Goal: Feedback & Contribution: Contribute content

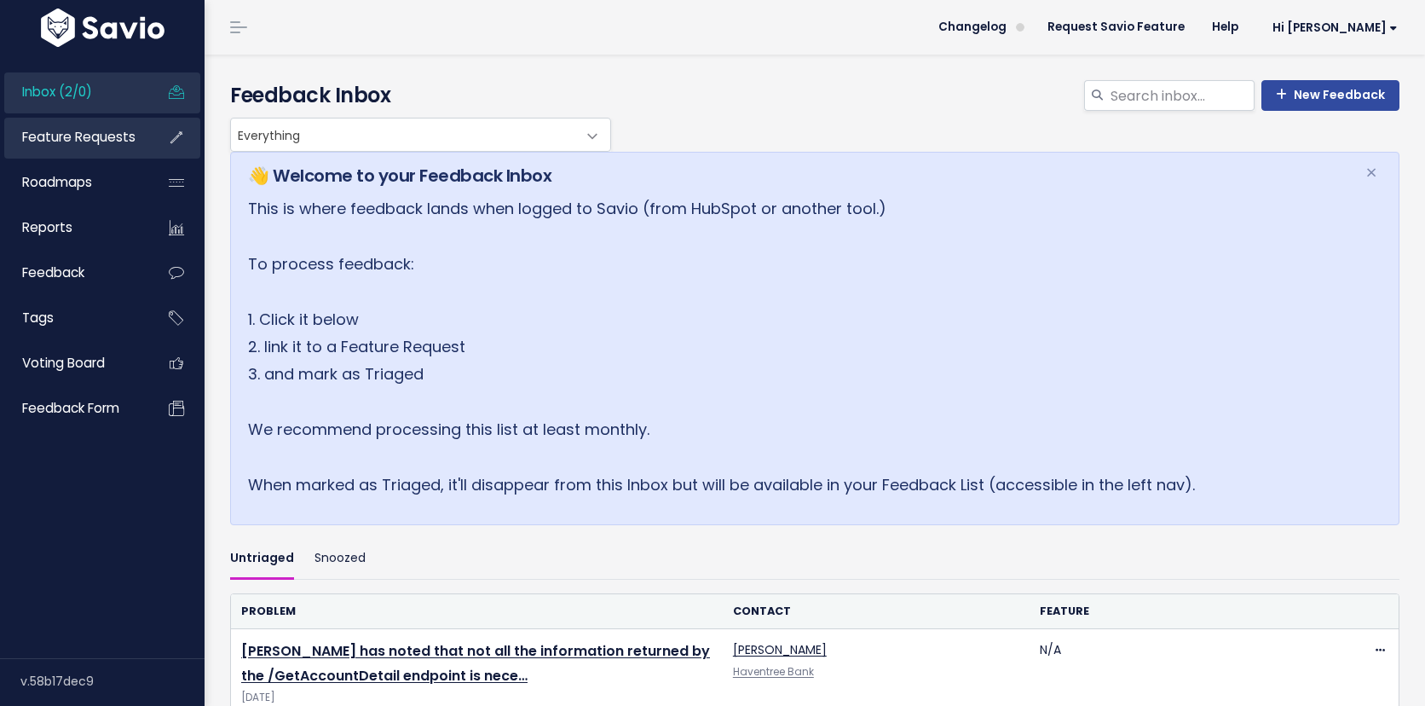
click at [85, 153] on link "Feature Requests" at bounding box center [72, 137] width 137 height 39
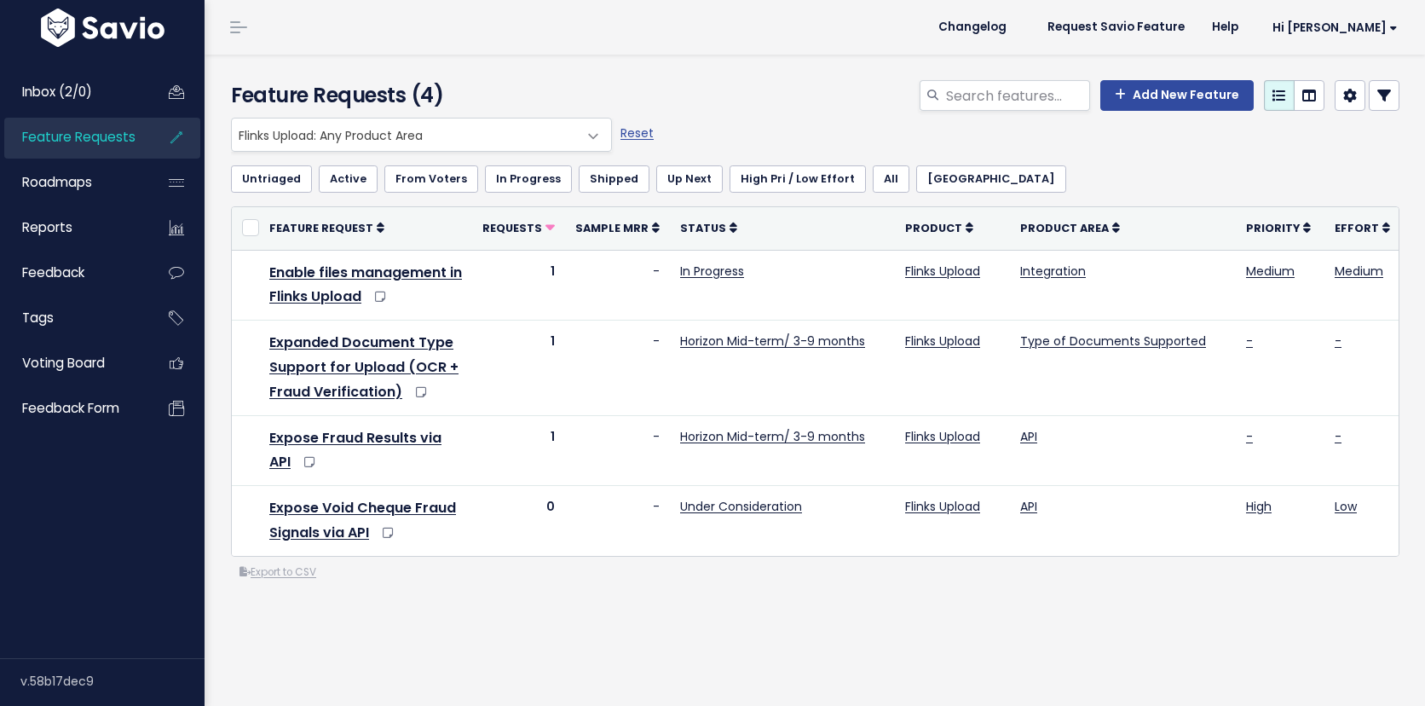
scroll to position [39, 0]
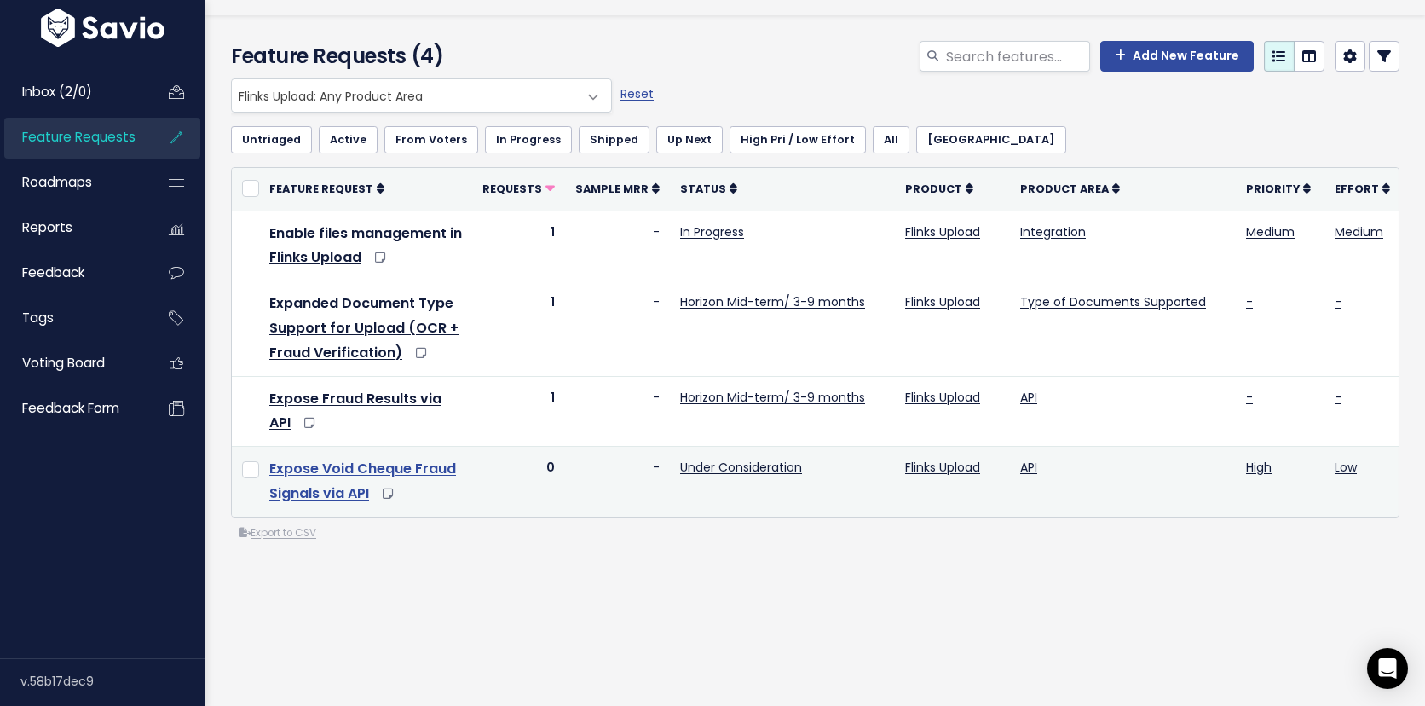
click at [396, 472] on link "Expose Void Cheque Fraud Signals via API" at bounding box center [362, 481] width 187 height 44
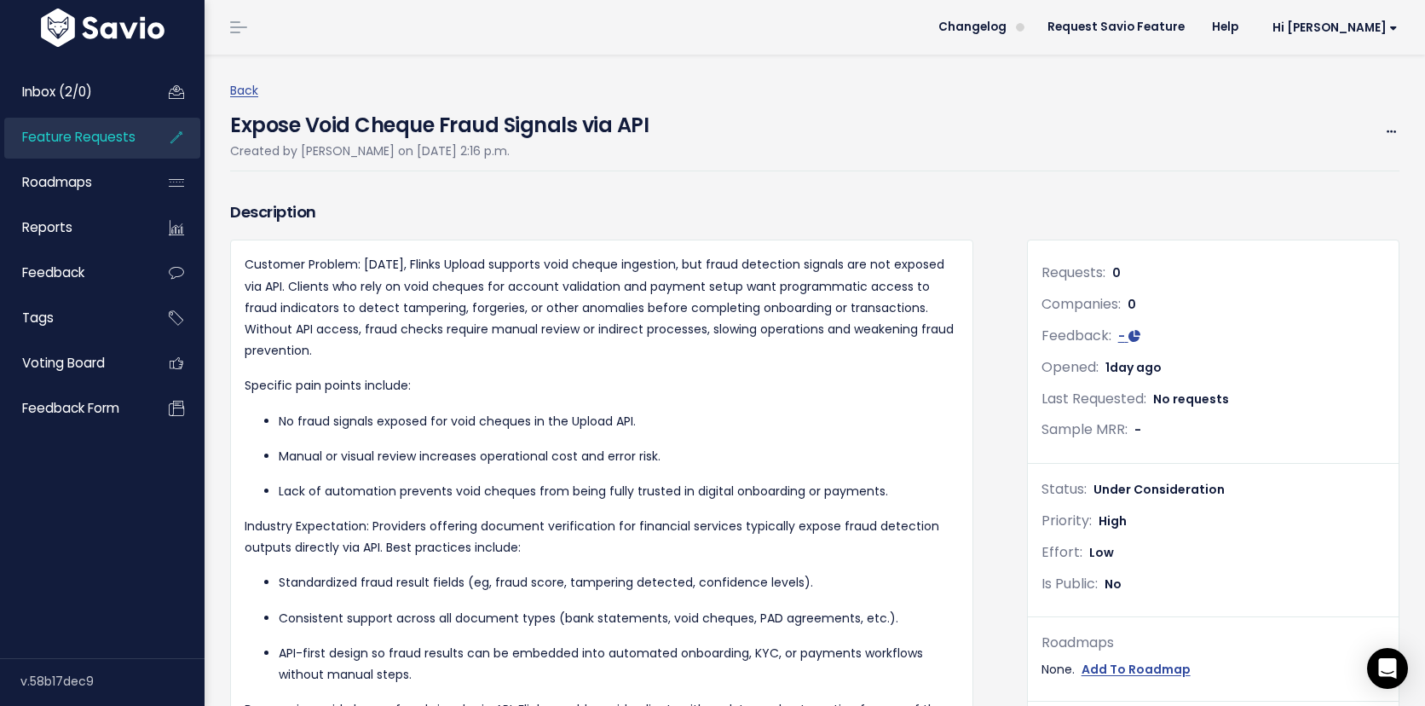
click at [1400, 130] on div "Back Expose Void Cheque Fraud Signals via API Created by Bianca Chamberland on …" at bounding box center [821, 125] width 1182 height 91
click at [1391, 133] on icon at bounding box center [1391, 132] width 9 height 11
click at [1331, 170] on link "Edit" at bounding box center [1334, 179] width 126 height 33
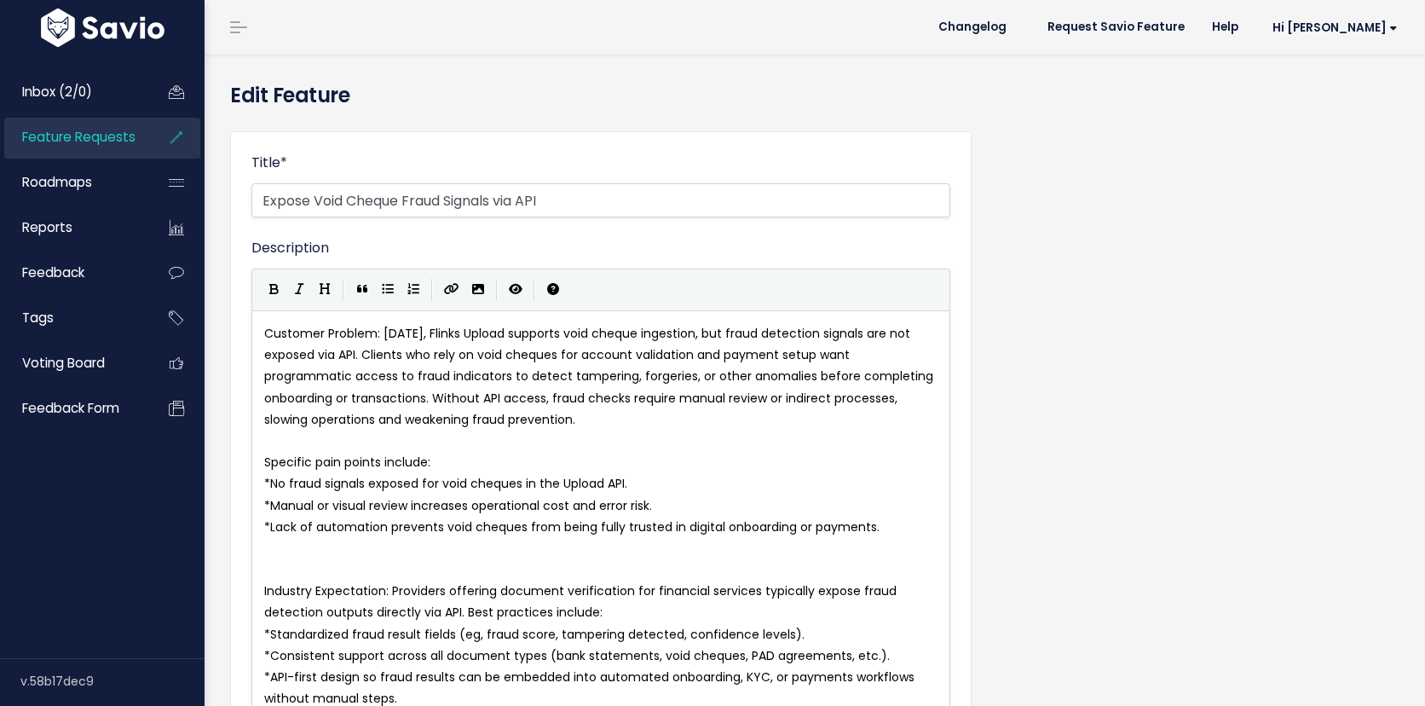
select select
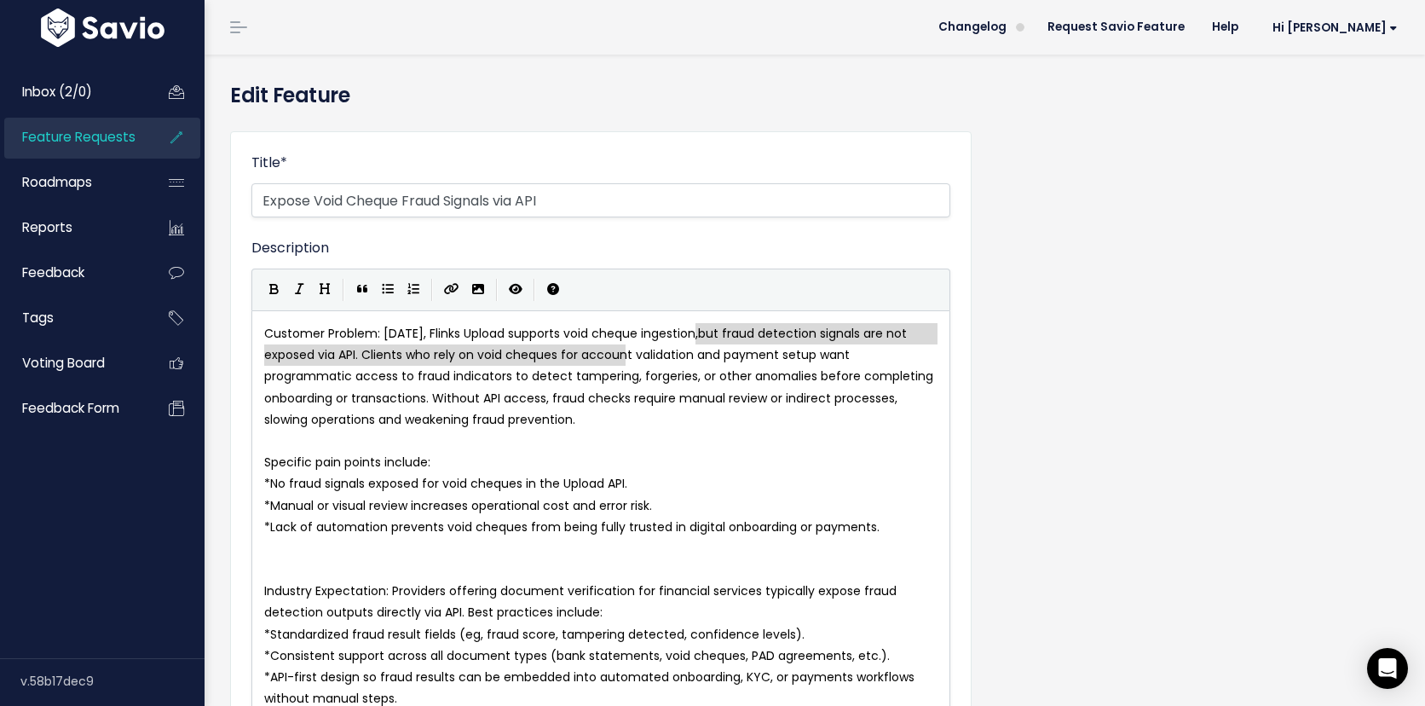
type textarea "on,"
type textarea "but fraud detection signals are"
drag, startPoint x: 696, startPoint y: 337, endPoint x: 884, endPoint y: 340, distance: 187.6
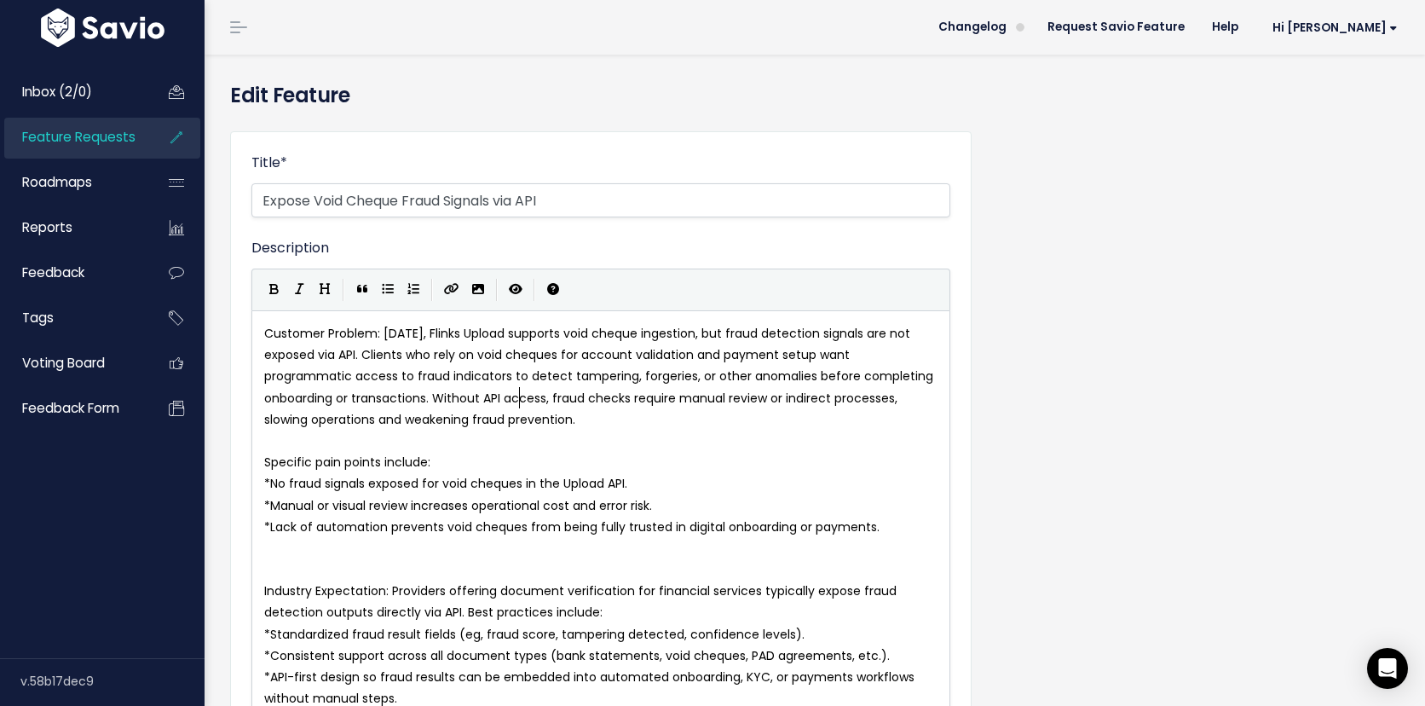
type textarea "Customer Problem: Today, Flinks Upload supports void cheque ingestion, but frau…"
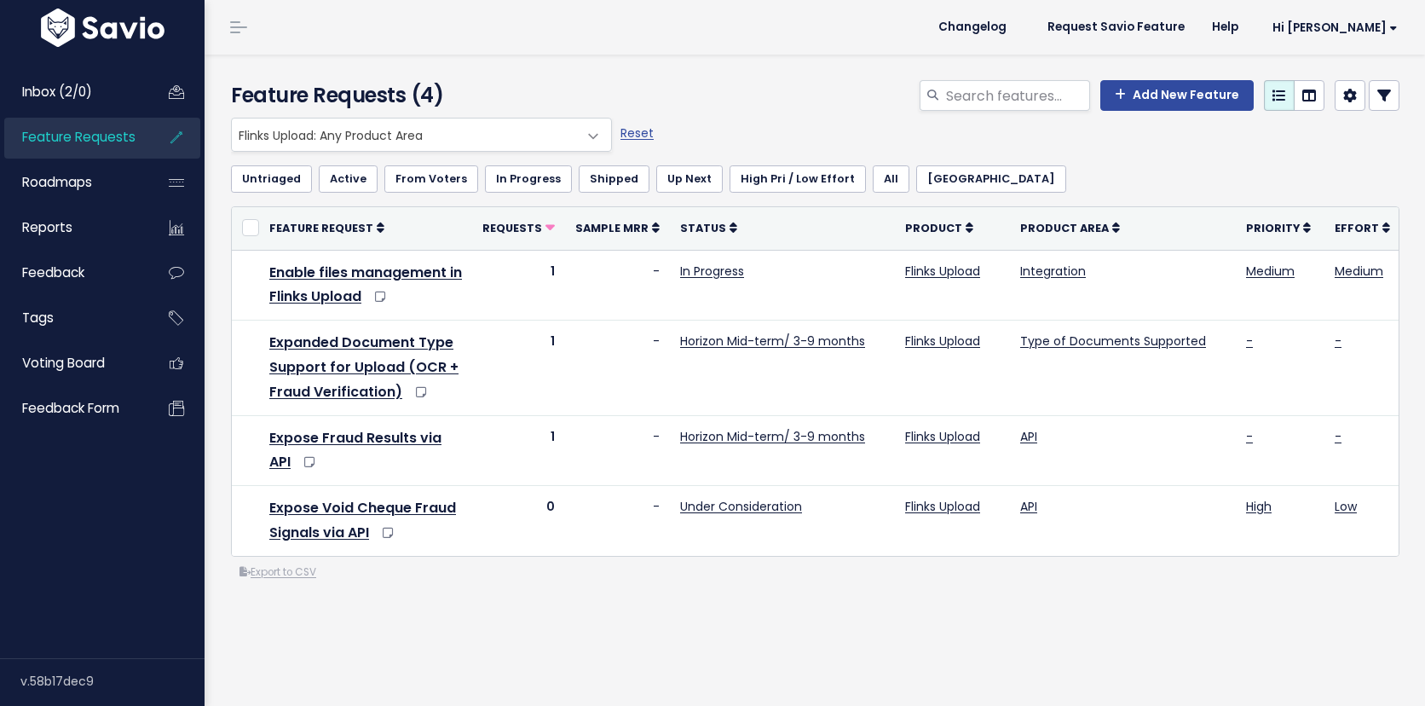
scroll to position [39, 0]
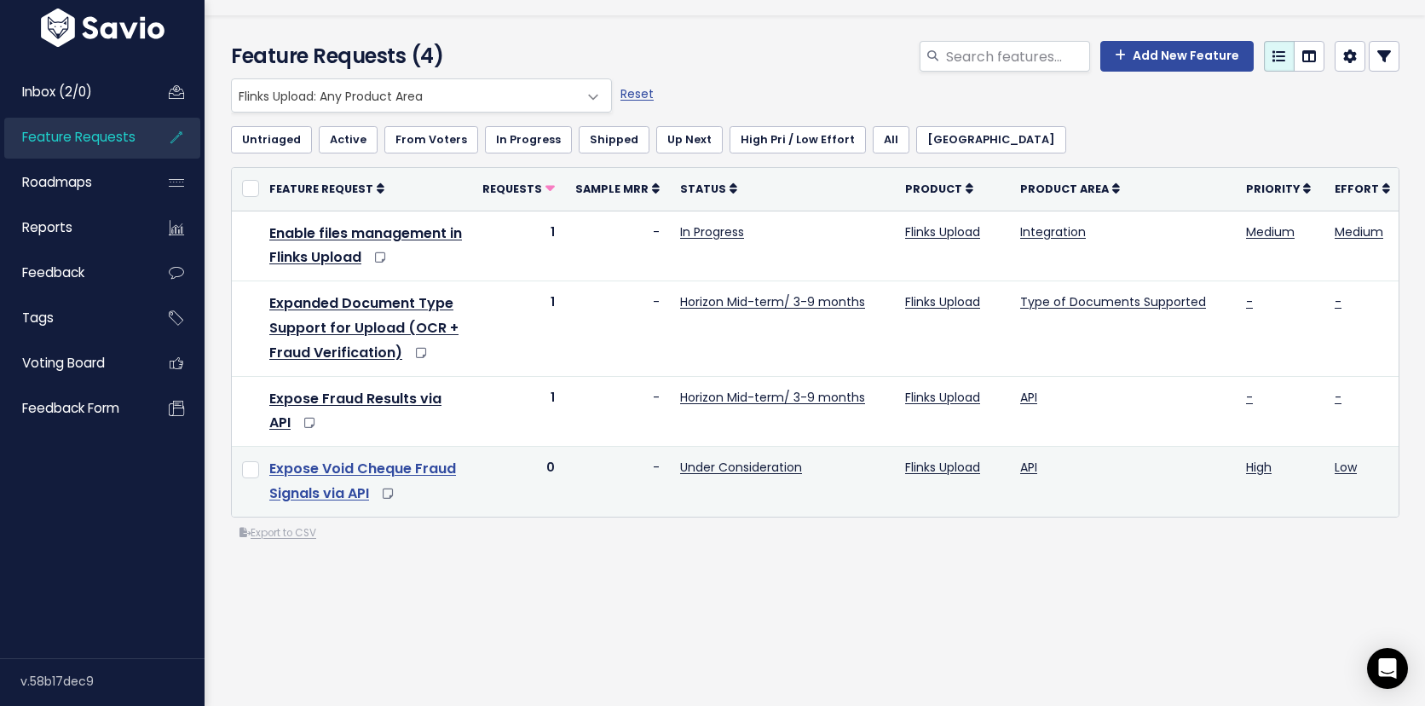
click at [376, 472] on link "Expose Void Cheque Fraud Signals via API" at bounding box center [362, 481] width 187 height 44
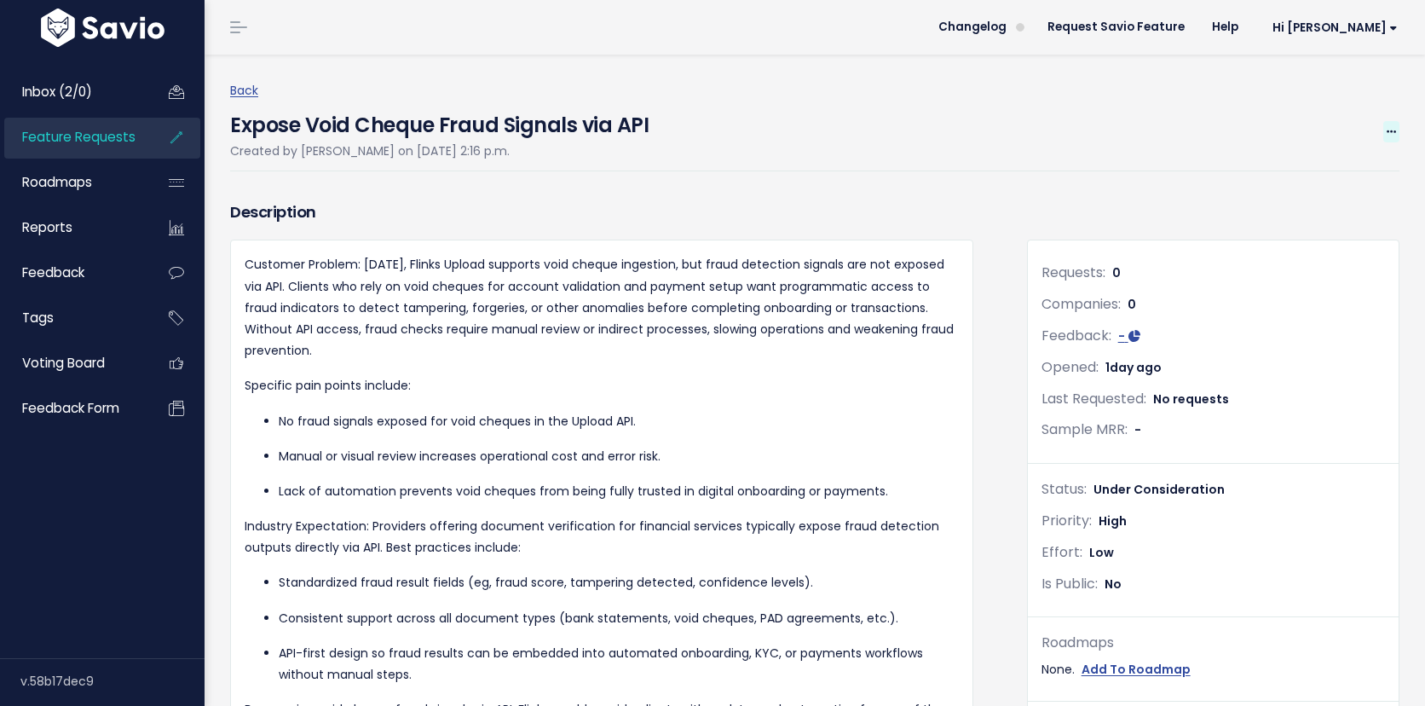
click at [1389, 135] on icon at bounding box center [1391, 132] width 9 height 11
click at [1329, 169] on link "Edit" at bounding box center [1334, 179] width 126 height 33
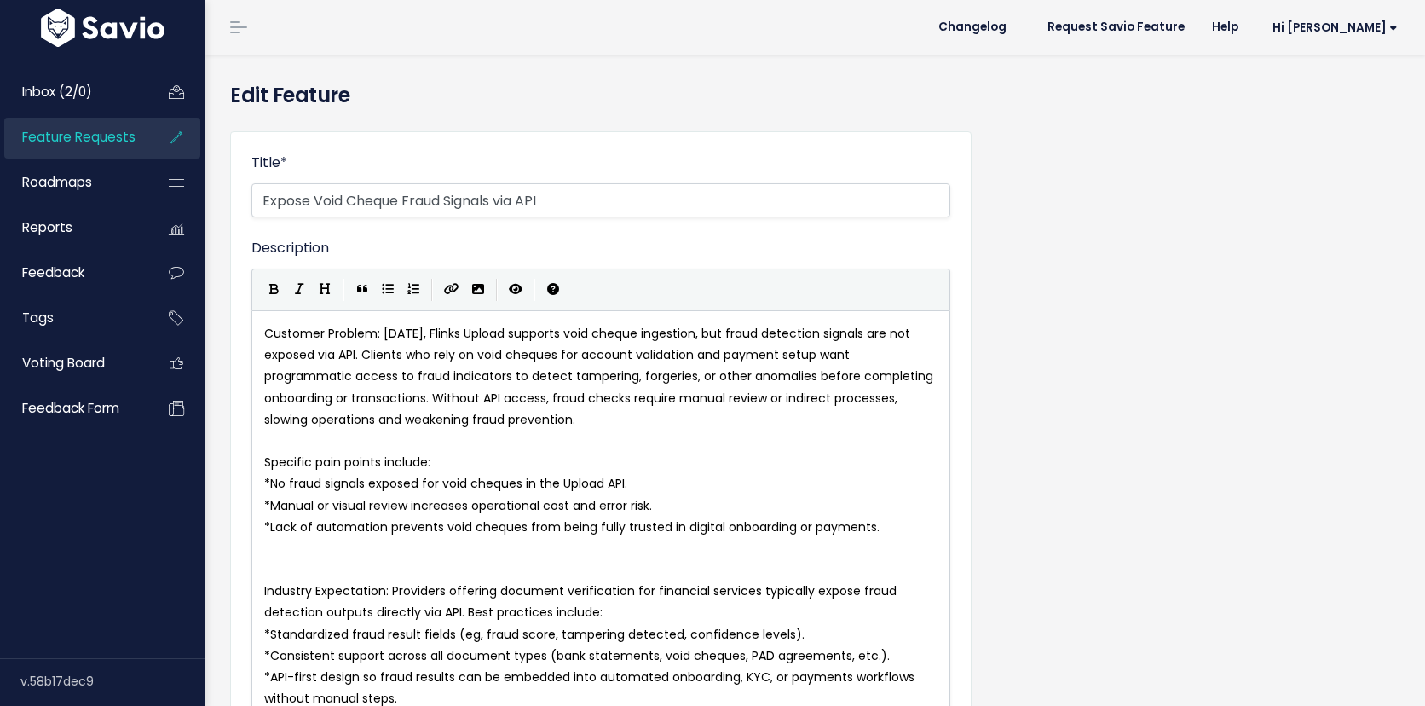
select select
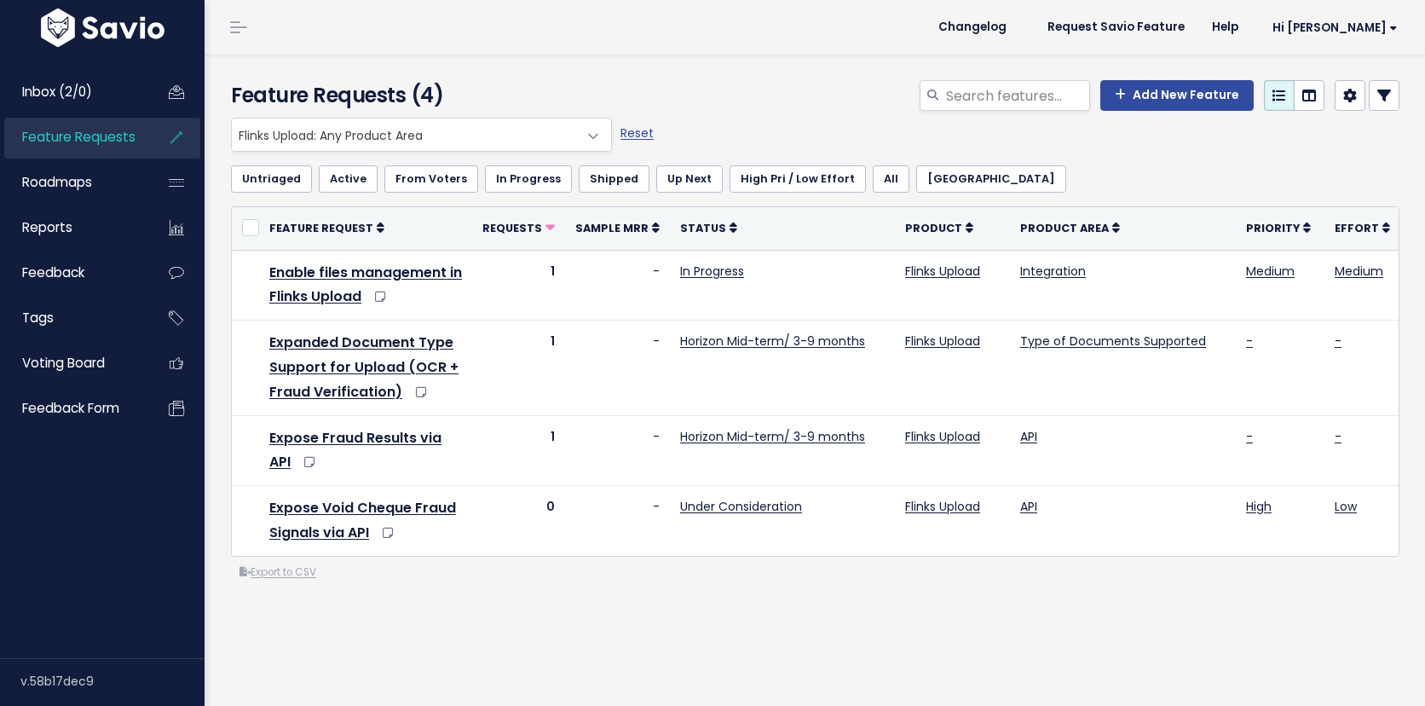
scroll to position [39, 0]
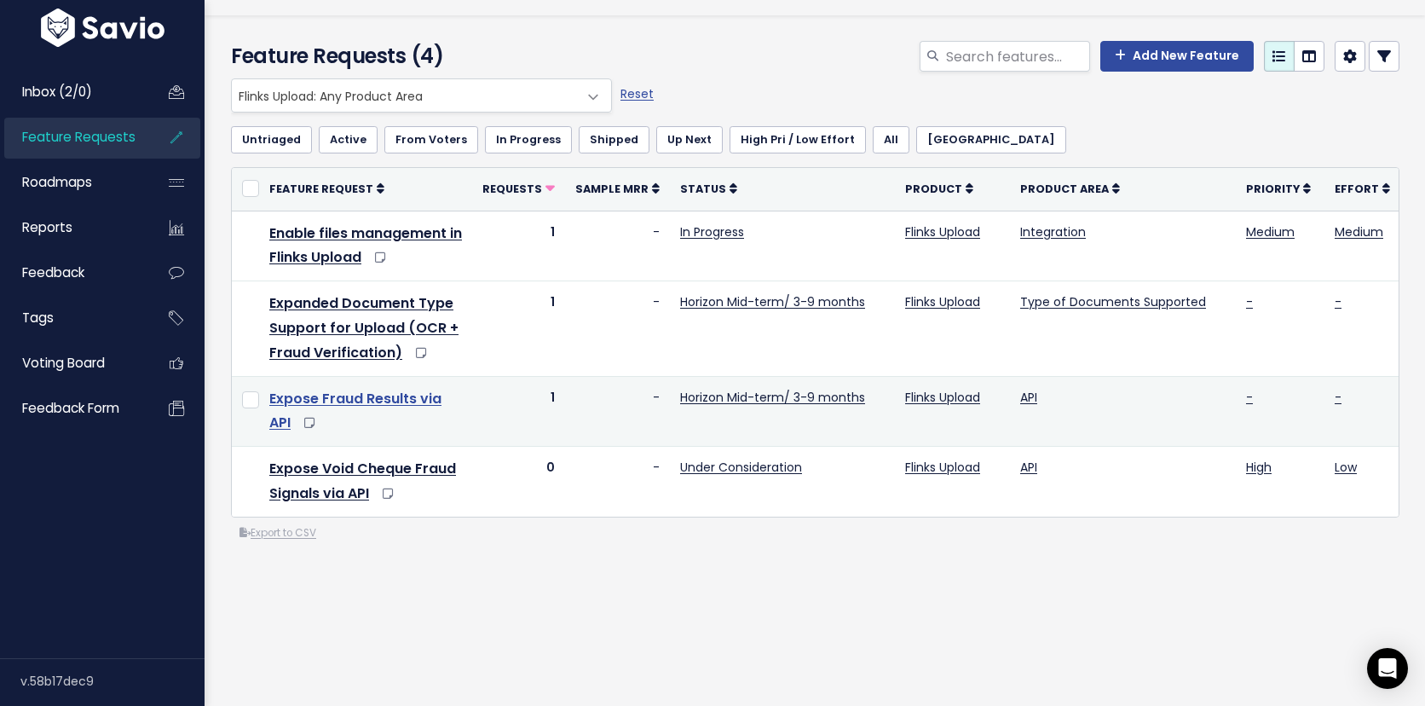
click at [407, 398] on link "Expose Fraud Results via API" at bounding box center [355, 411] width 172 height 44
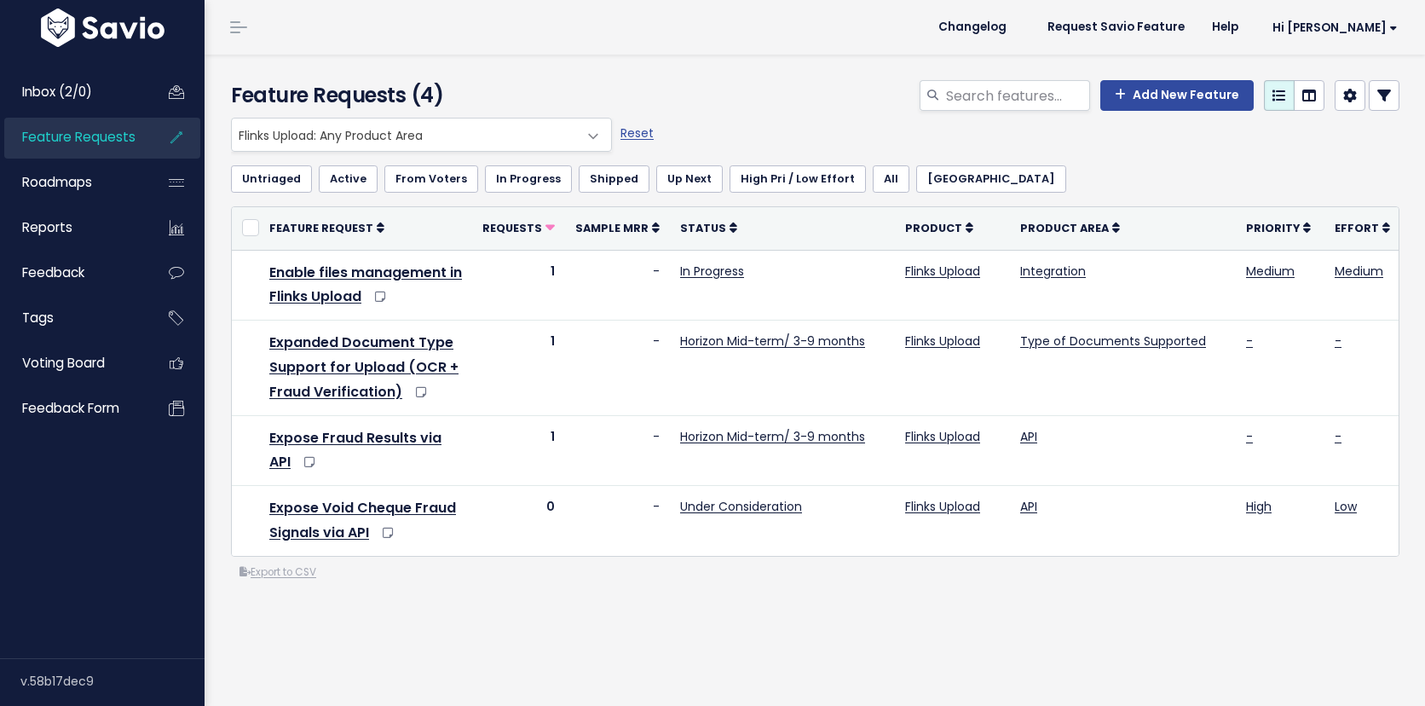
scroll to position [39, 0]
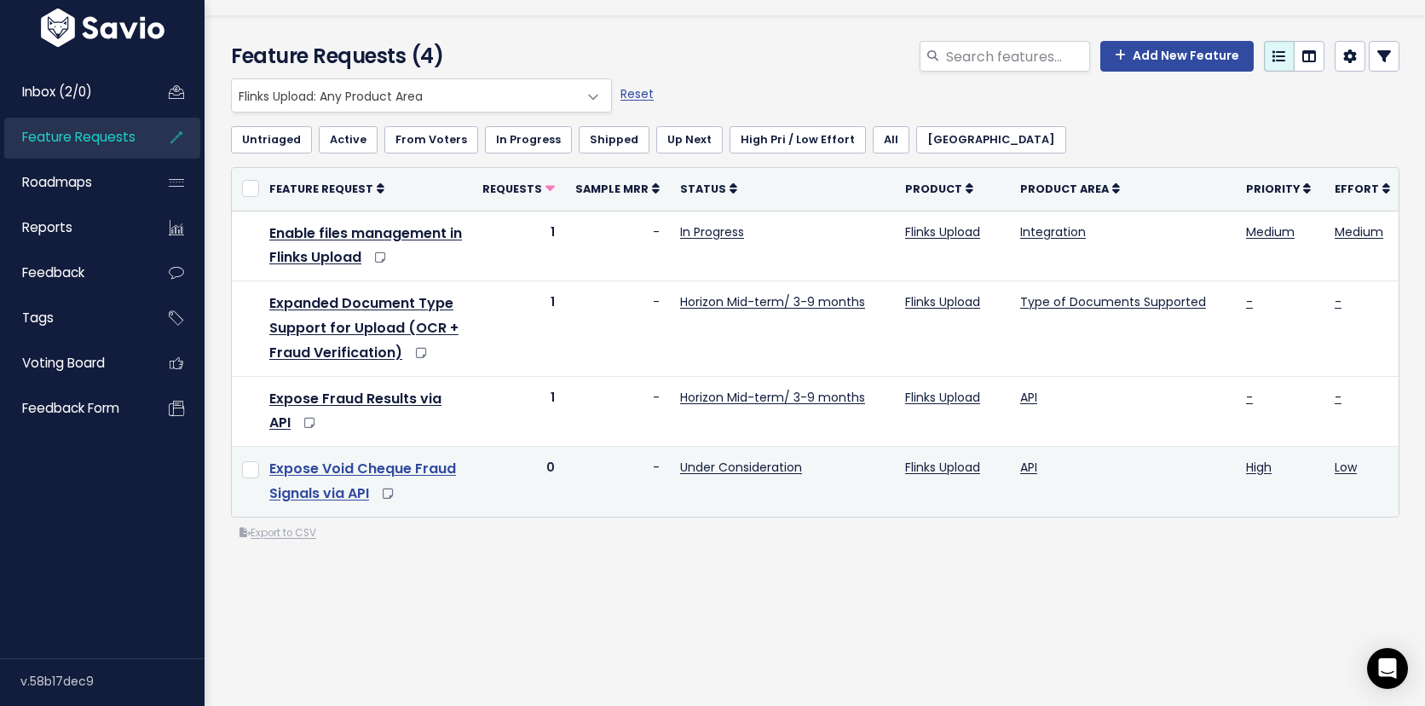
click at [396, 469] on link "Expose Void Cheque Fraud Signals via API" at bounding box center [362, 481] width 187 height 44
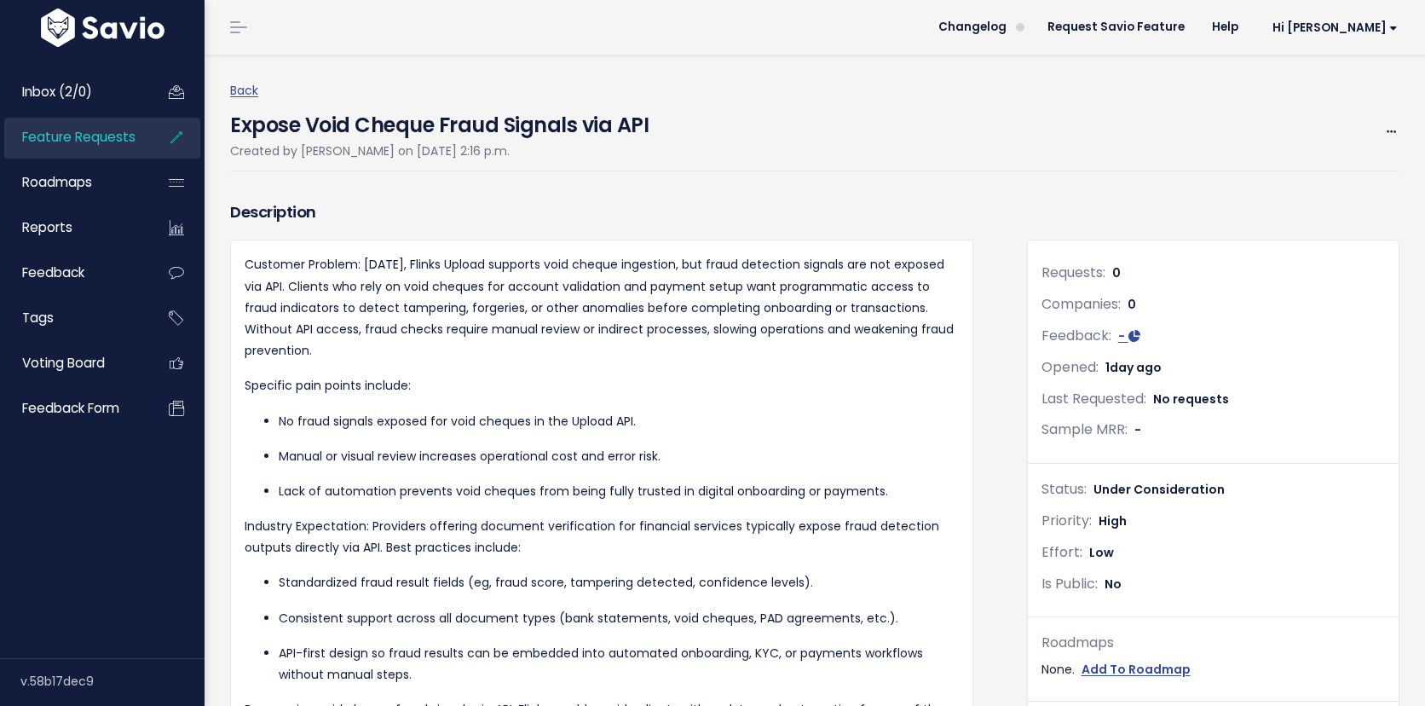
click at [1400, 129] on div "Back Expose Void Cheque Fraud Signals via API Created by Bianca Chamberland on …" at bounding box center [821, 125] width 1182 height 91
click at [1395, 131] on icon at bounding box center [1391, 132] width 9 height 11
click at [1308, 179] on link "Edit" at bounding box center [1334, 179] width 126 height 33
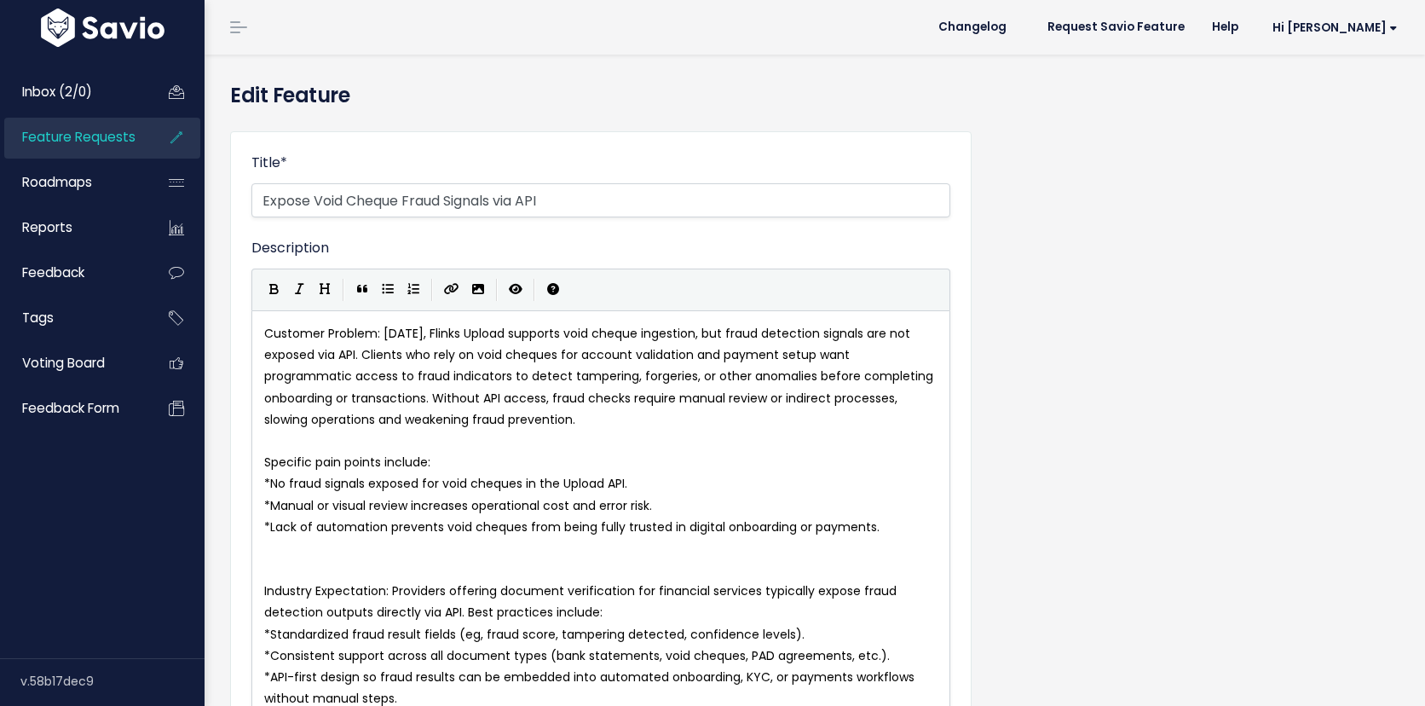
select select
drag, startPoint x: 405, startPoint y: 205, endPoint x: 494, endPoint y: 205, distance: 89.5
click at [494, 205] on input "Expose Void Cheque Fraud Signals via API" at bounding box center [600, 200] width 699 height 34
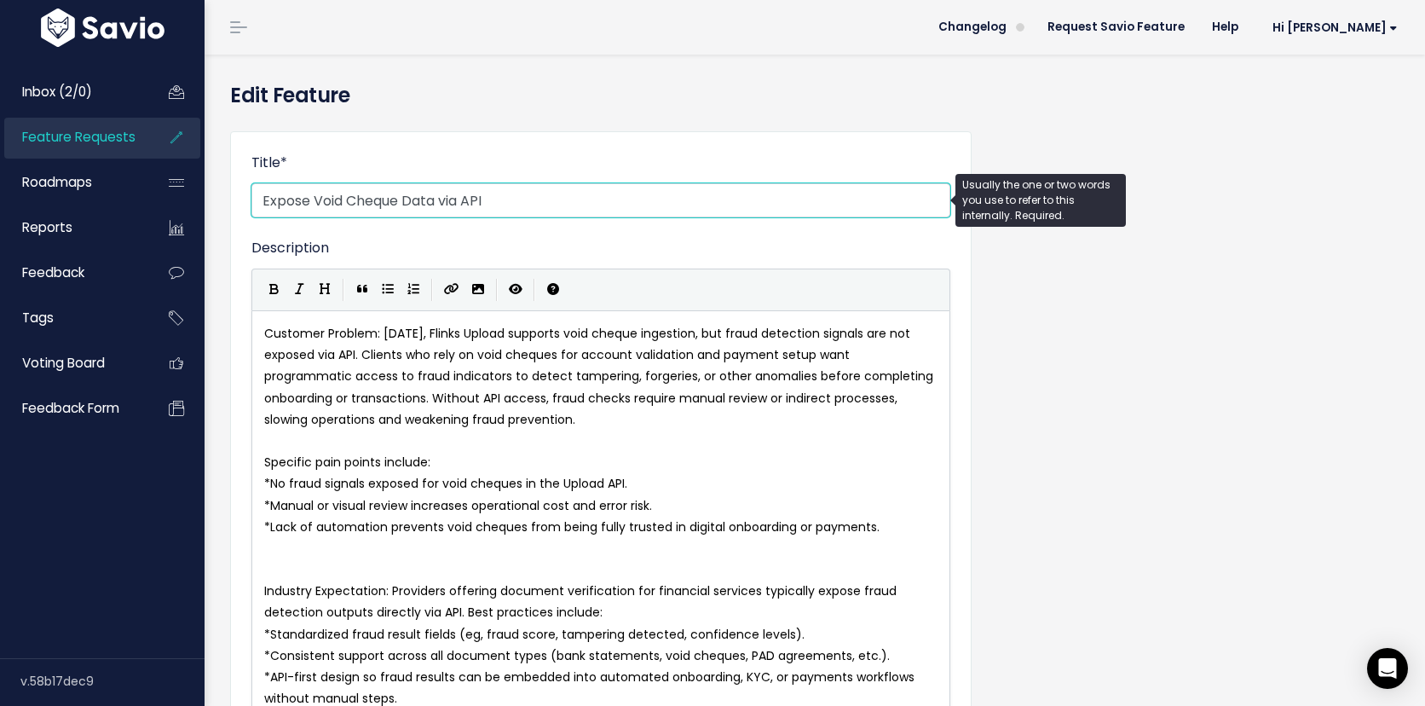
drag, startPoint x: 534, startPoint y: 199, endPoint x: 410, endPoint y: 194, distance: 123.7
click at [410, 195] on input "Expose Void Cheque Data via API" at bounding box center [600, 200] width 699 height 34
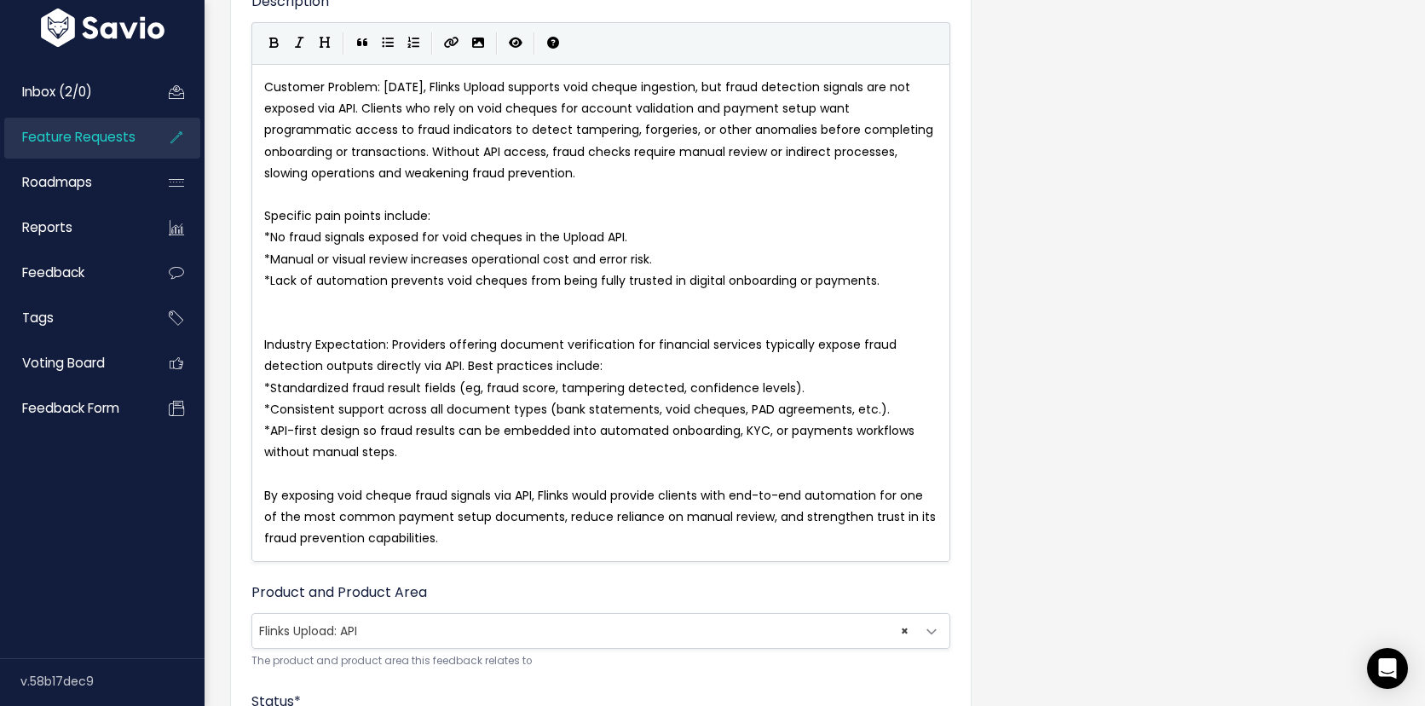
scroll to position [286, 0]
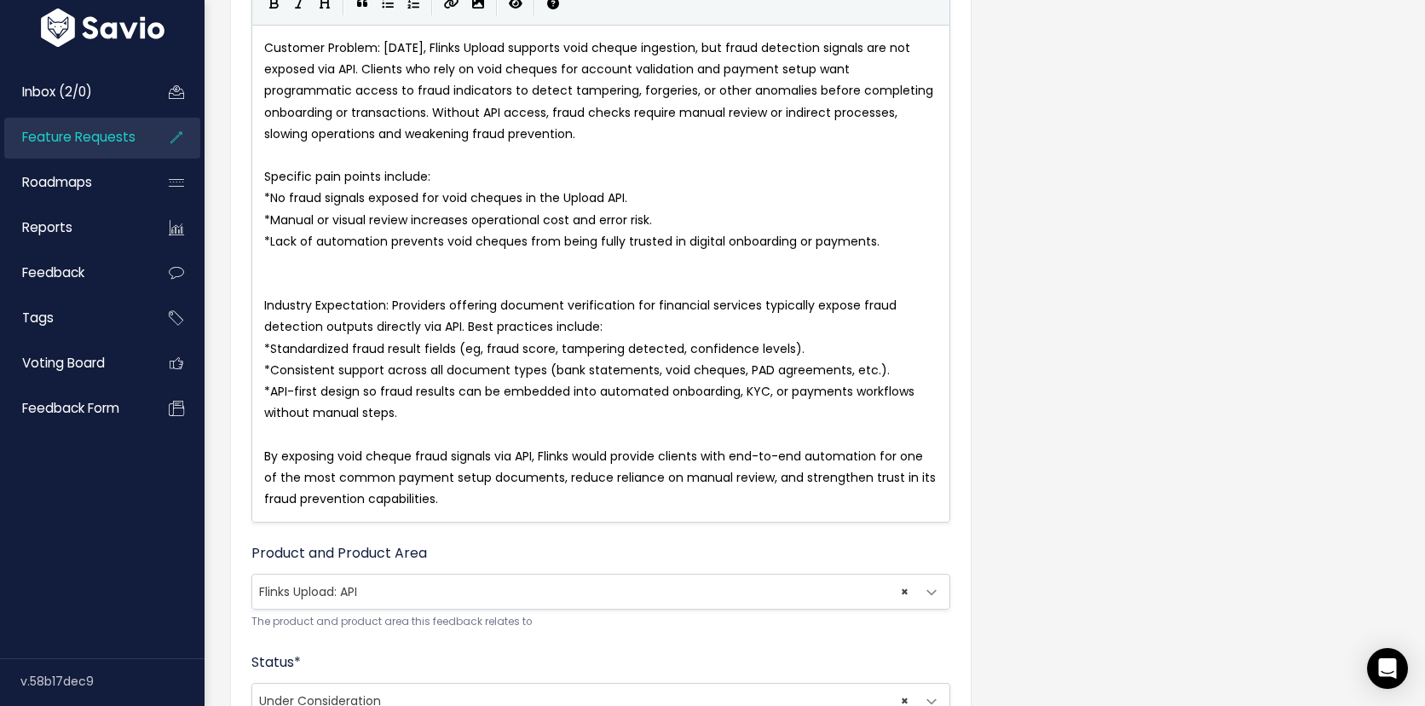
type input "Expose Void Check"
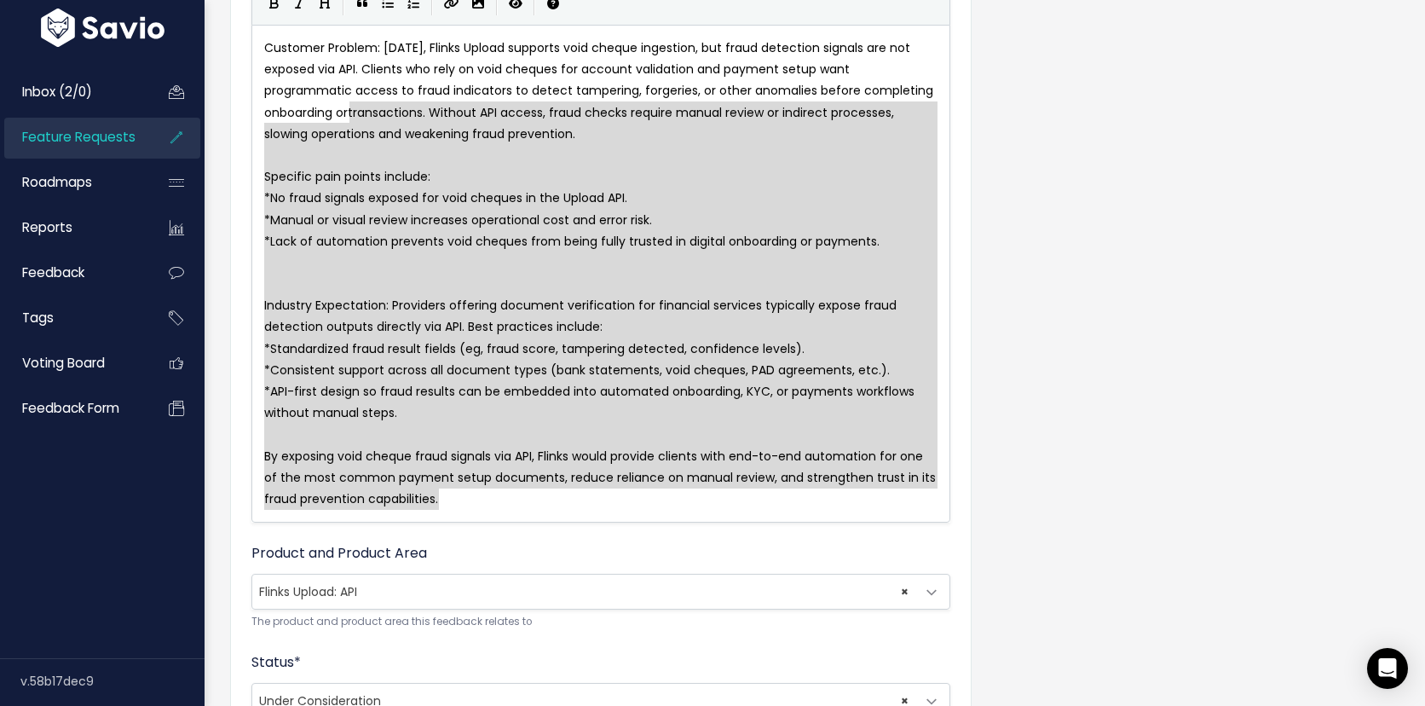
type textarea "r transactions. Without API access, fraud checks require manual review or indir…"
drag, startPoint x: 474, startPoint y: 509, endPoint x: 345, endPoint y: 106, distance: 423.2
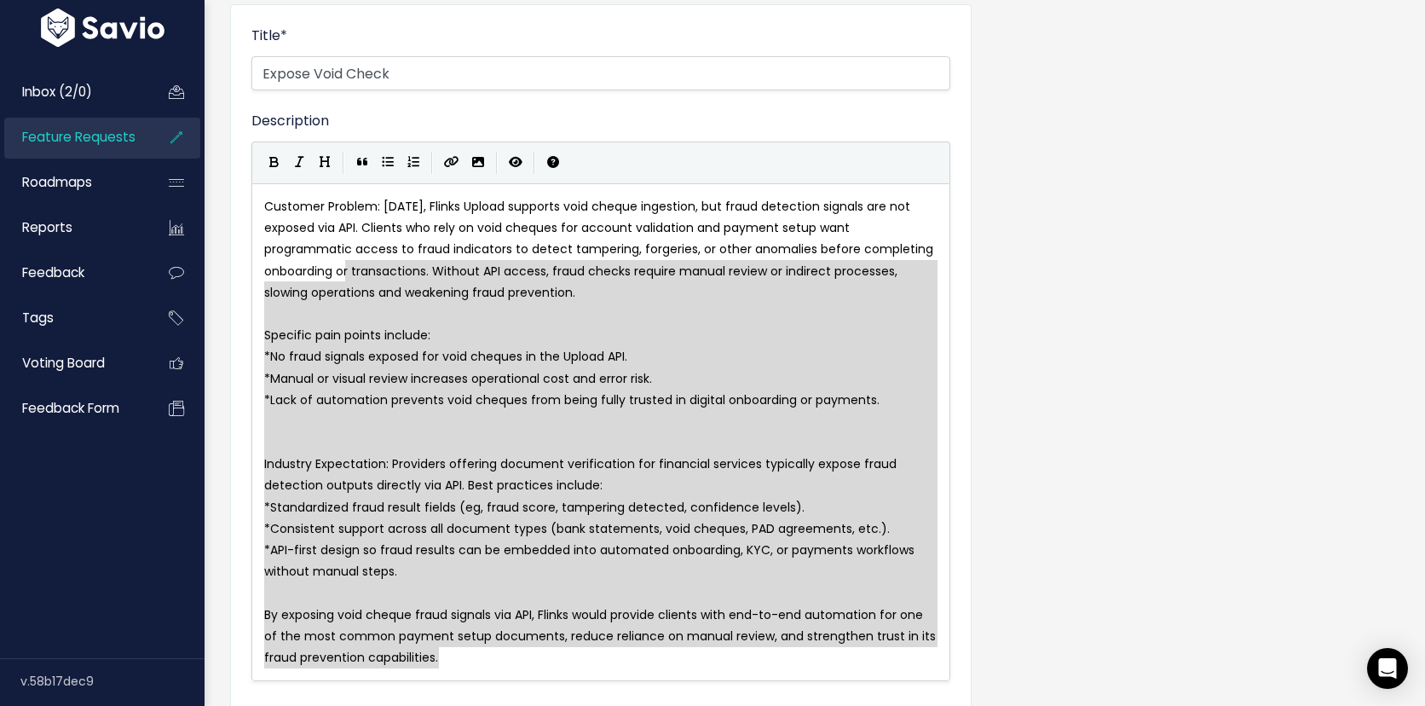
scroll to position [124, 0]
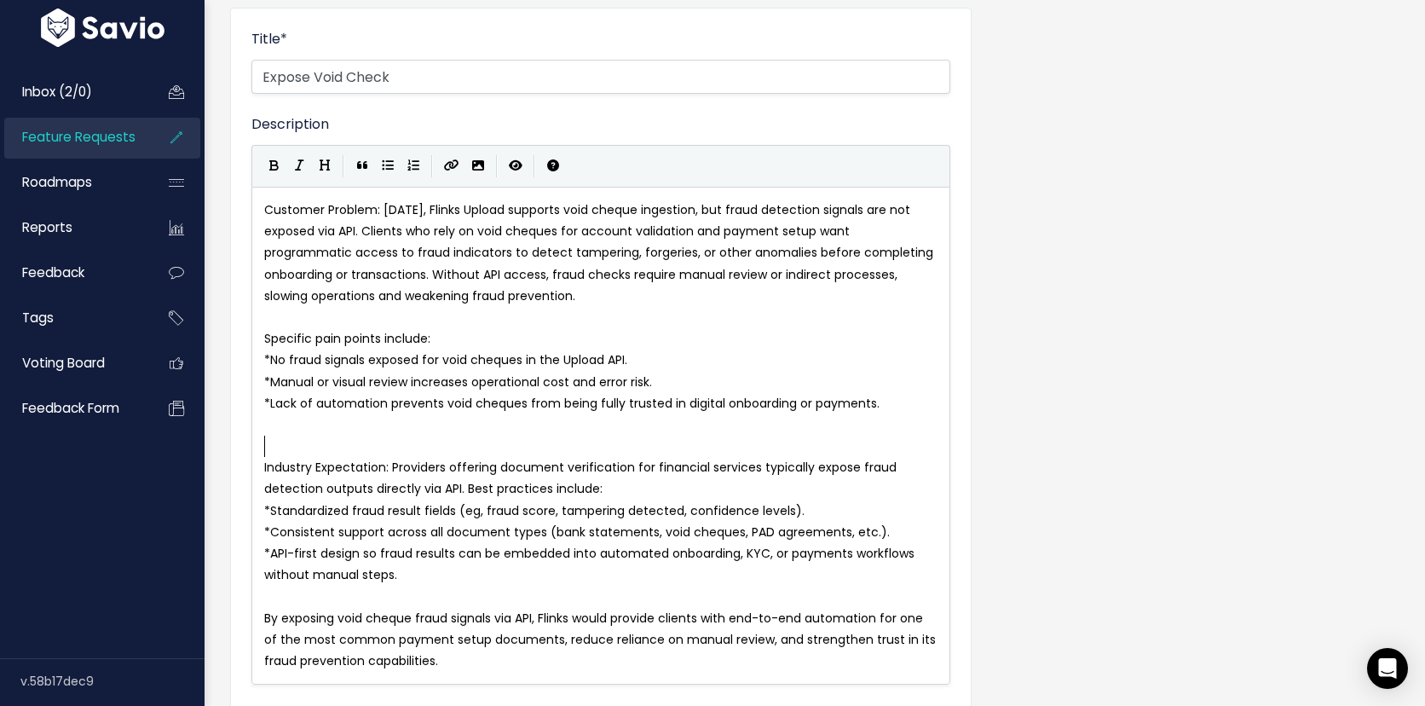
type textarea "Customer Problem: Today, Flinks Upload supports void cheque ingestion, but frau…"
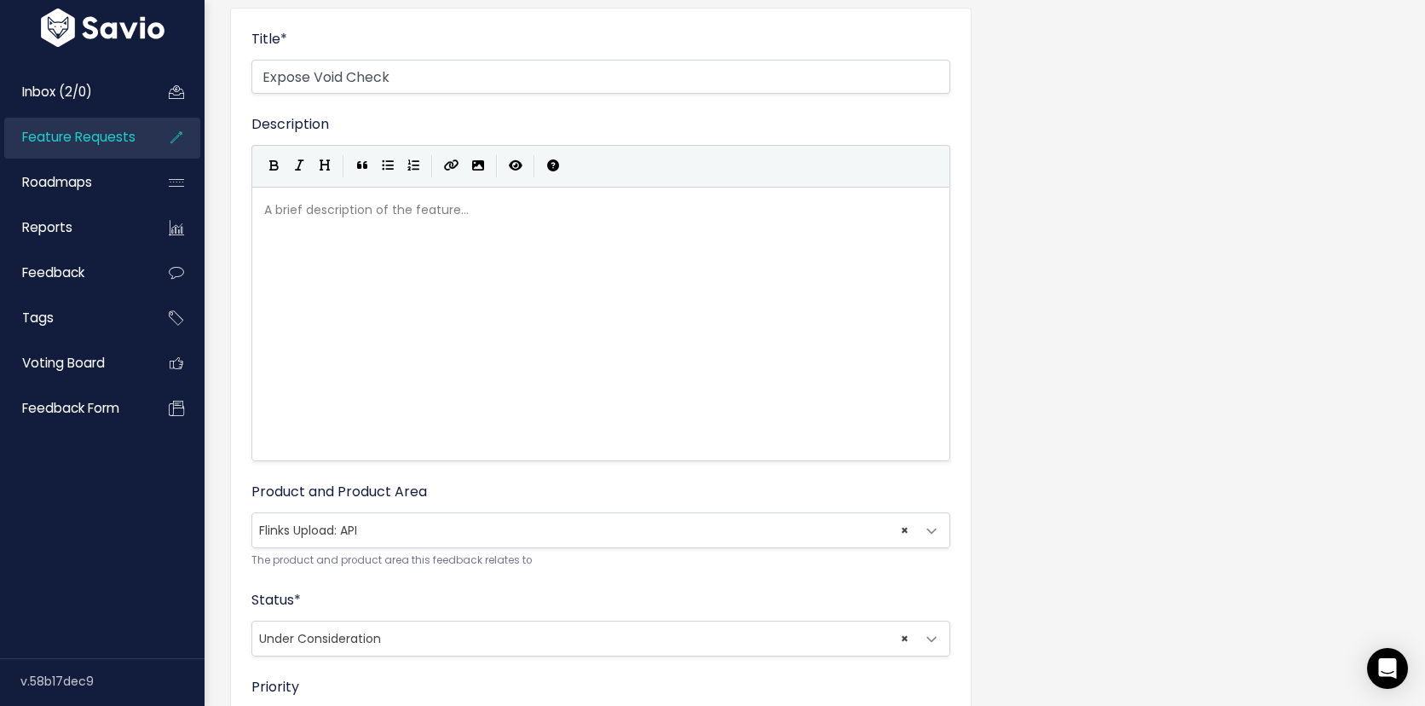
scroll to position [57, 0]
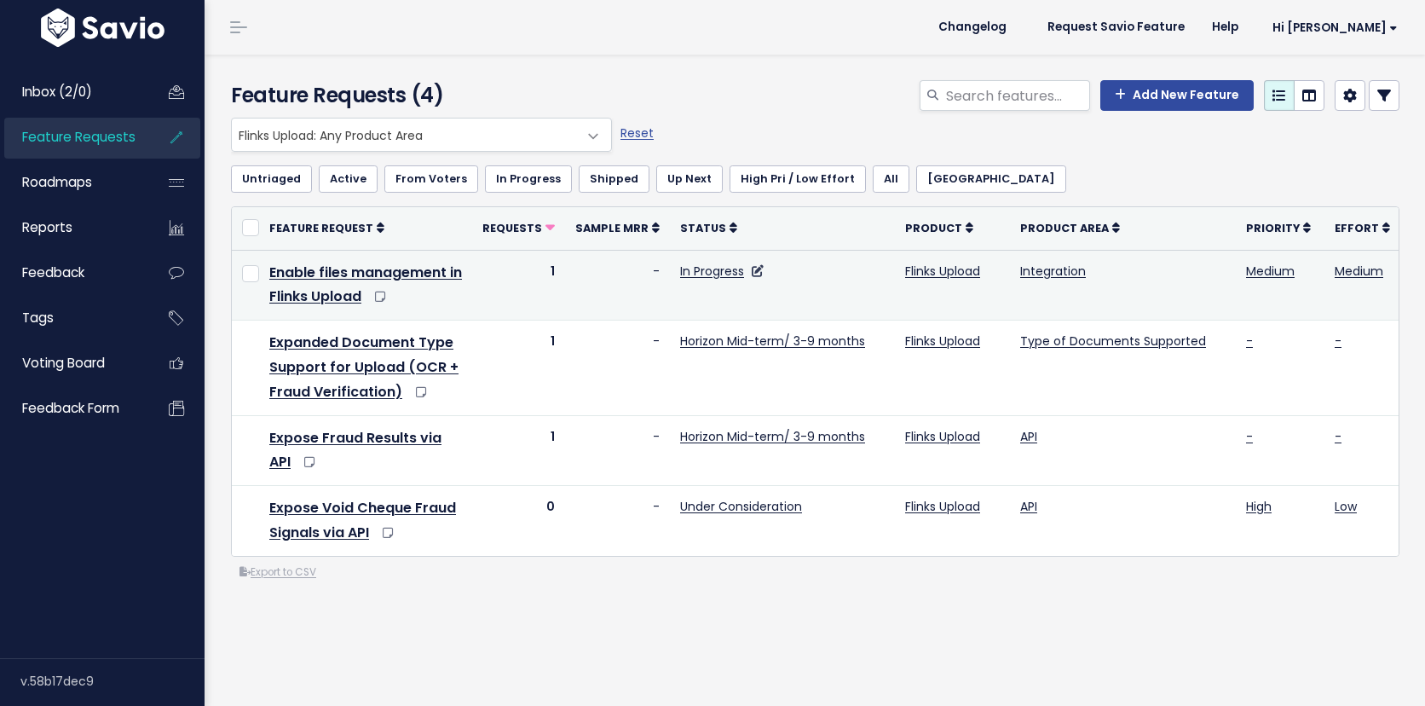
scroll to position [39, 0]
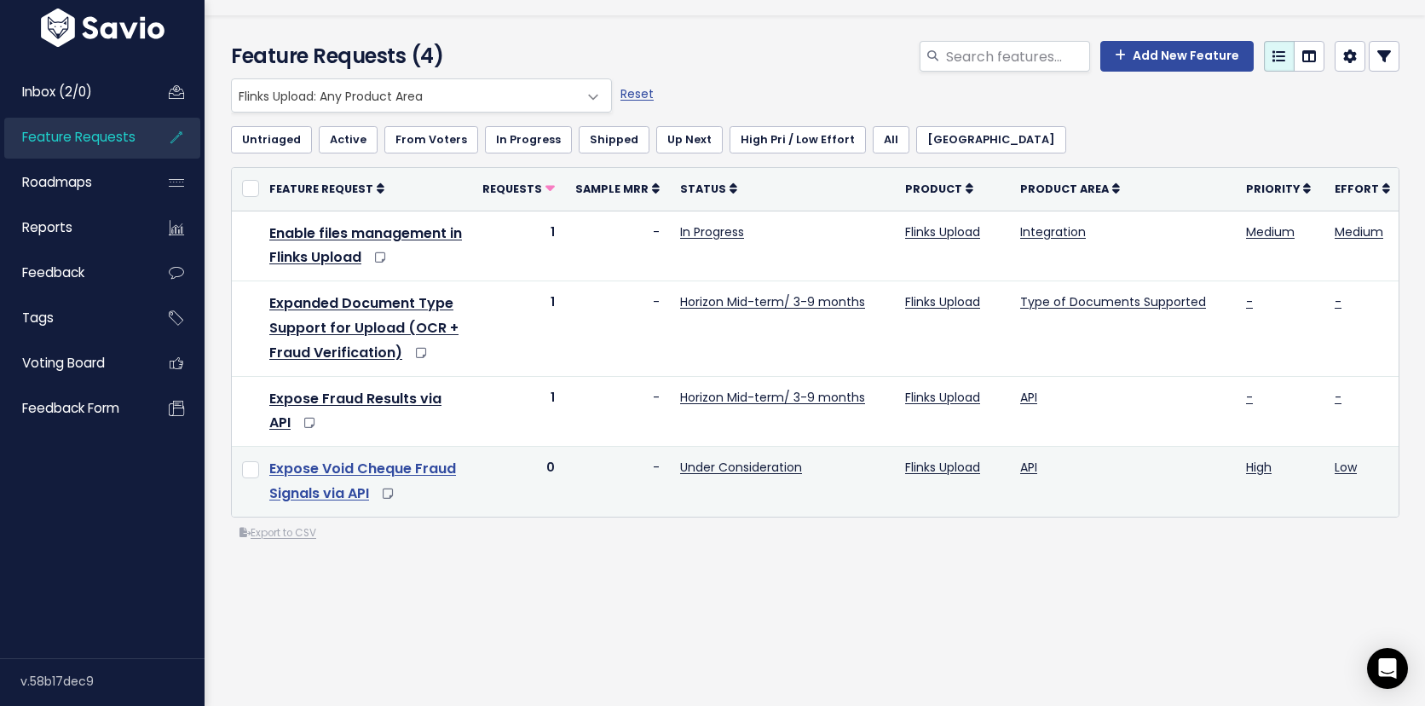
click at [355, 471] on link "Expose Void Cheque Fraud Signals via API" at bounding box center [362, 481] width 187 height 44
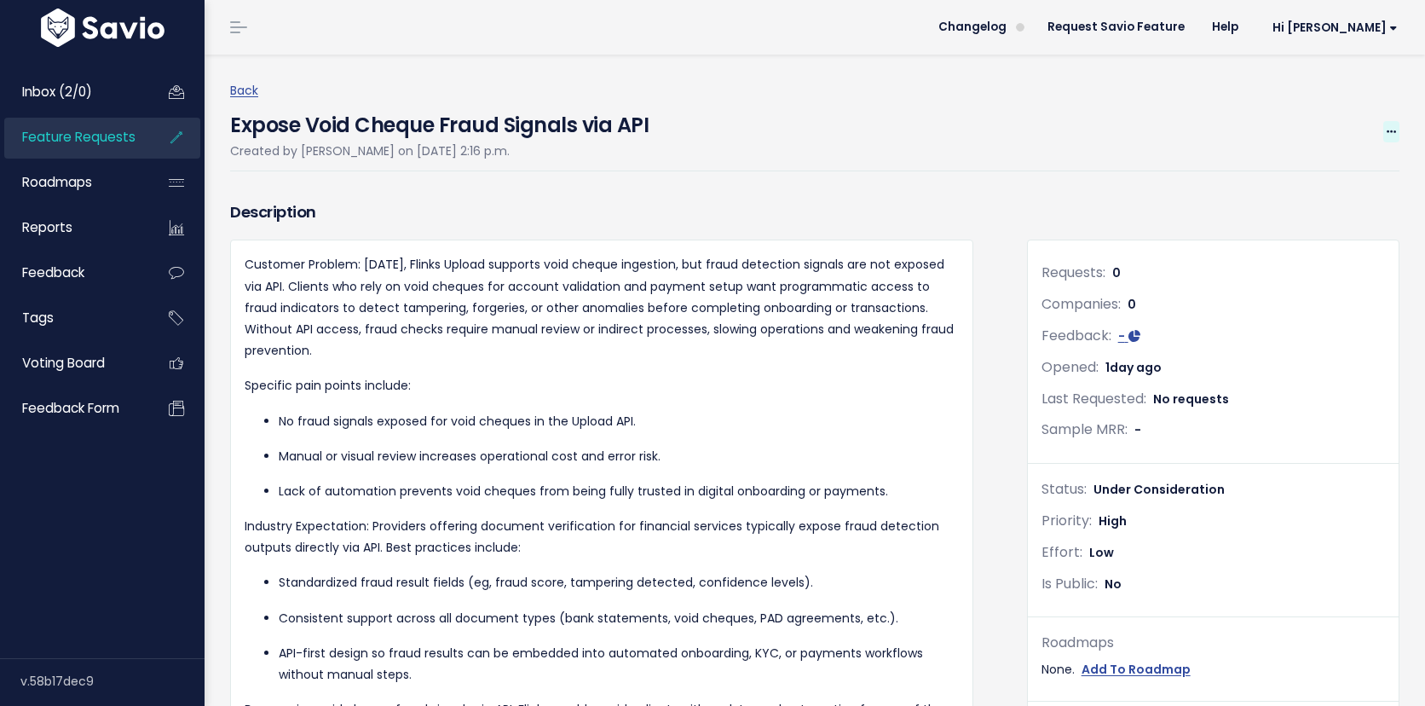
click at [1395, 130] on icon at bounding box center [1391, 132] width 9 height 11
click at [1332, 170] on link "Edit" at bounding box center [1334, 179] width 126 height 33
click at [1389, 130] on icon at bounding box center [1390, 132] width 9 height 11
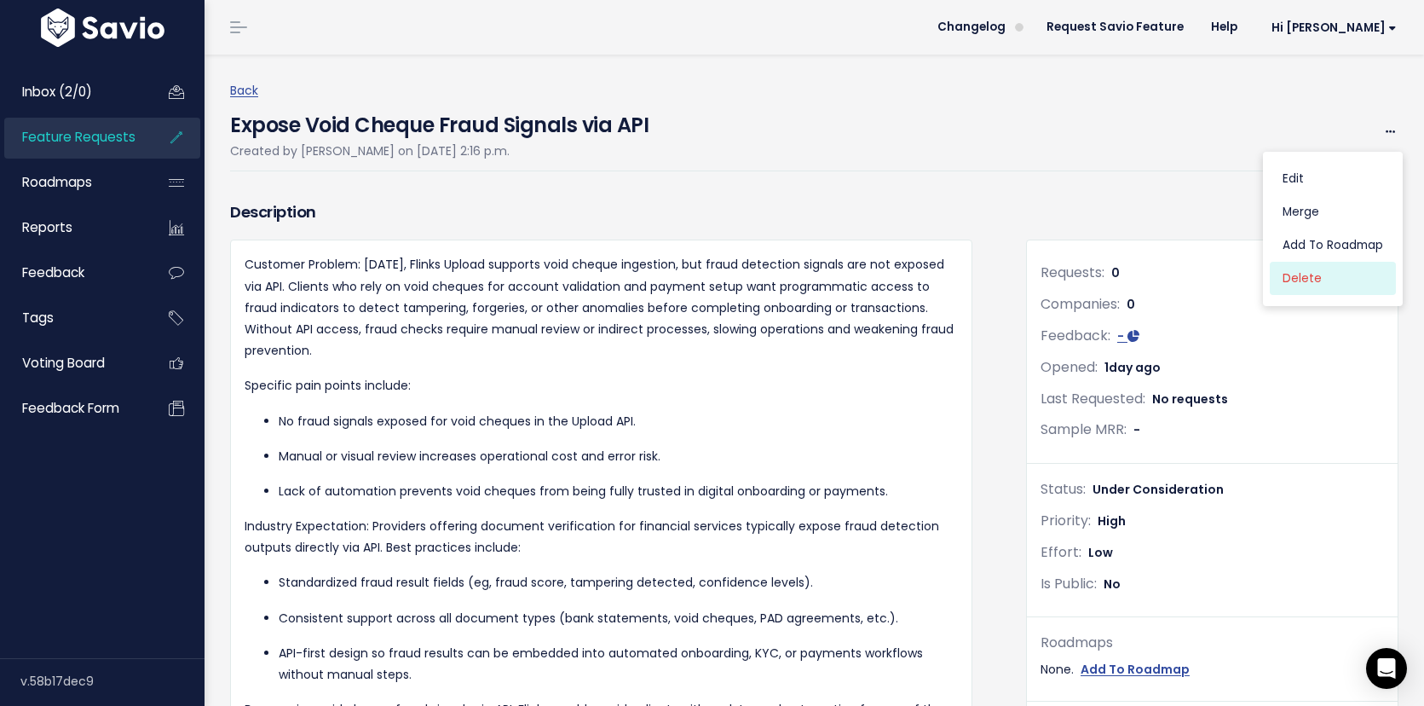
click at [1300, 267] on link "Delete" at bounding box center [1333, 279] width 126 height 33
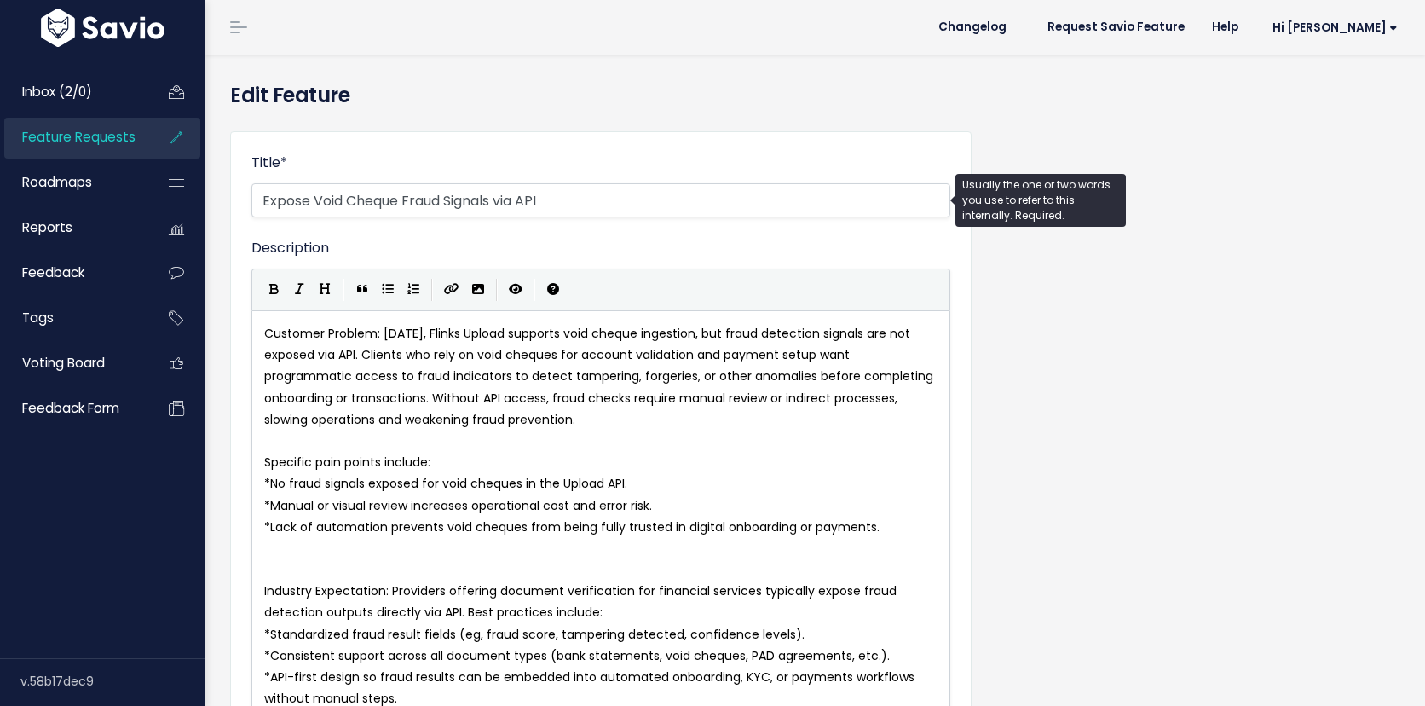
select select
drag, startPoint x: 407, startPoint y: 202, endPoint x: 498, endPoint y: 201, distance: 90.4
click at [498, 203] on input "Expose Void Cheque Fraud Signals via API" at bounding box center [600, 200] width 699 height 34
type input "Expose Void Cheque Data via API"
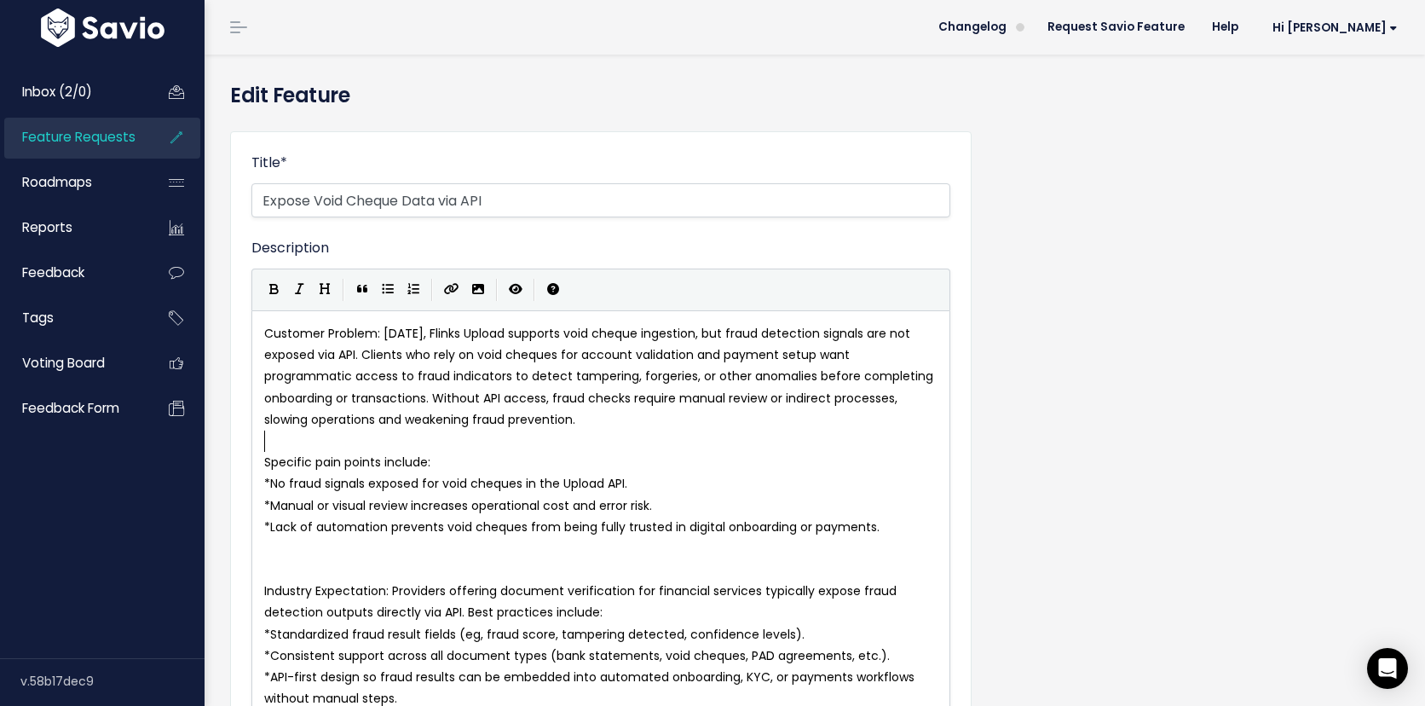
click at [557, 447] on pre "​" at bounding box center [601, 440] width 680 height 21
type textarea "Customer Problem: [DATE], Flinks Upload supports void cheque ingestion, but fra…"
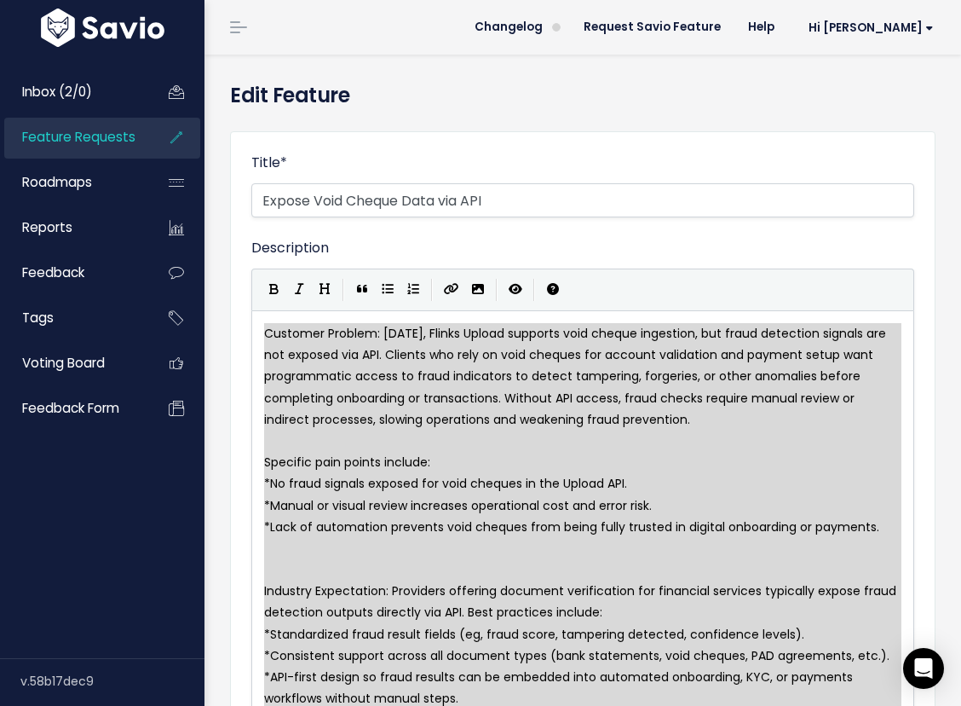
click at [638, 276] on div "| | | |" at bounding box center [582, 290] width 663 height 42
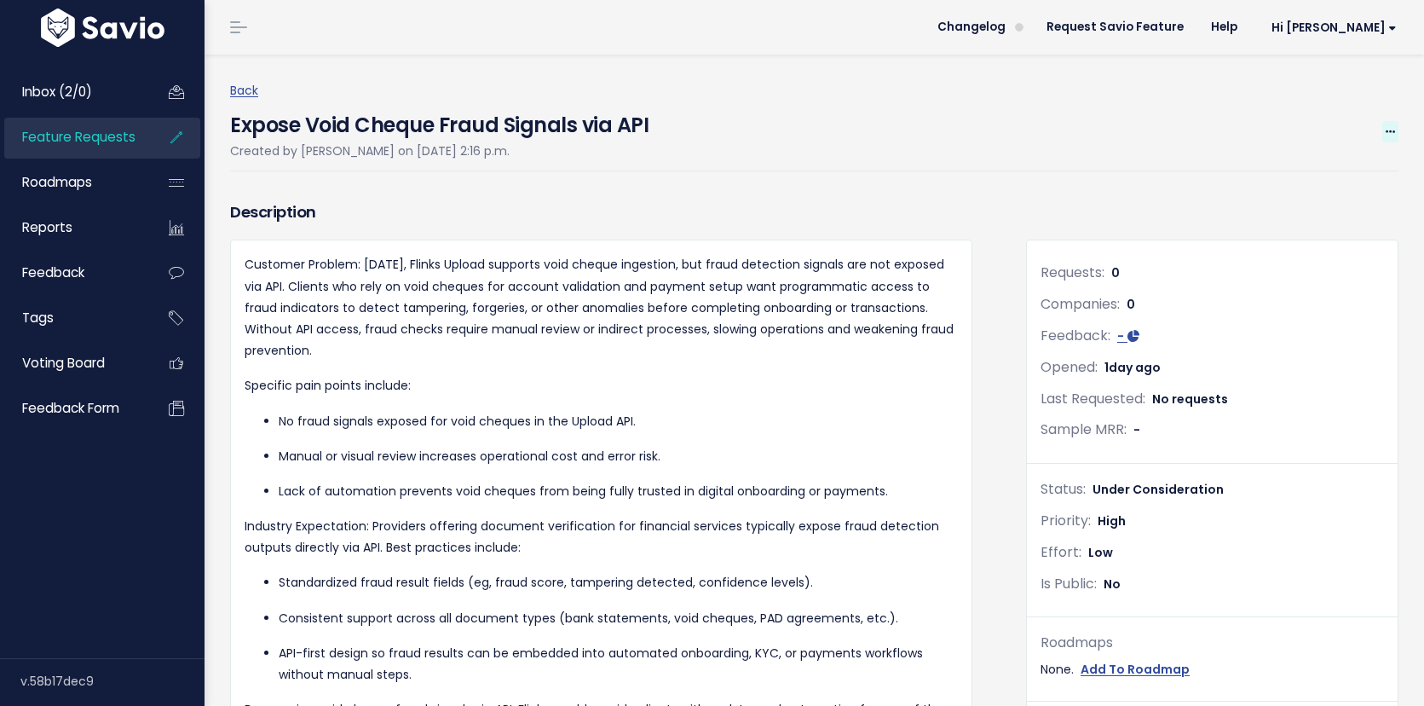
click at [1394, 132] on icon at bounding box center [1390, 132] width 9 height 11
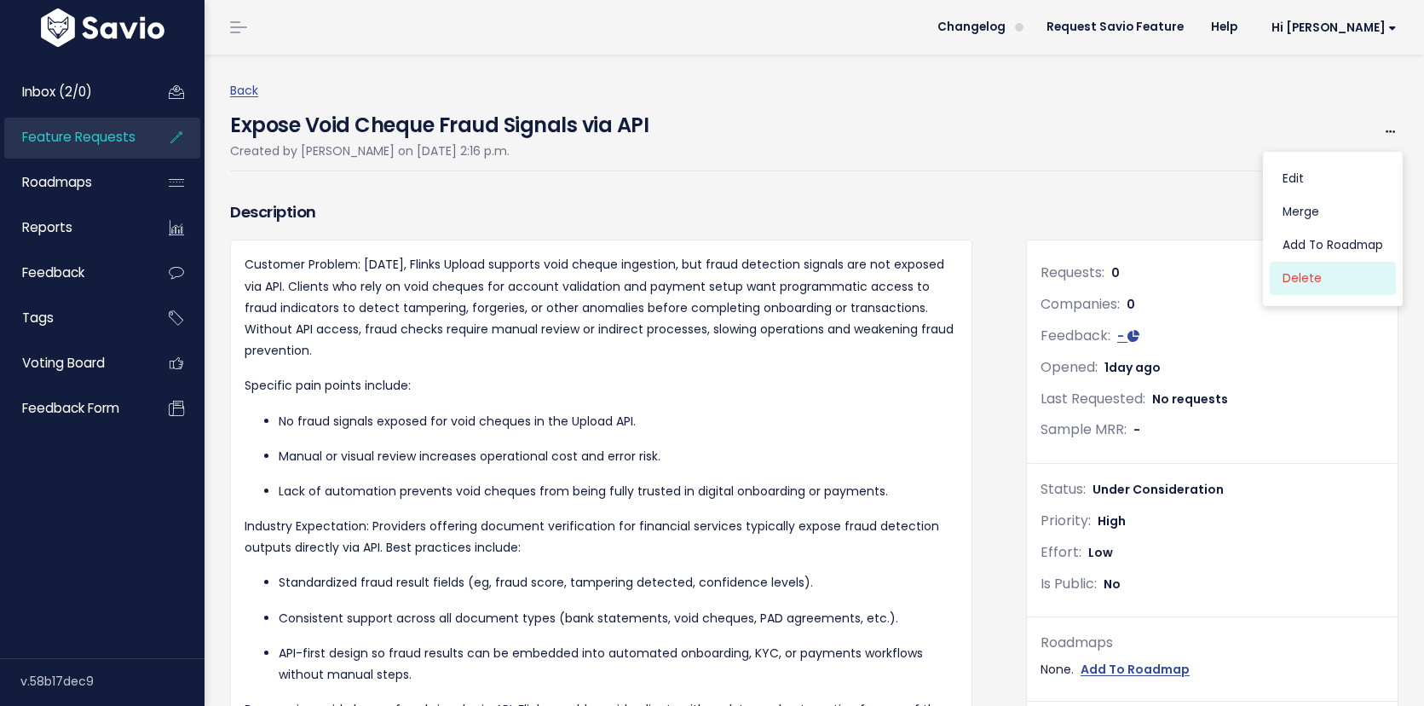
click at [1327, 272] on link "Delete" at bounding box center [1333, 279] width 126 height 33
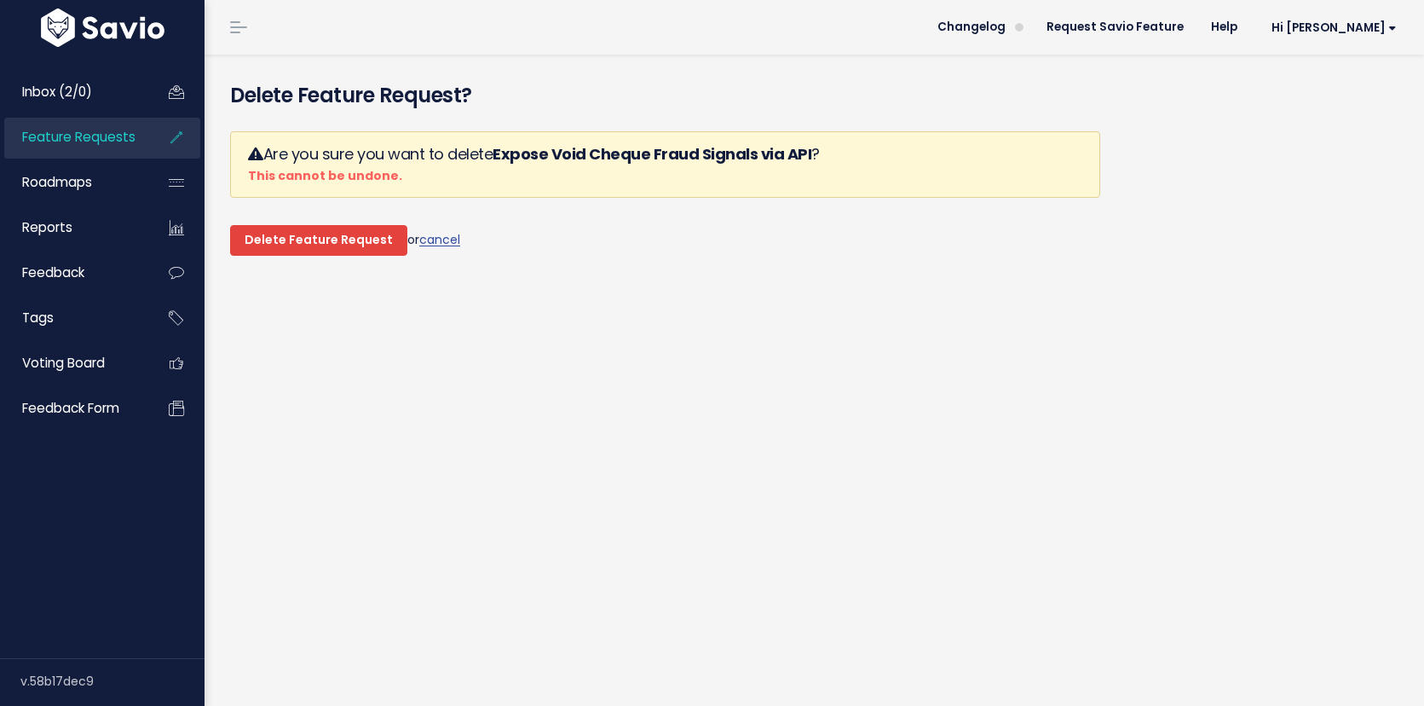
click at [281, 244] on input "Delete Feature Request" at bounding box center [318, 240] width 177 height 31
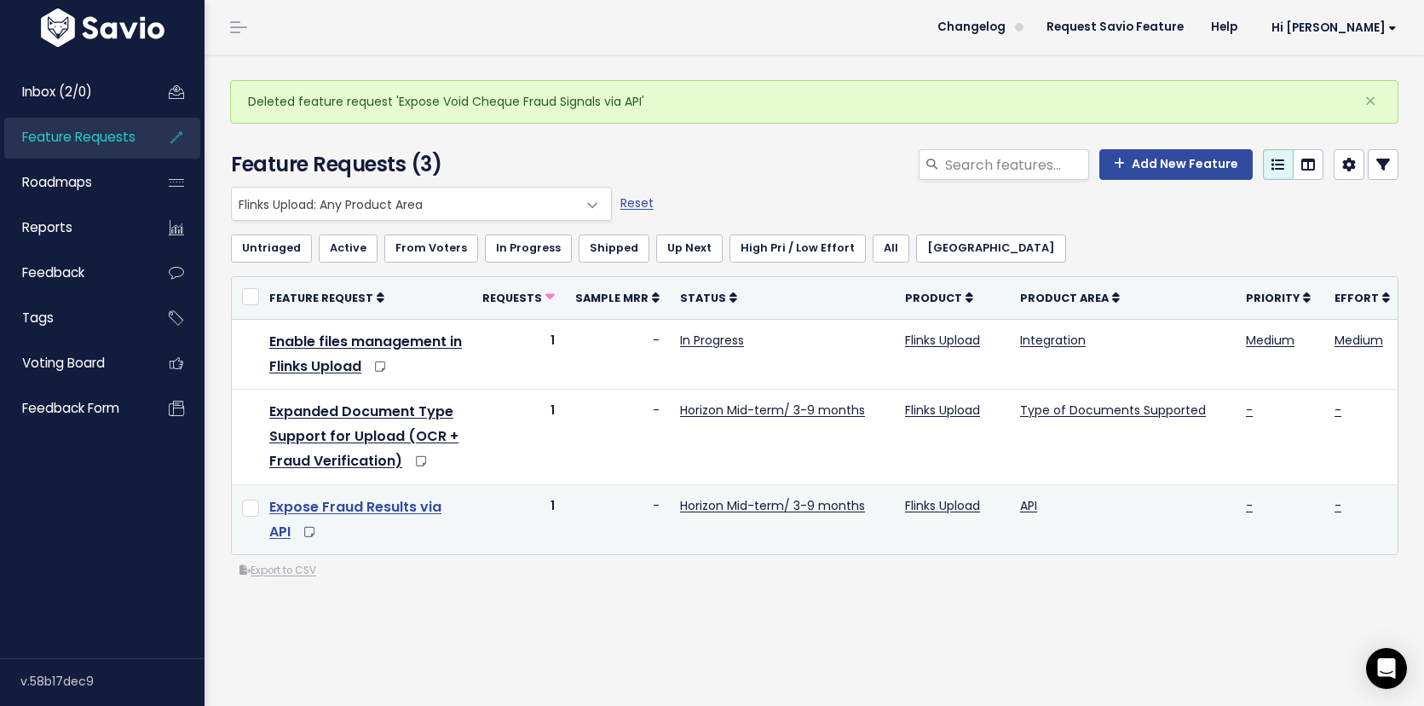
click at [369, 514] on link "Expose Fraud Results via API" at bounding box center [355, 519] width 172 height 44
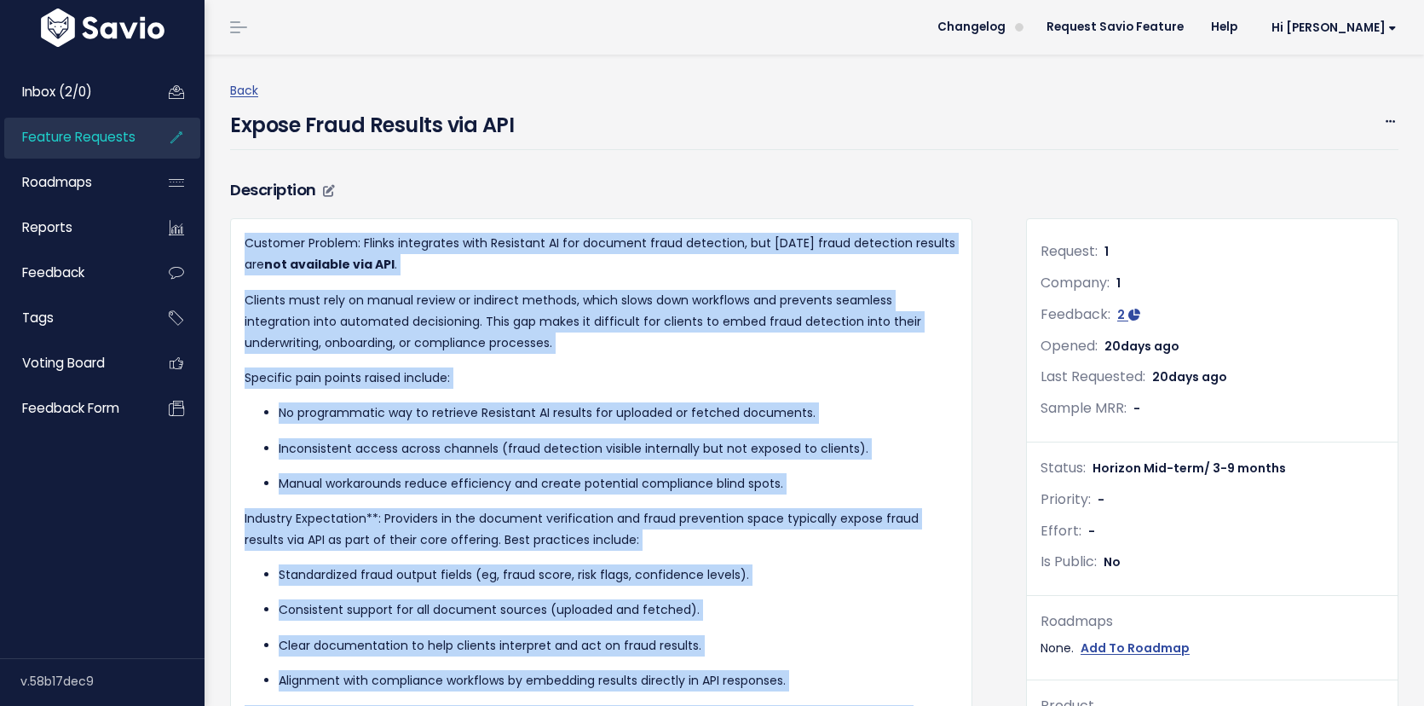
drag, startPoint x: 427, startPoint y: 478, endPoint x: 236, endPoint y: 242, distance: 303.7
click at [236, 242] on div "Customer Problem: Flinks integrates with Resistant AI for document fraud detect…" at bounding box center [601, 500] width 742 height 565
copy div "Customer Problem: Flinks integrates with Resistant AI for document fraud detect…"
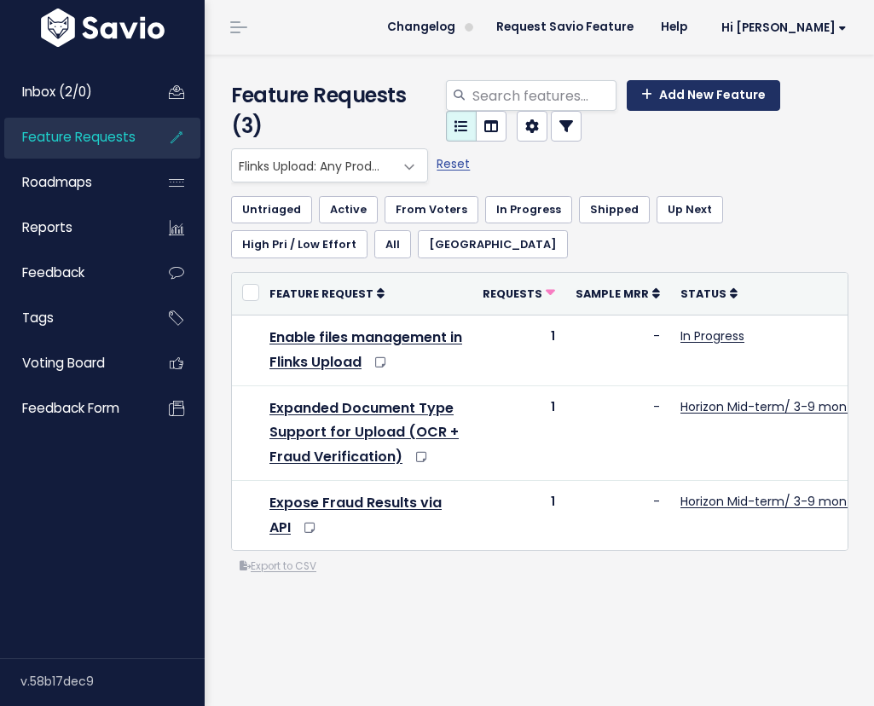
click at [677, 95] on link "Add New Feature" at bounding box center [703, 95] width 153 height 31
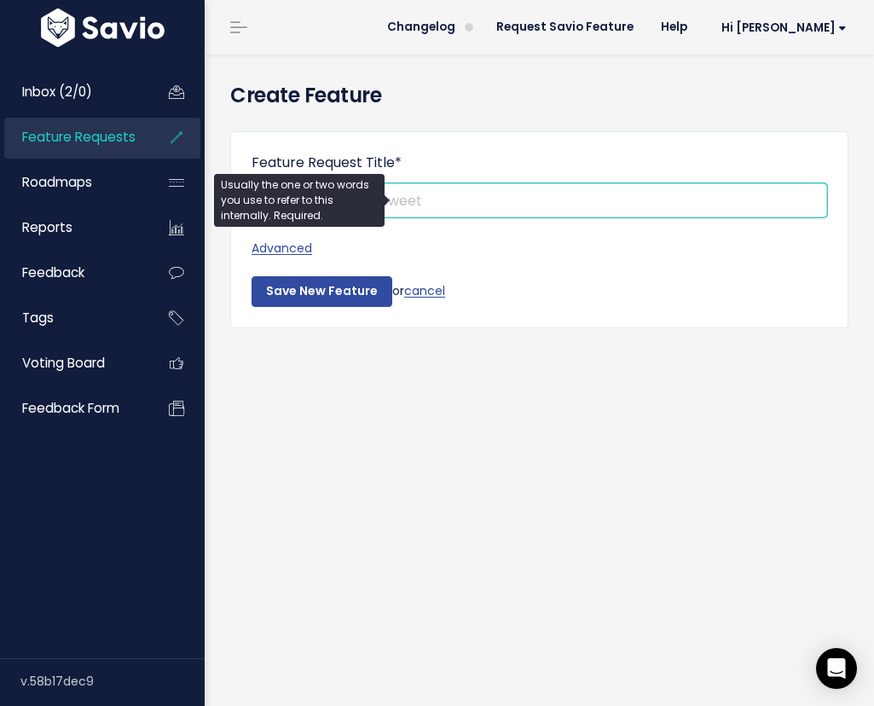
click at [458, 193] on input "Feature Request Title *" at bounding box center [538, 200] width 575 height 34
paste input "xpose Resistant AI Fraud Results in CDB Excel Reports"
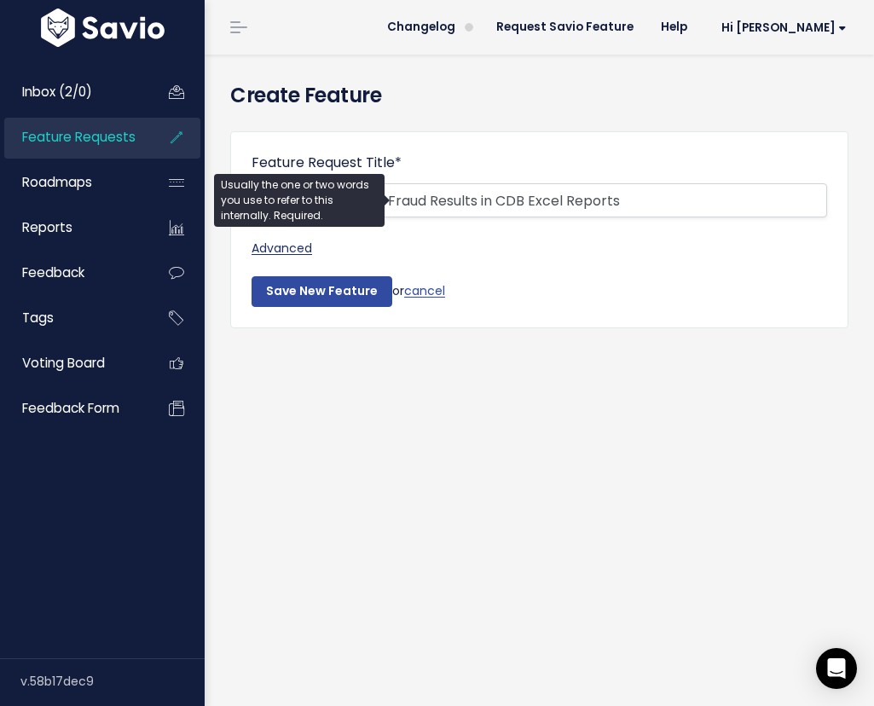
click at [292, 252] on link "Advanced" at bounding box center [538, 248] width 575 height 21
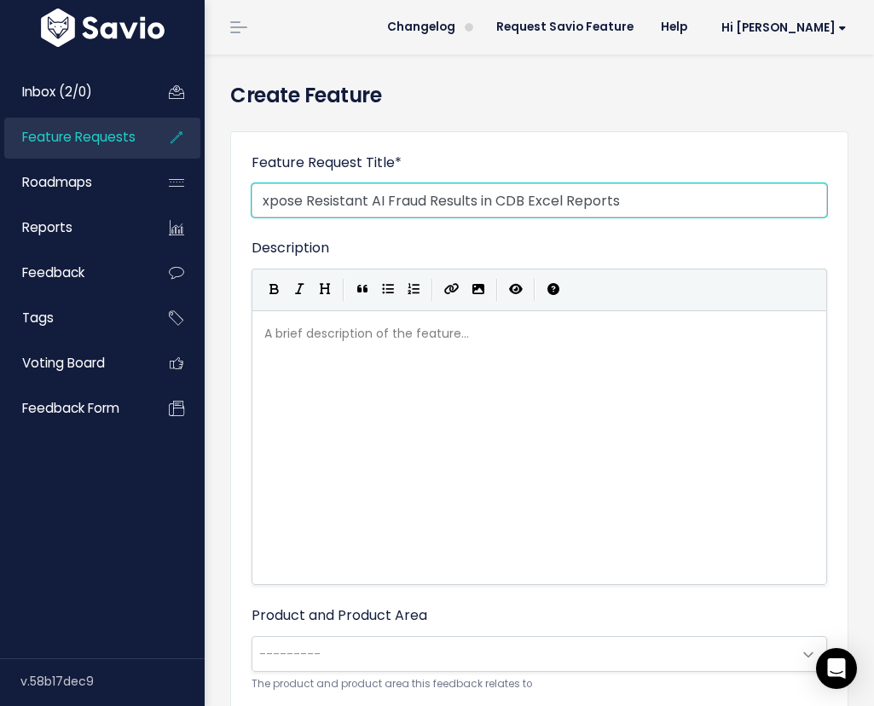
click at [260, 200] on body "Inbox (2/0) Feature Requests Roadmaps" at bounding box center [437, 676] width 874 height 1352
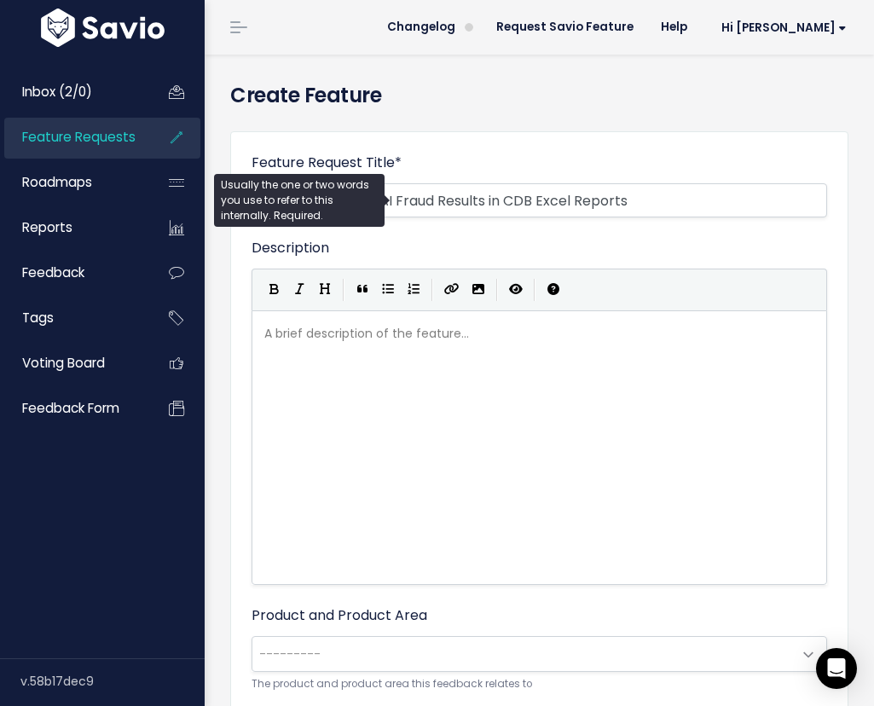
click at [499, 171] on div "Feature Request Title * Expose Resistant AI Fraud Results in CDB Excel Reports" at bounding box center [538, 185] width 575 height 65
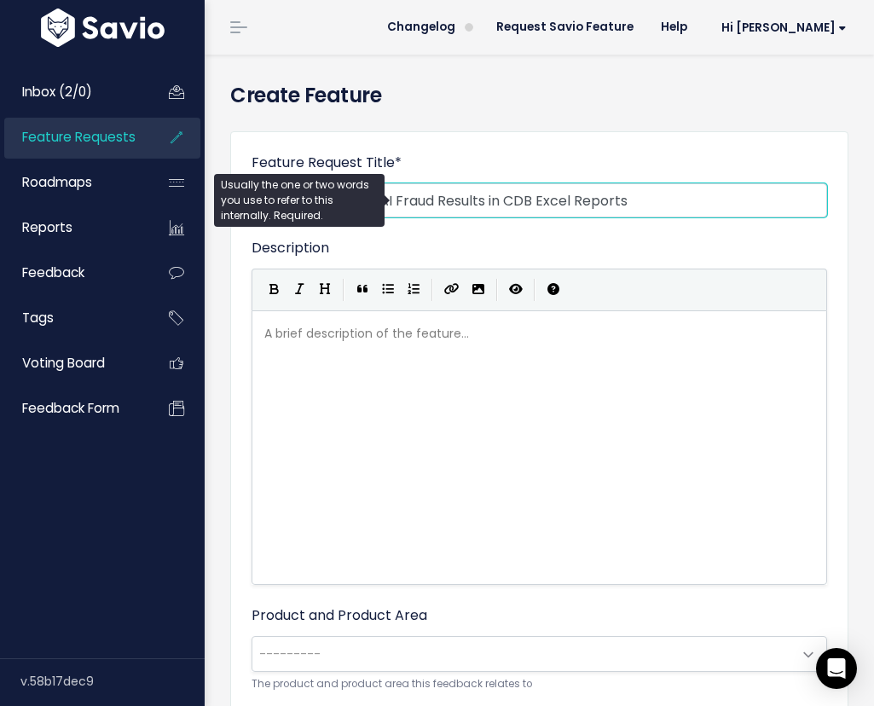
drag, startPoint x: 395, startPoint y: 201, endPoint x: 320, endPoint y: 199, distance: 74.2
click at [320, 199] on body "Inbox (2/0) Feature Requests Roadmaps" at bounding box center [437, 676] width 874 height 1352
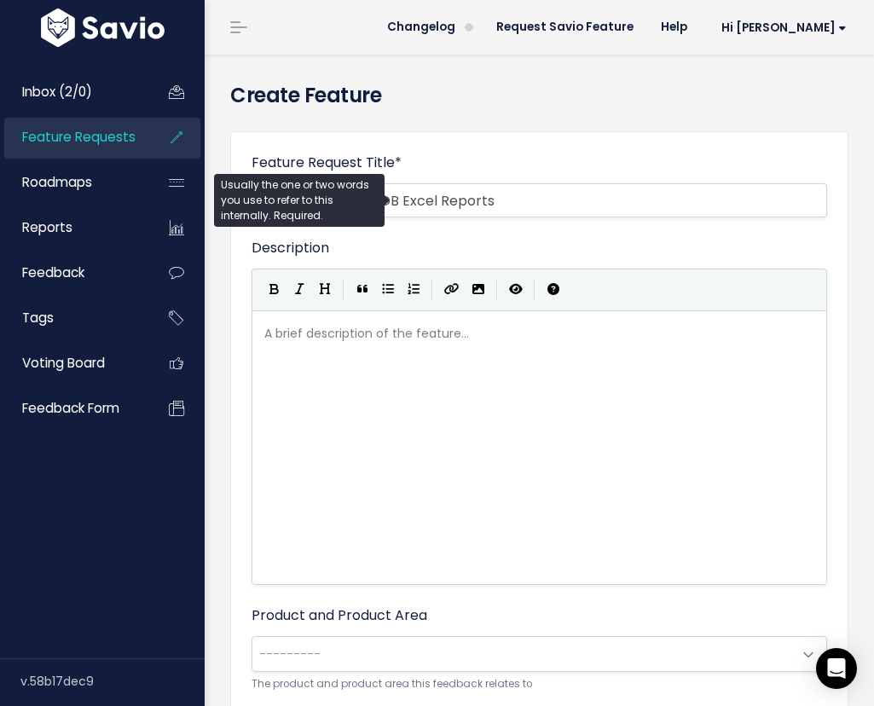
click at [460, 402] on div "A brief description of the feature... xxxxxxxxxx" at bounding box center [560, 469] width 599 height 298
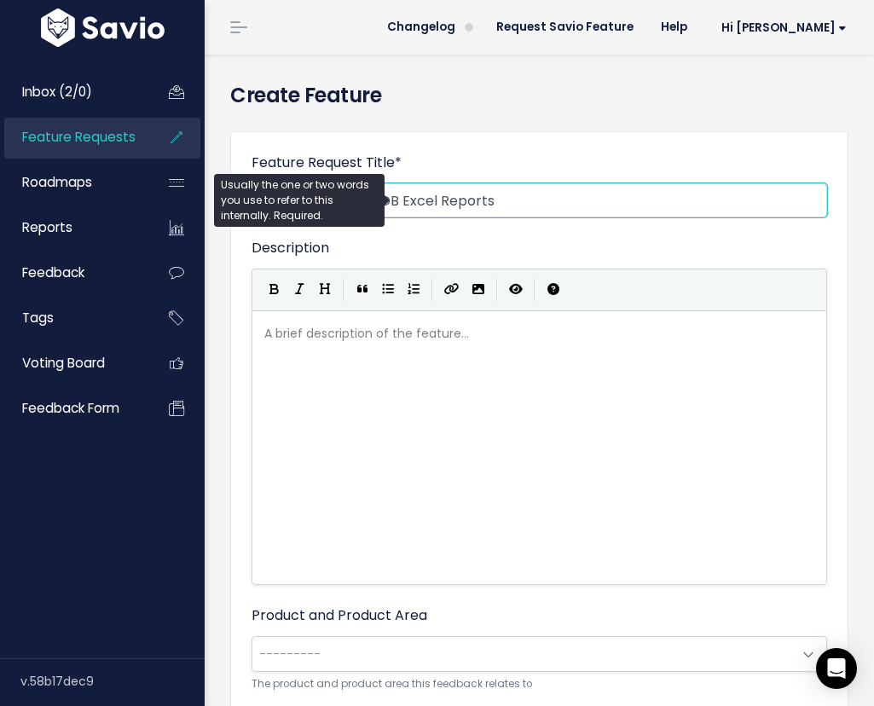
drag, startPoint x: 399, startPoint y: 201, endPoint x: 376, endPoint y: 199, distance: 23.1
click at [376, 199] on body "Inbox (2/0) Feature Requests Roadmaps" at bounding box center [437, 676] width 874 height 1352
type input "Excel Reports"
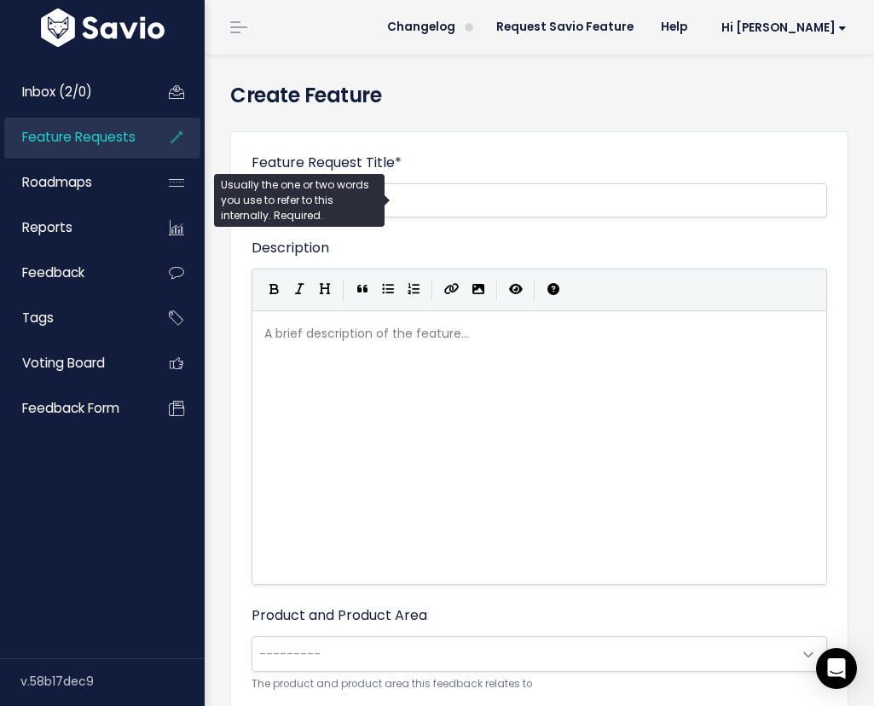
click at [511, 404] on div "A brief description of the feature... ​" at bounding box center [560, 469] width 599 height 298
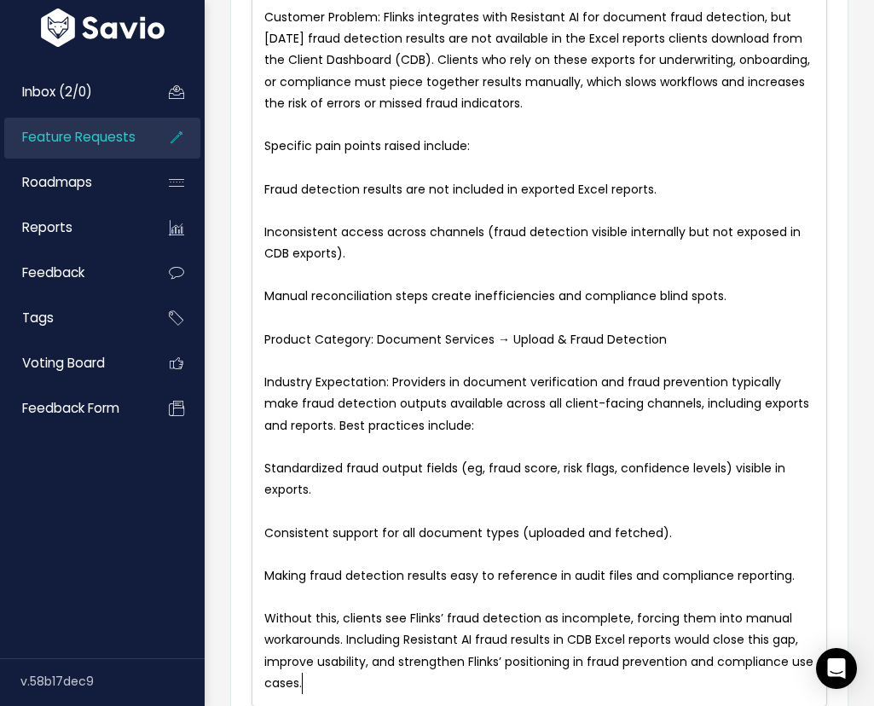
scroll to position [316, 0]
click at [264, 193] on span "Fraud detection results are not included in exported Excel reports." at bounding box center [460, 189] width 392 height 17
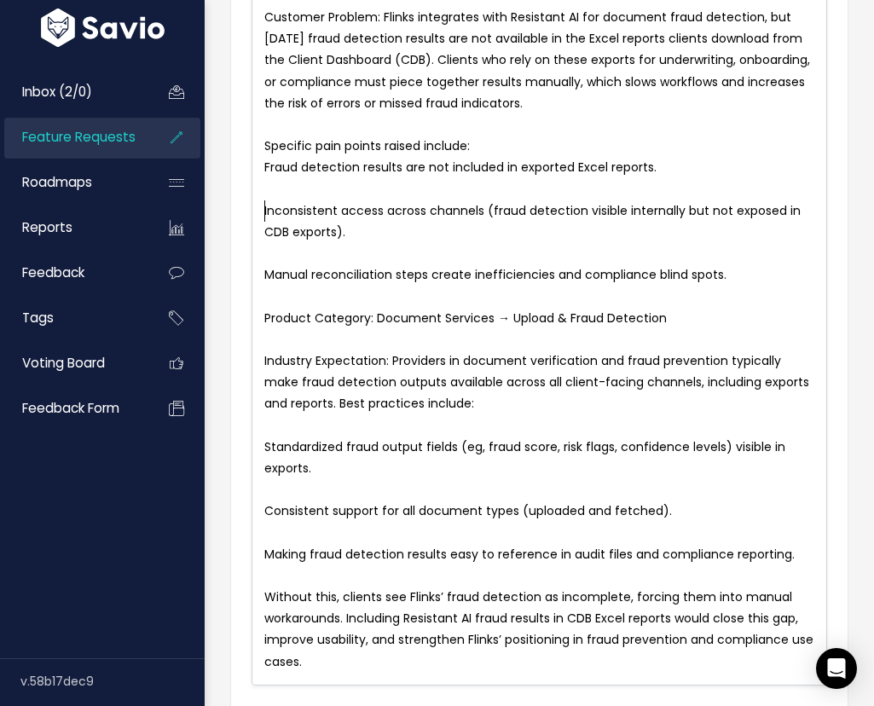
click at [263, 211] on pre "Inconsistent access across channels (fraud detection visible internally but not…" at bounding box center [539, 221] width 557 height 43
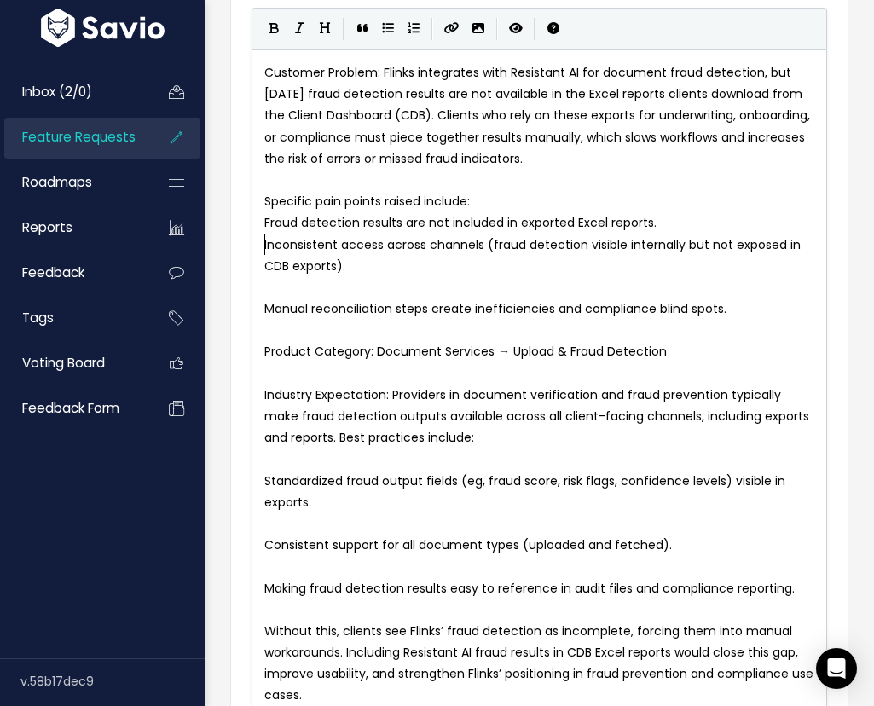
scroll to position [238, 0]
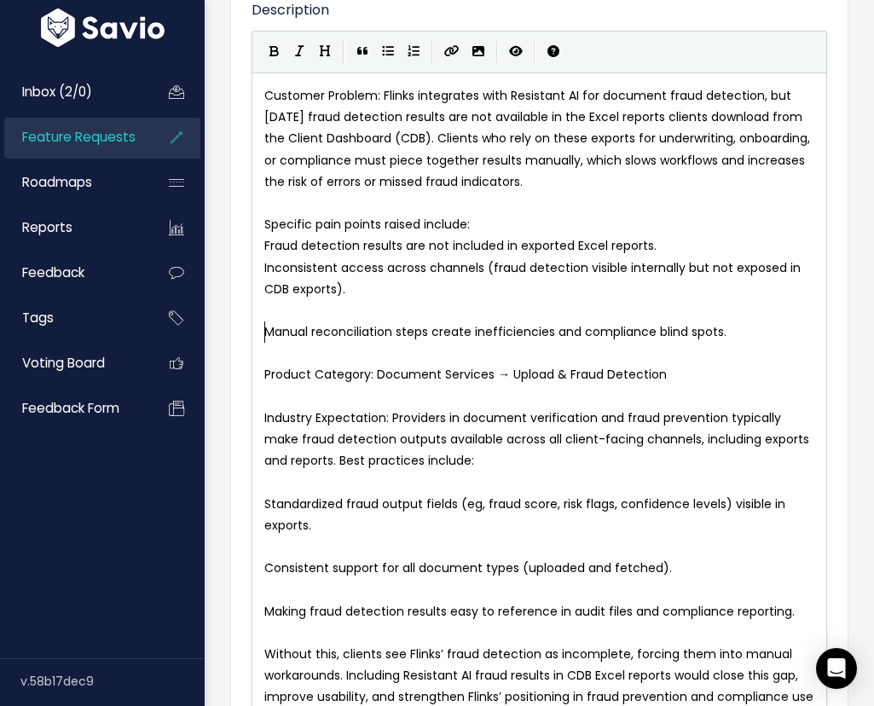
click at [262, 330] on pre "Manual reconciliation steps create inefficiencies and compliance blind spots." at bounding box center [539, 331] width 557 height 21
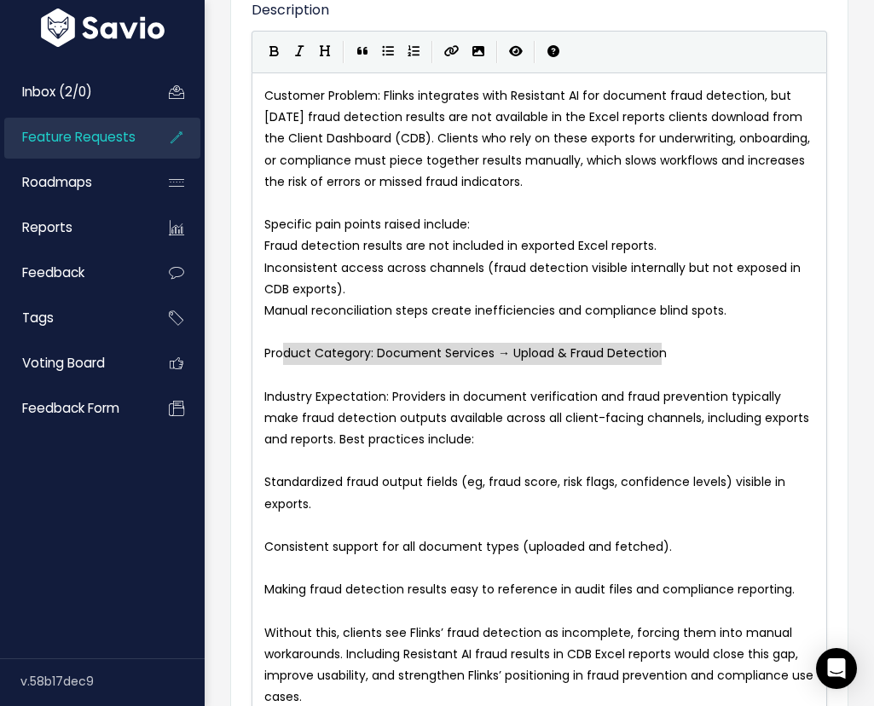
type textarea "Product Category: Document Services → Upload & Fraud Detection"
drag, startPoint x: 705, startPoint y: 356, endPoint x: 257, endPoint y: 343, distance: 447.7
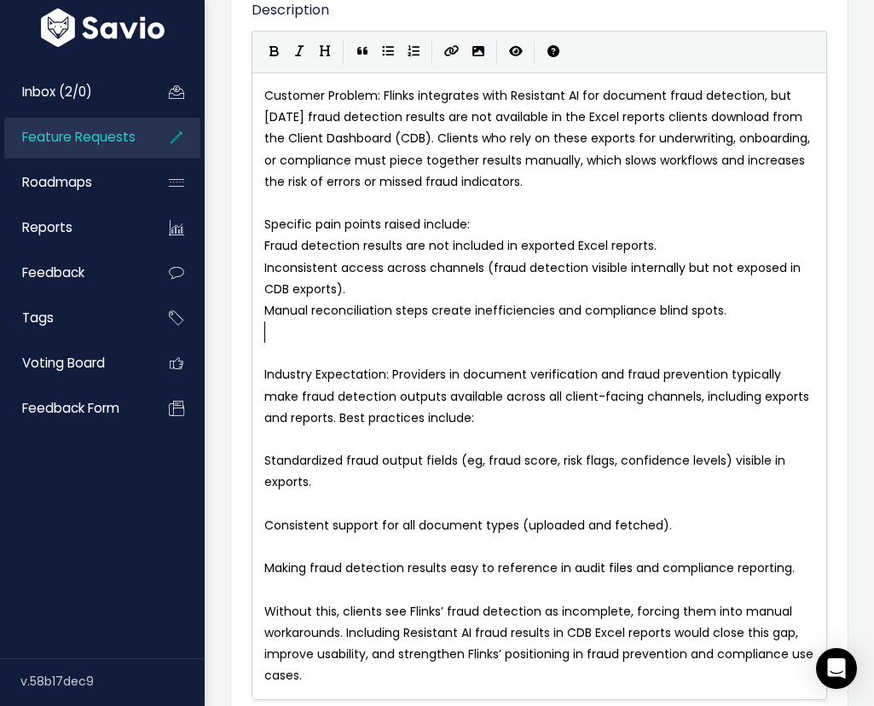
click at [278, 504] on pre "​" at bounding box center [539, 504] width 557 height 21
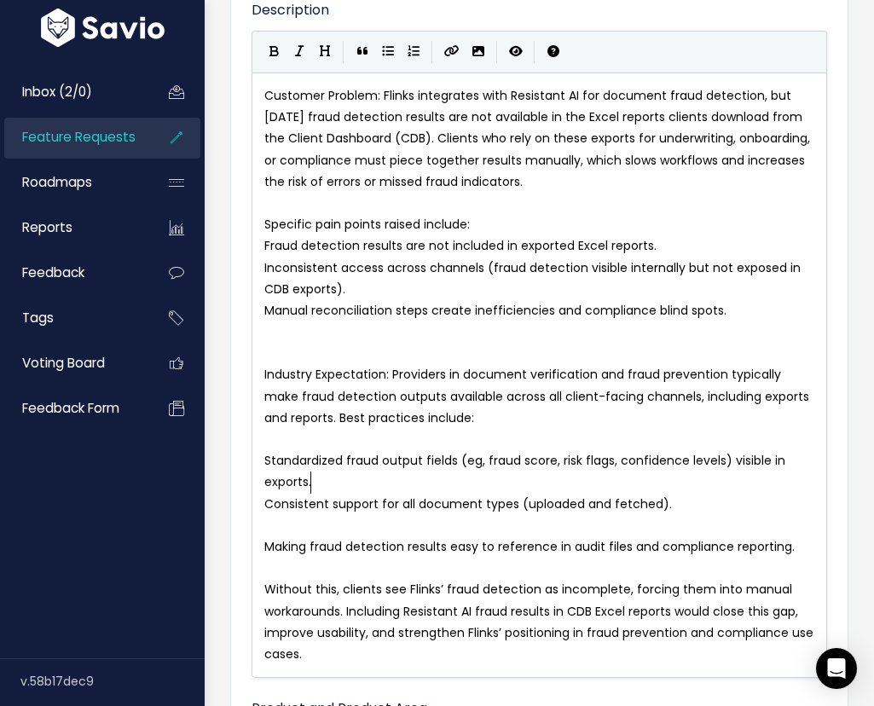
click at [307, 524] on pre "​" at bounding box center [539, 525] width 557 height 21
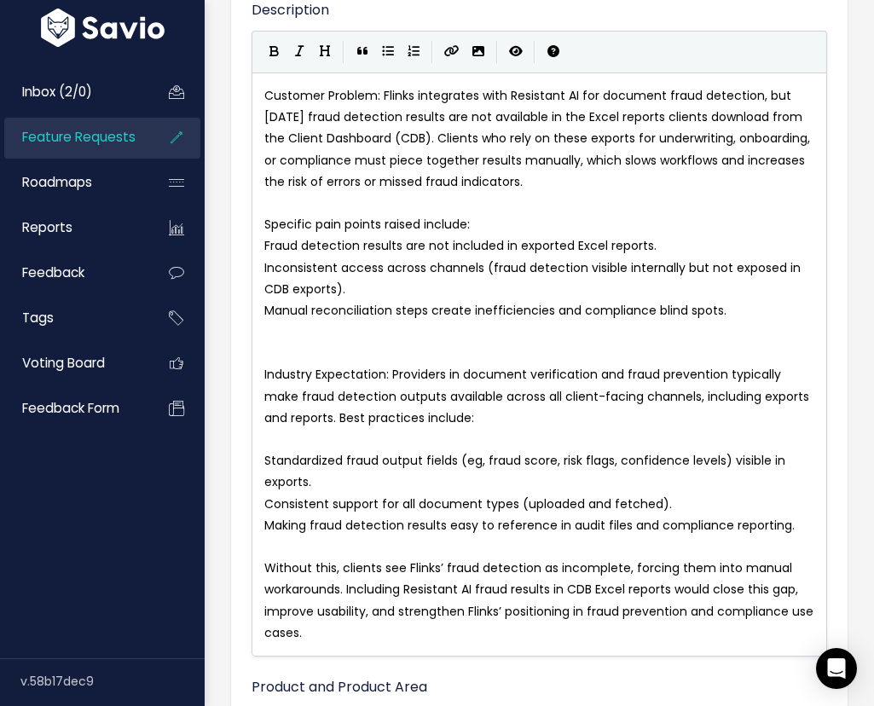
click at [281, 435] on pre "​" at bounding box center [539, 439] width 557 height 21
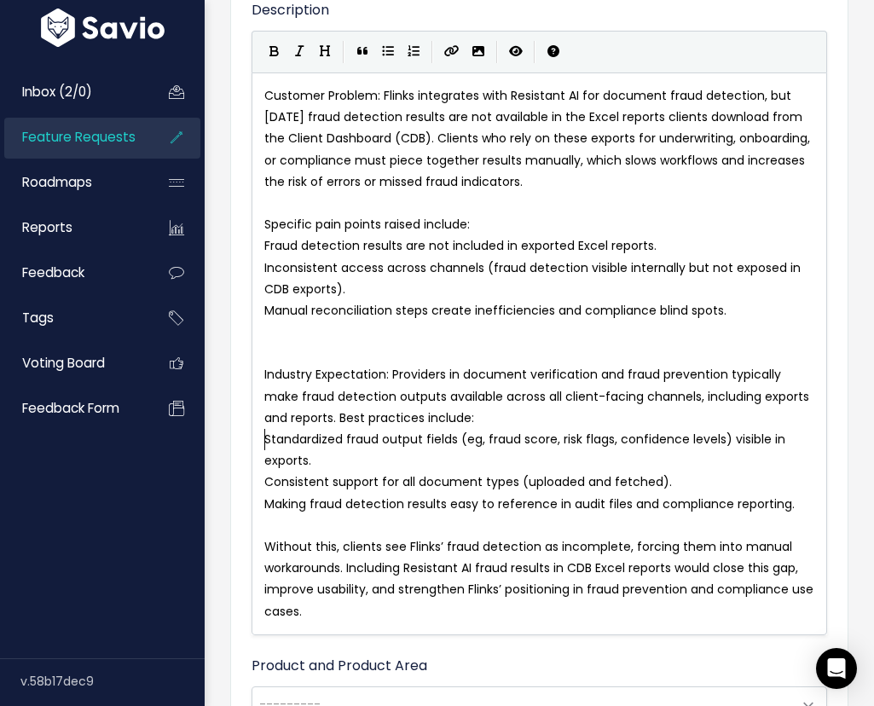
click at [264, 439] on span "Standardized fraud output fields (eg, fraud score, risk flags, confidence level…" at bounding box center [526, 449] width 524 height 38
click at [379, 56] on button "Generic List" at bounding box center [388, 52] width 26 height 26
click at [262, 480] on pre "Consistent support for all document types (uploaded and fetched)." at bounding box center [539, 481] width 557 height 21
click at [391, 49] on icon "Generic List" at bounding box center [388, 51] width 12 height 12
click at [263, 505] on pre "Making fraud detection results easy to reference in audit files and compliance …" at bounding box center [539, 504] width 557 height 21
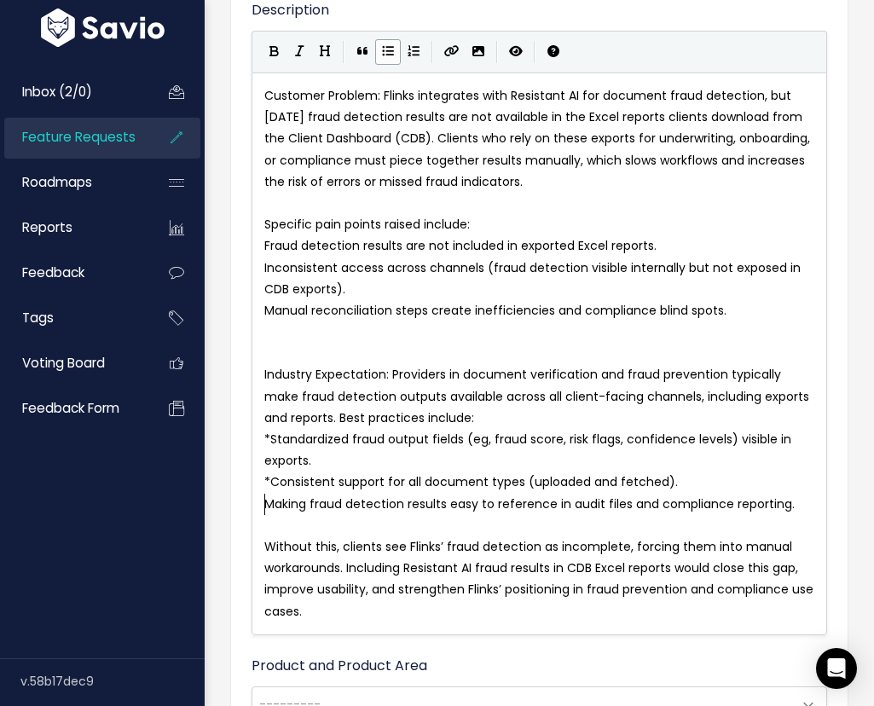
click at [390, 55] on icon "Generic List" at bounding box center [388, 51] width 12 height 12
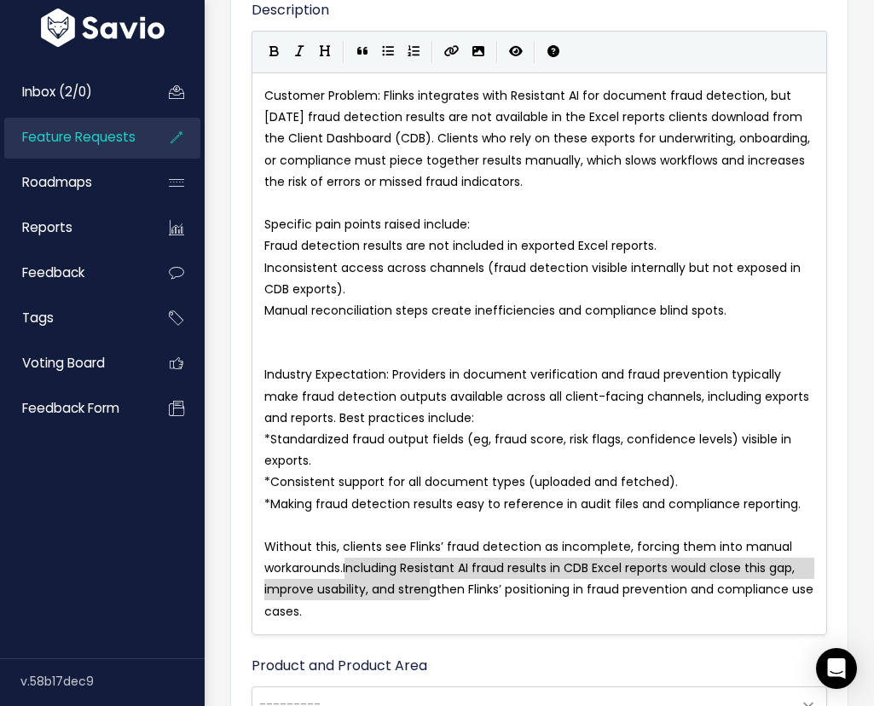
type textarea "Including Resistant AI fraud results in CDB Excel reports would close this gap,…"
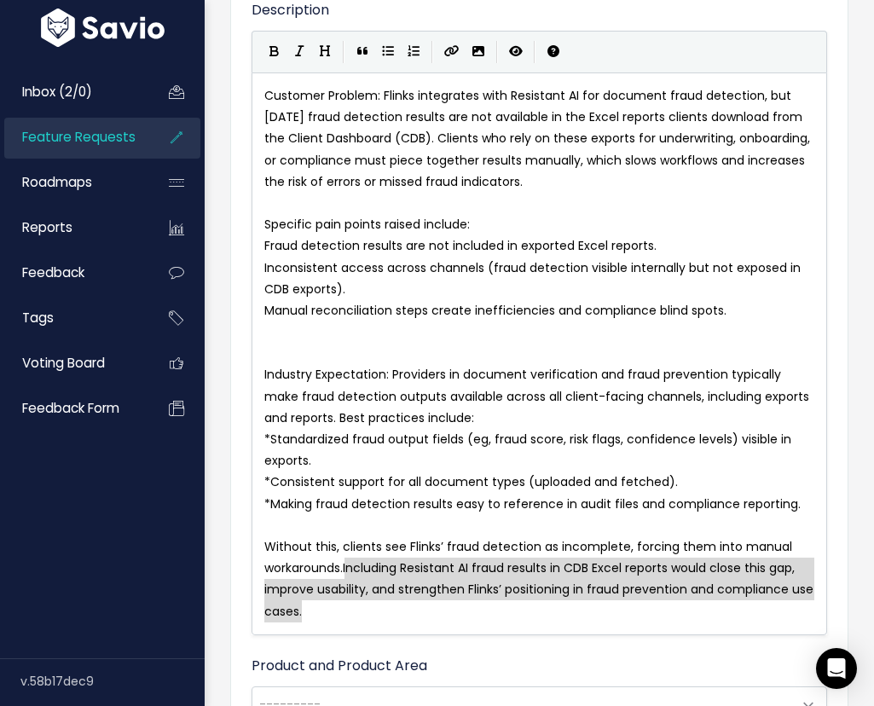
drag, startPoint x: 346, startPoint y: 574, endPoint x: 476, endPoint y: 631, distance: 142.4
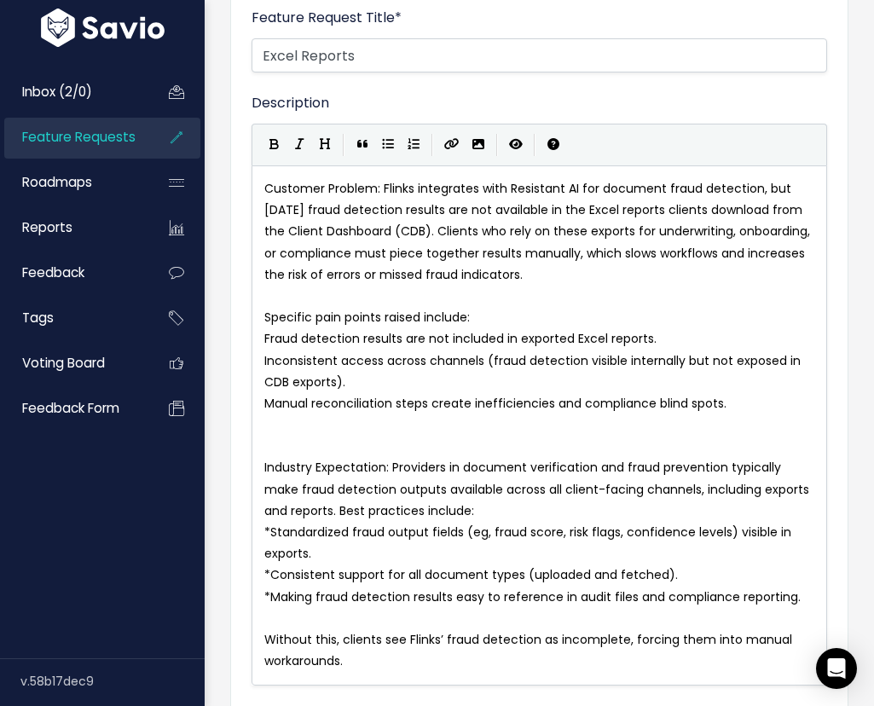
scroll to position [142, 0]
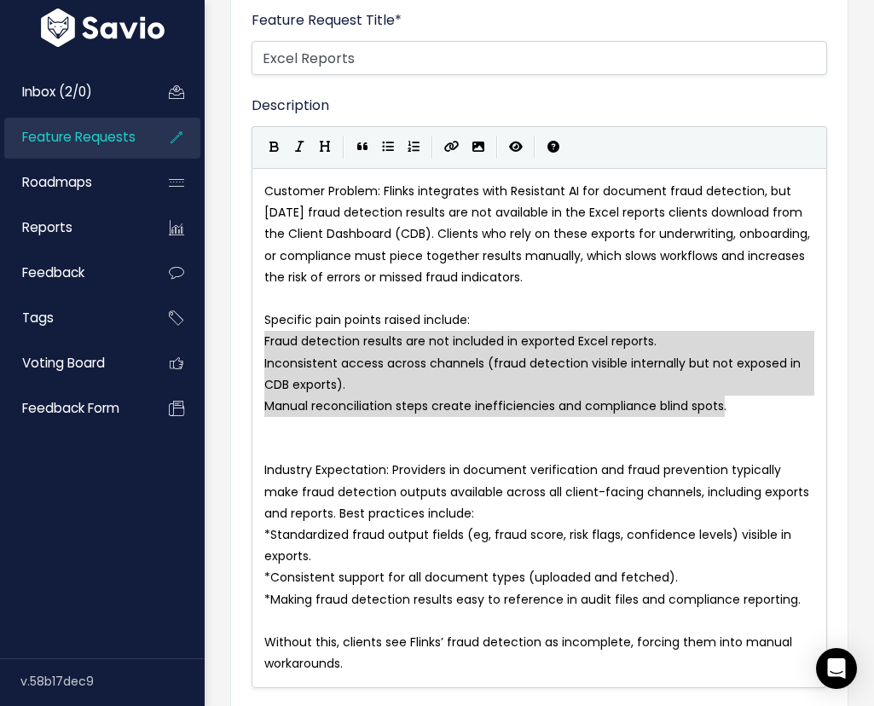
drag, startPoint x: 752, startPoint y: 407, endPoint x: 237, endPoint y: 344, distance: 518.7
click at [385, 148] on icon "Generic List" at bounding box center [388, 147] width 12 height 12
type textarea "* Inconsistent access across channels (fraud detection visible internally but n…"
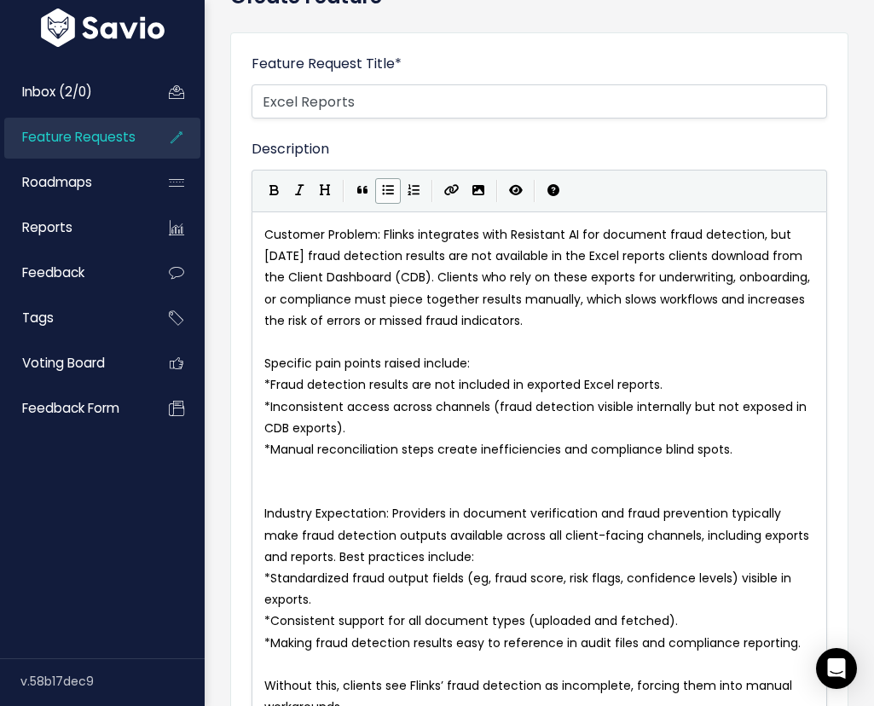
scroll to position [95, 0]
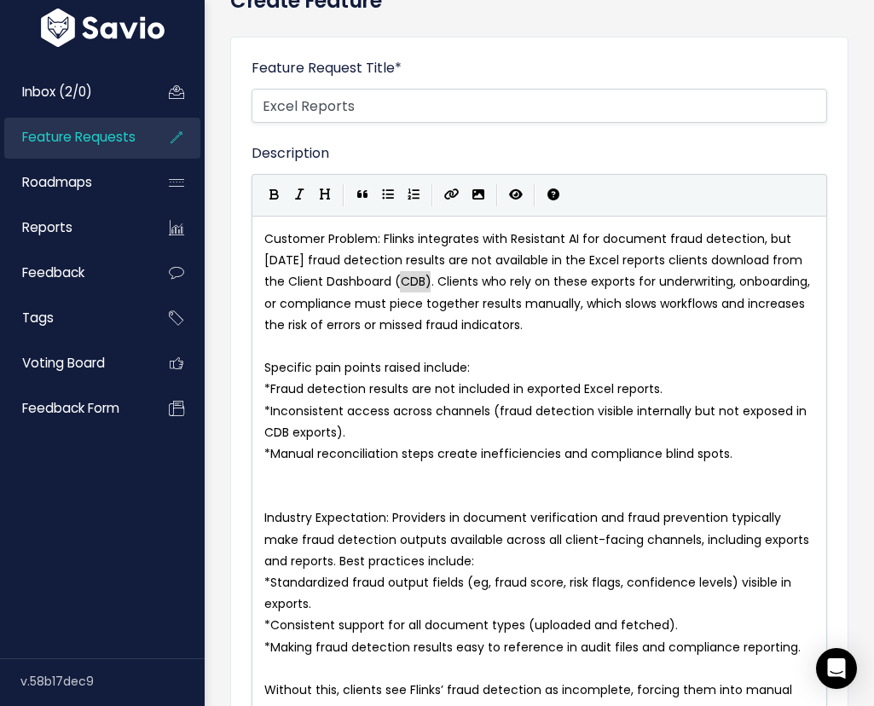
type textarea "(CDB)"
drag, startPoint x: 430, startPoint y: 280, endPoint x: 396, endPoint y: 280, distance: 34.1
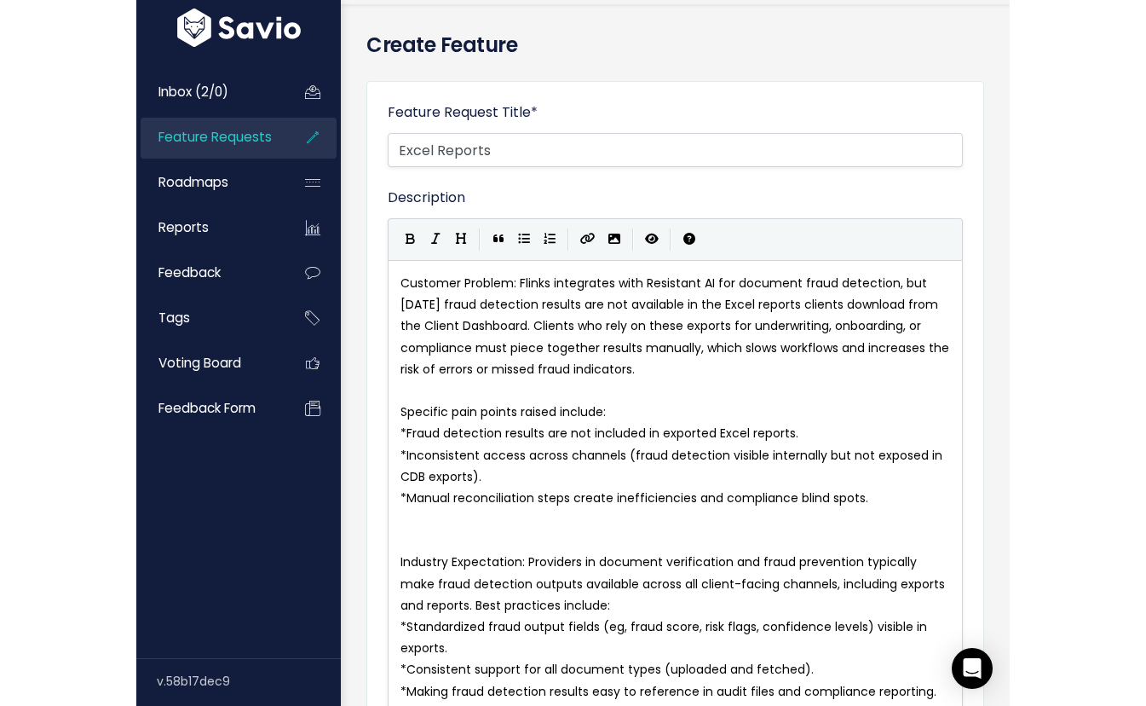
scroll to position [44, 0]
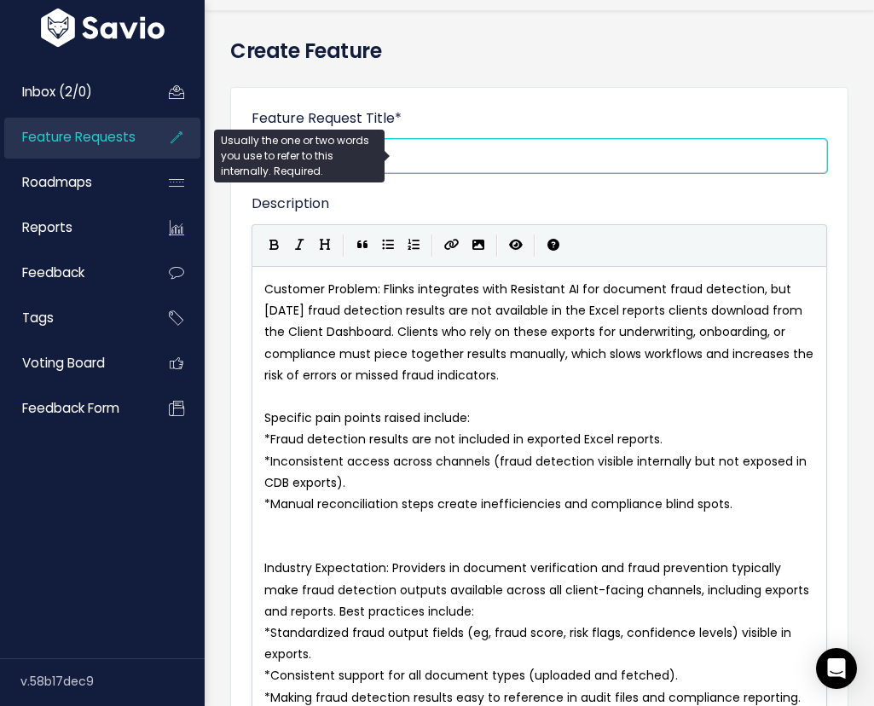
click at [441, 164] on input "Excel Reports" at bounding box center [538, 156] width 575 height 34
click at [640, 139] on input "Feature Request Title *" at bounding box center [538, 156] width 575 height 34
click at [410, 167] on input "Feature Request Title *" at bounding box center [538, 156] width 575 height 34
click at [300, 204] on label "Description" at bounding box center [290, 203] width 78 height 20
click at [0, 0] on textarea "Description" at bounding box center [0, 0] width 0 height 0
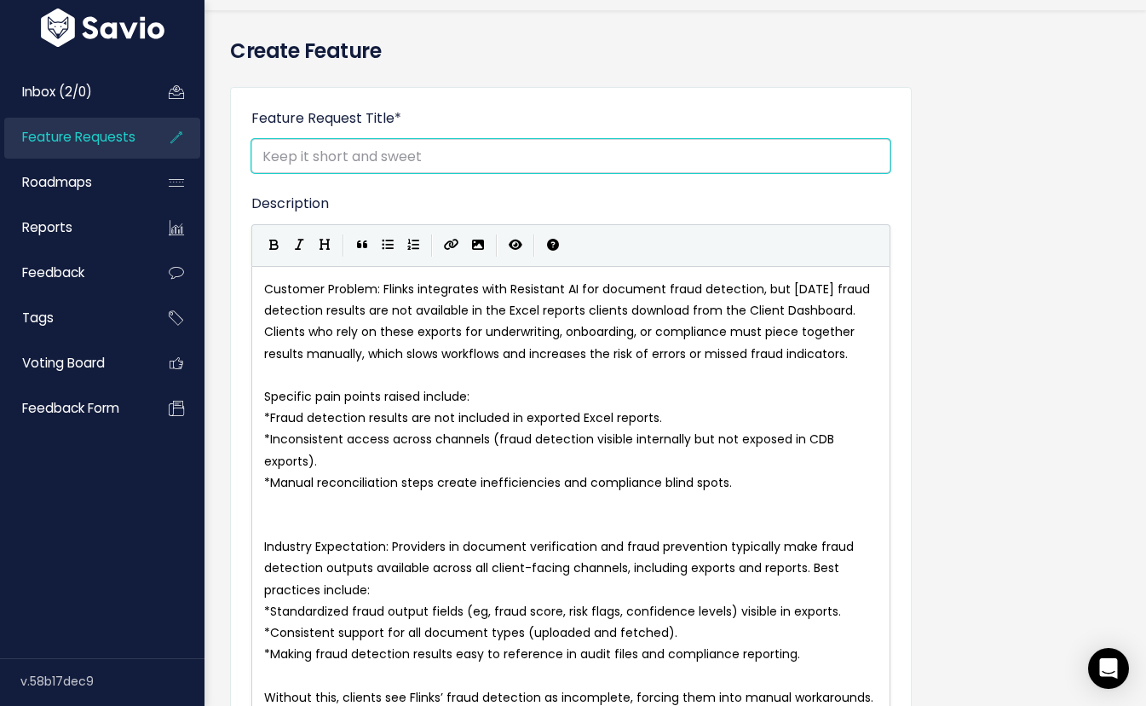
click at [367, 146] on input "Feature Request Title *" at bounding box center [570, 156] width 639 height 34
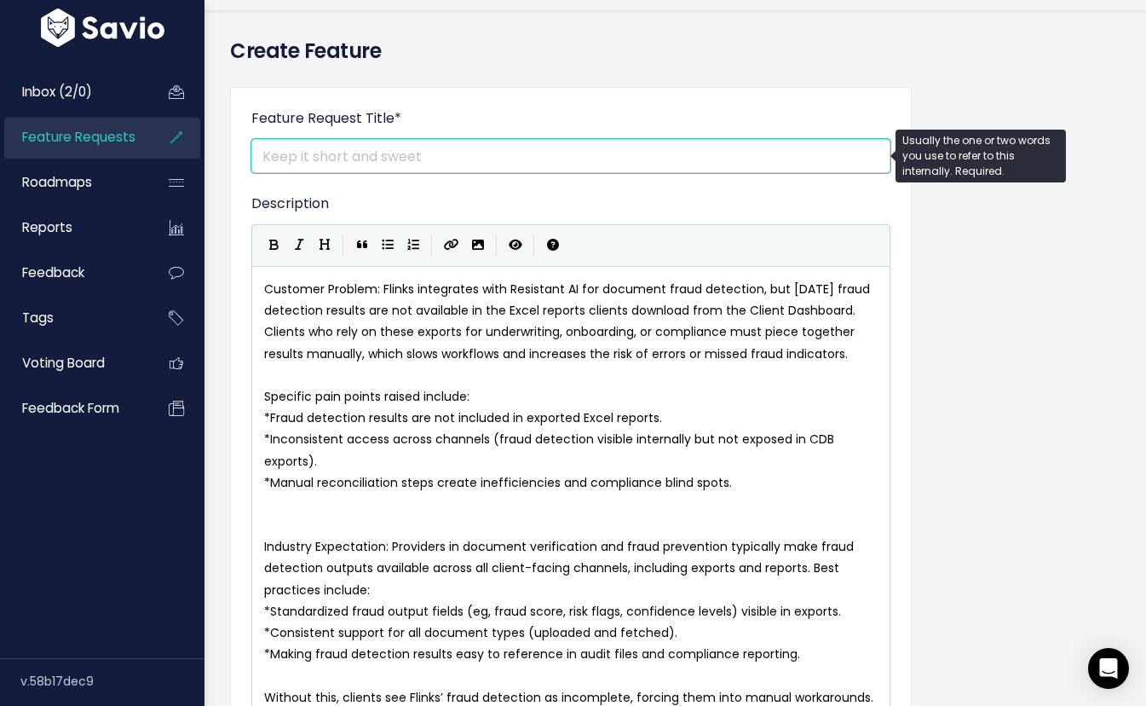
paste input "Expose Resistant AI Fraud Results in CDB Excel Reports"
drag, startPoint x: 311, startPoint y: 155, endPoint x: 395, endPoint y: 157, distance: 83.6
click at [395, 157] on input "Expose Resistant AI Fraud Results in CDB Excel Reports" at bounding box center [570, 156] width 639 height 34
drag, startPoint x: 422, startPoint y: 158, endPoint x: 447, endPoint y: 157, distance: 24.7
click at [448, 159] on input "Expose Fraud Results in CDB Excel Reports" at bounding box center [570, 156] width 639 height 34
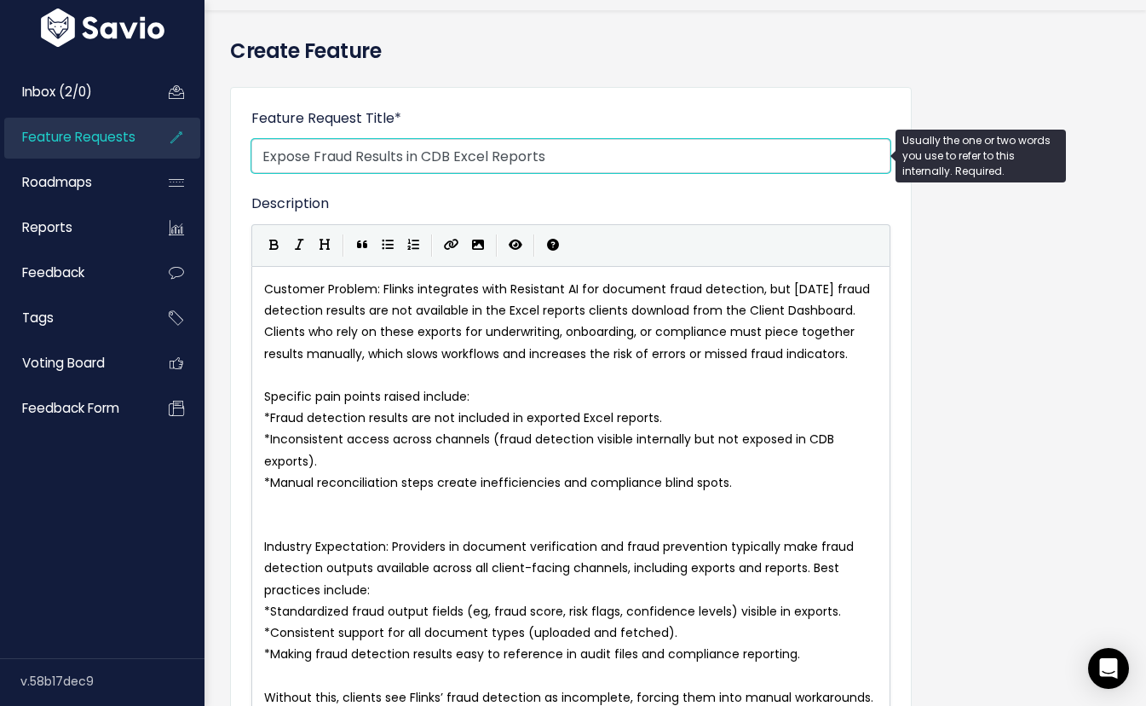
drag, startPoint x: 447, startPoint y: 157, endPoint x: 429, endPoint y: 155, distance: 18.0
click at [429, 155] on input "Expose Fraud Results in CDB Excel Reports" at bounding box center [570, 156] width 639 height 34
drag, startPoint x: 449, startPoint y: 155, endPoint x: 419, endPoint y: 153, distance: 29.9
click at [419, 153] on input "Expose Fraud Results in CDB Excel Reports" at bounding box center [570, 156] width 639 height 34
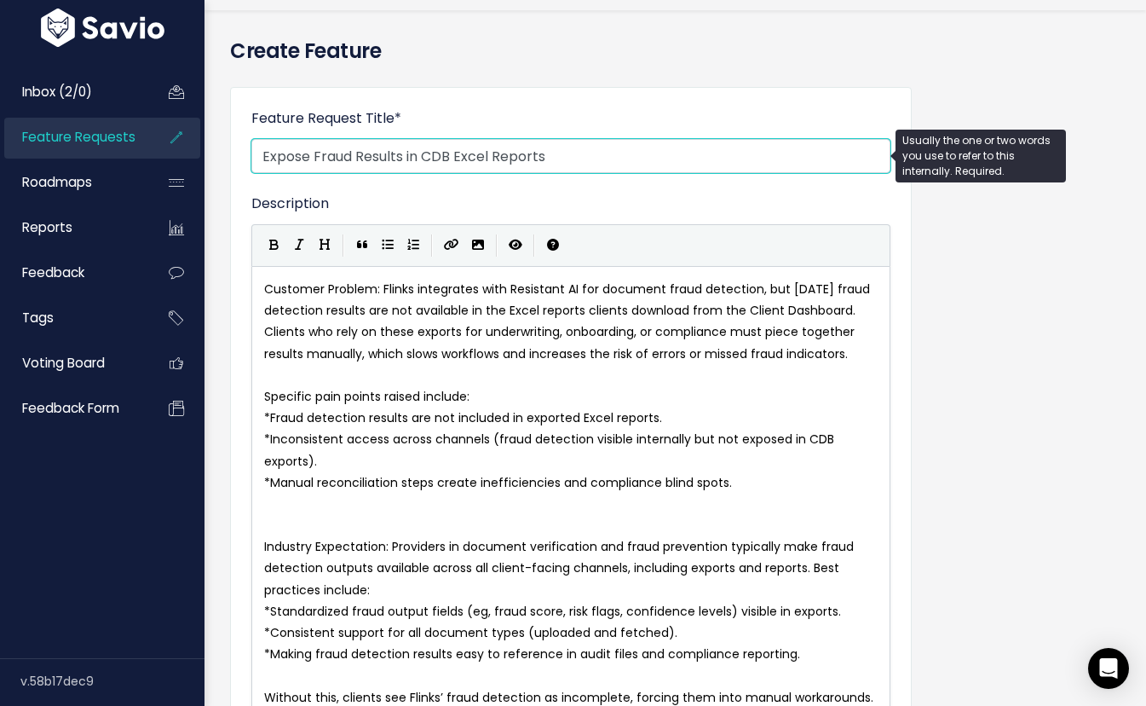
drag, startPoint x: 450, startPoint y: 158, endPoint x: 427, endPoint y: 152, distance: 23.8
click at [427, 153] on input "Expose Fraud Results in CDB Excel Reports" at bounding box center [570, 156] width 639 height 34
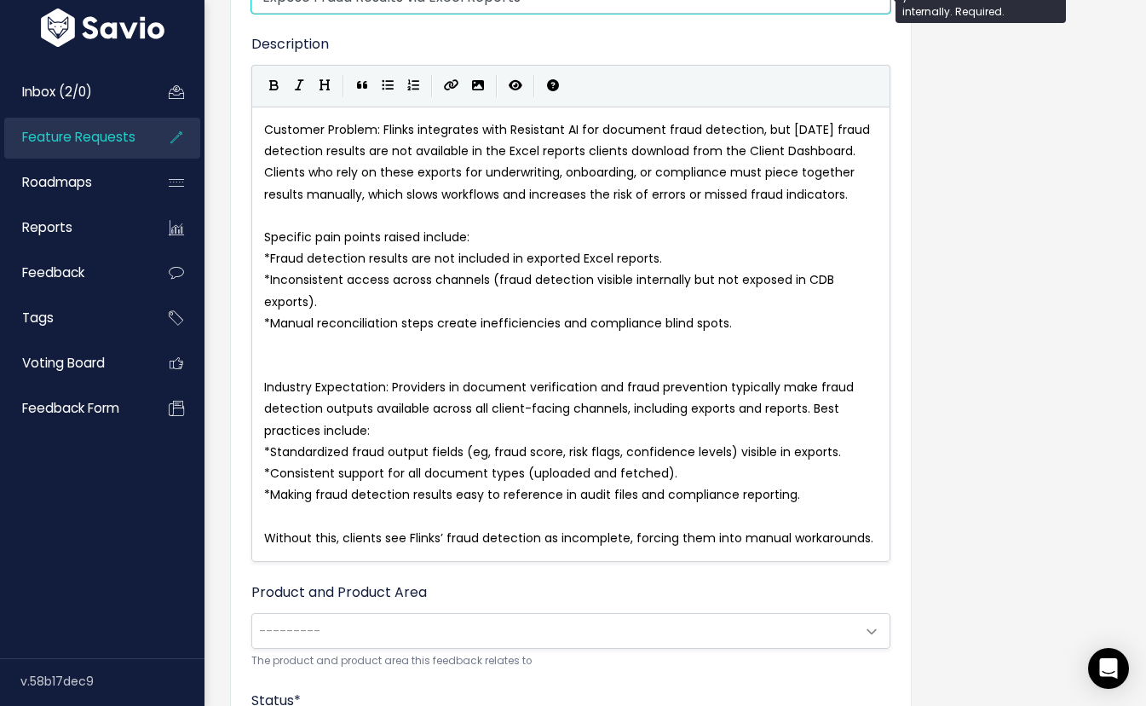
scroll to position [202, 0]
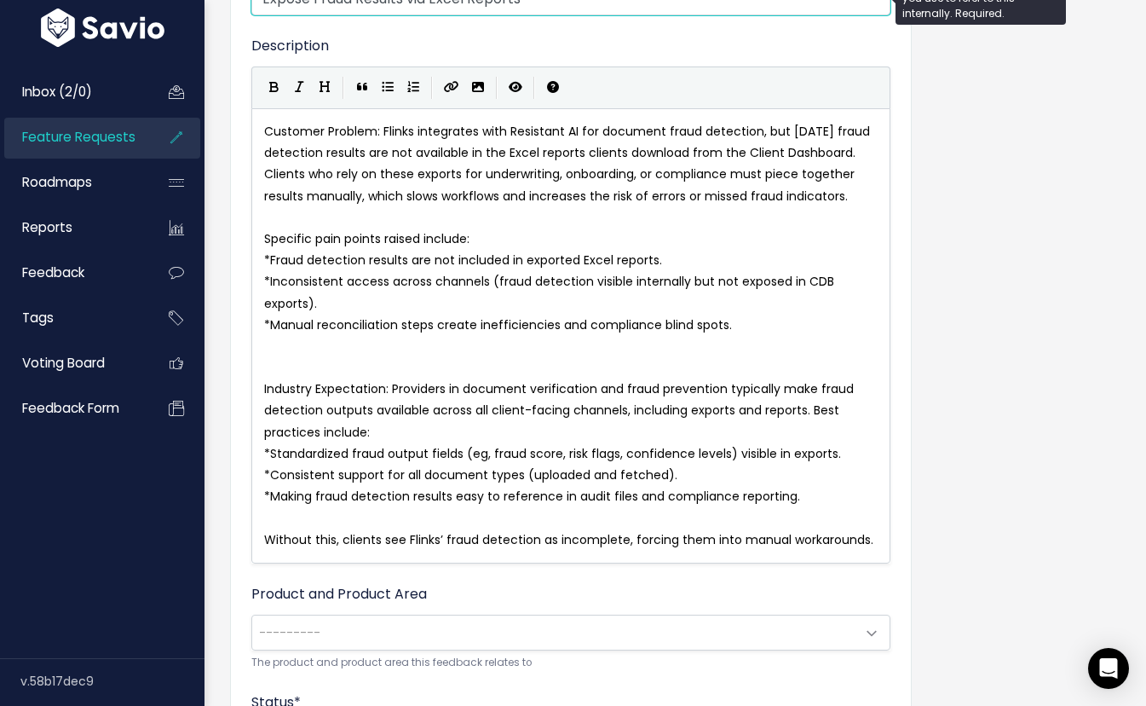
type input "Expose Fraud Results via Excel Reports"
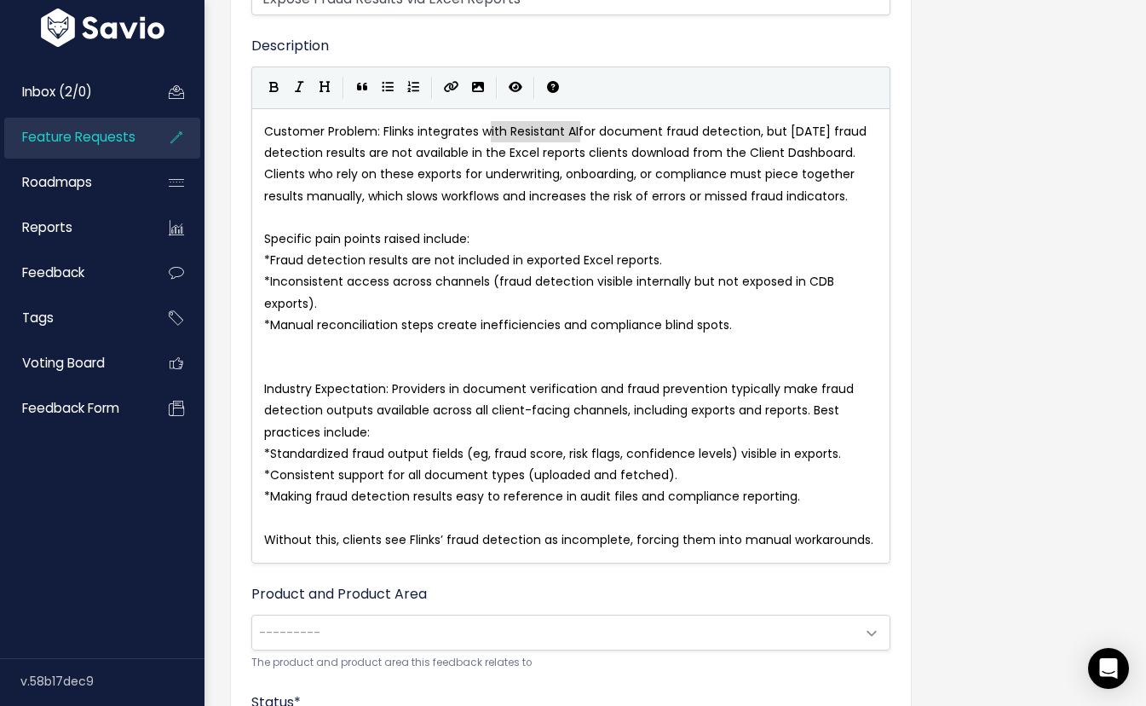
type textarea "Resistant AI"
drag, startPoint x: 580, startPoint y: 132, endPoint x: 511, endPoint y: 139, distance: 68.5
drag, startPoint x: 792, startPoint y: 128, endPoint x: 389, endPoint y: 128, distance: 403.2
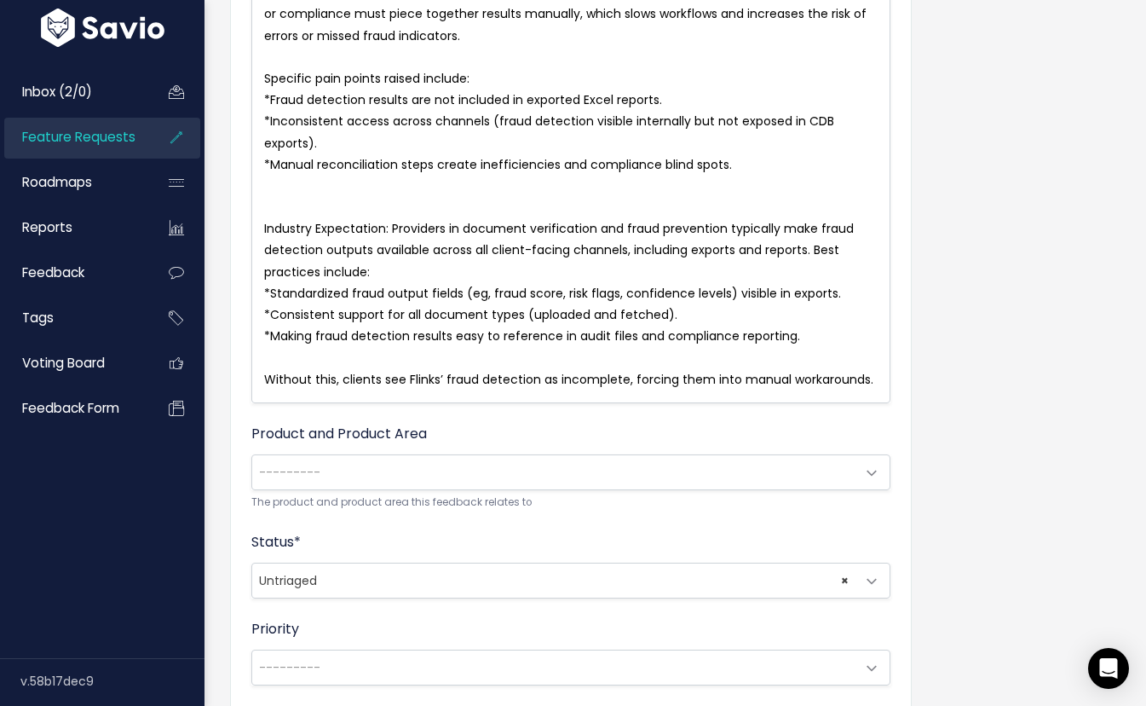
scroll to position [423, 0]
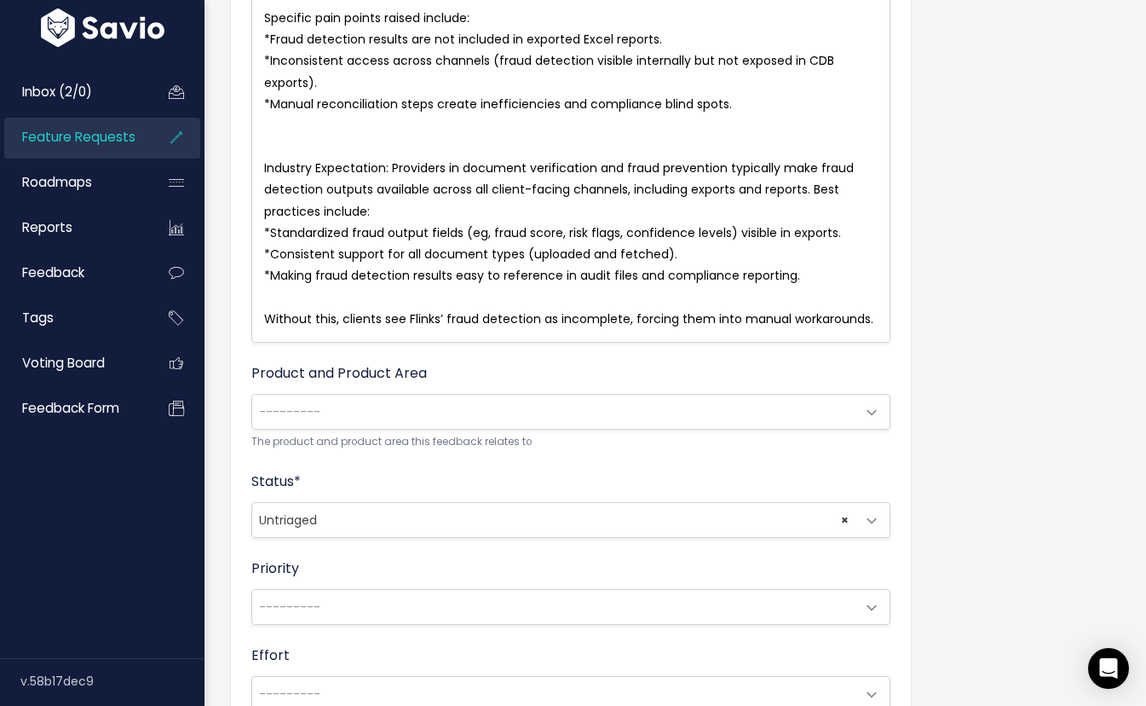
type textarea "T"
click at [445, 411] on span "---------" at bounding box center [553, 412] width 603 height 34
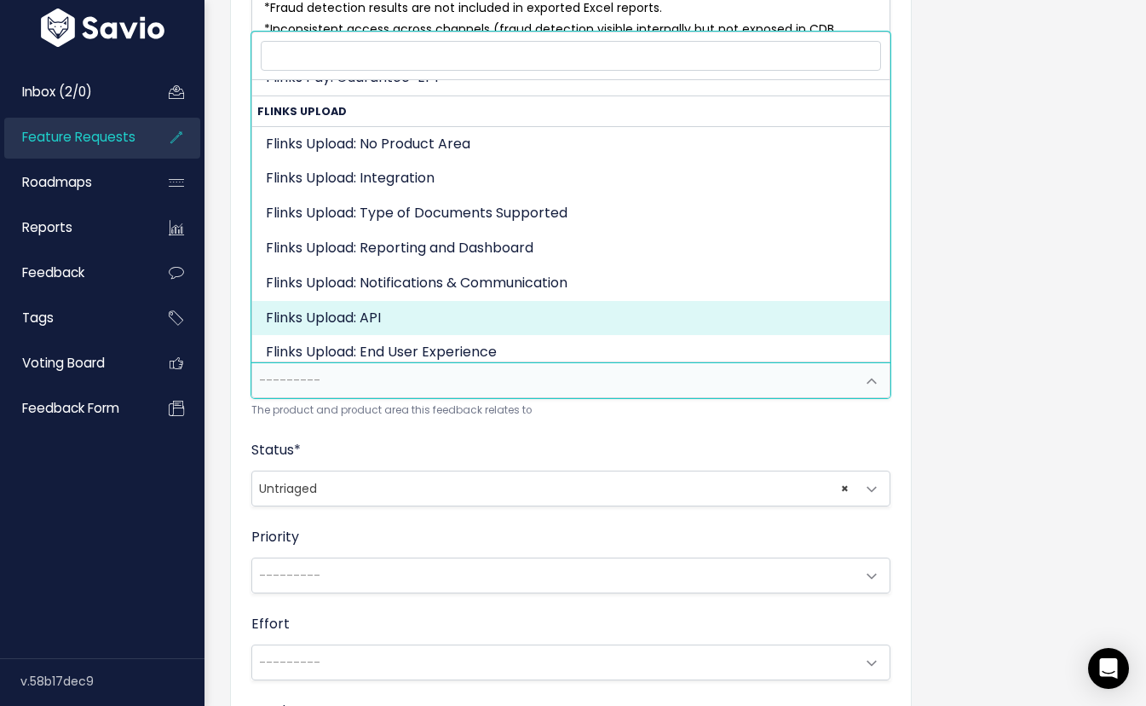
scroll to position [1183, 0]
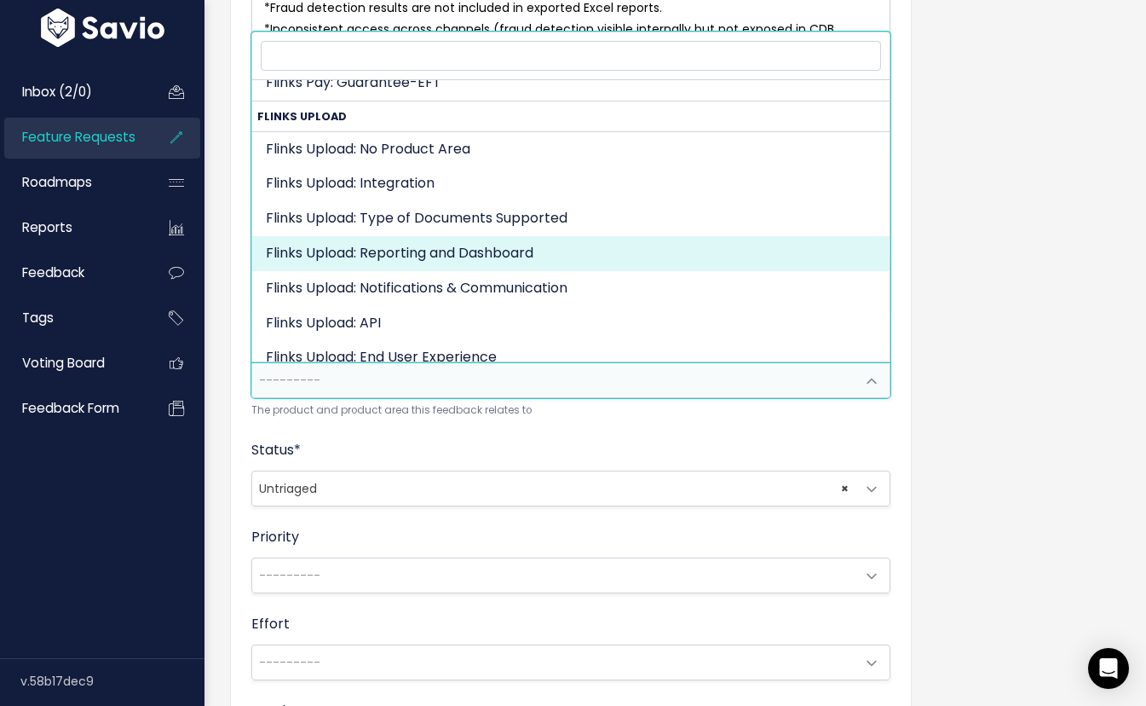
select select "FLINKS_UPLOAD:REPORTING_AND_DASHBOARD"
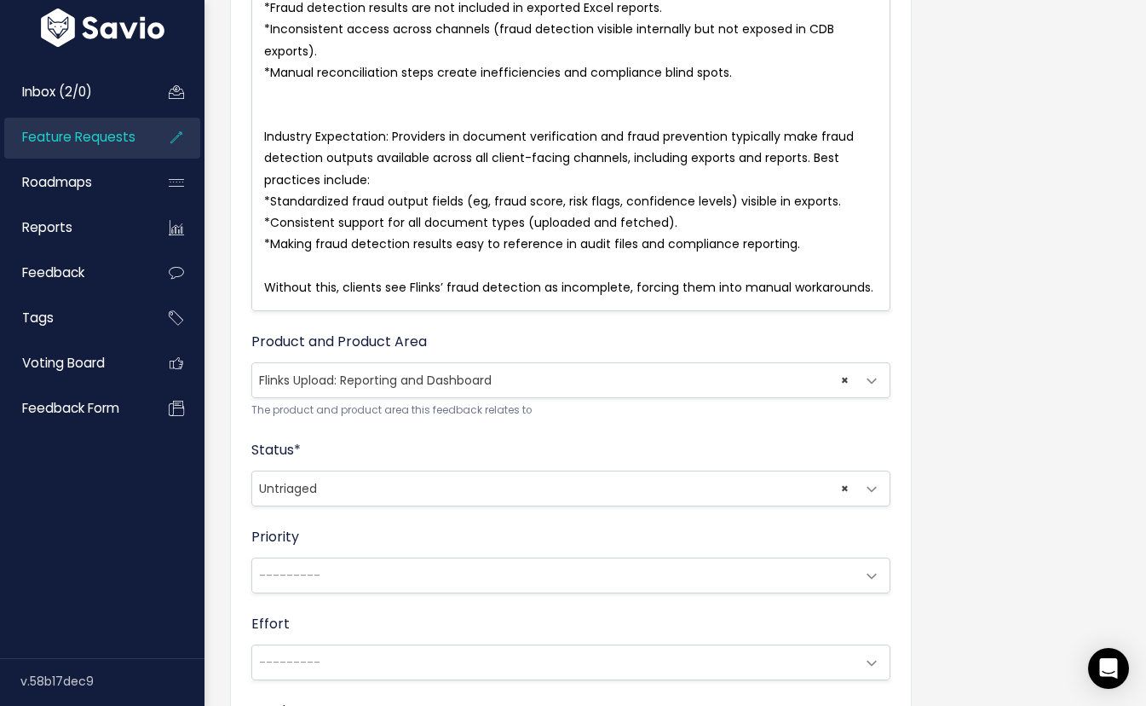
click at [395, 497] on span "× Untriaged" at bounding box center [553, 488] width 603 height 34
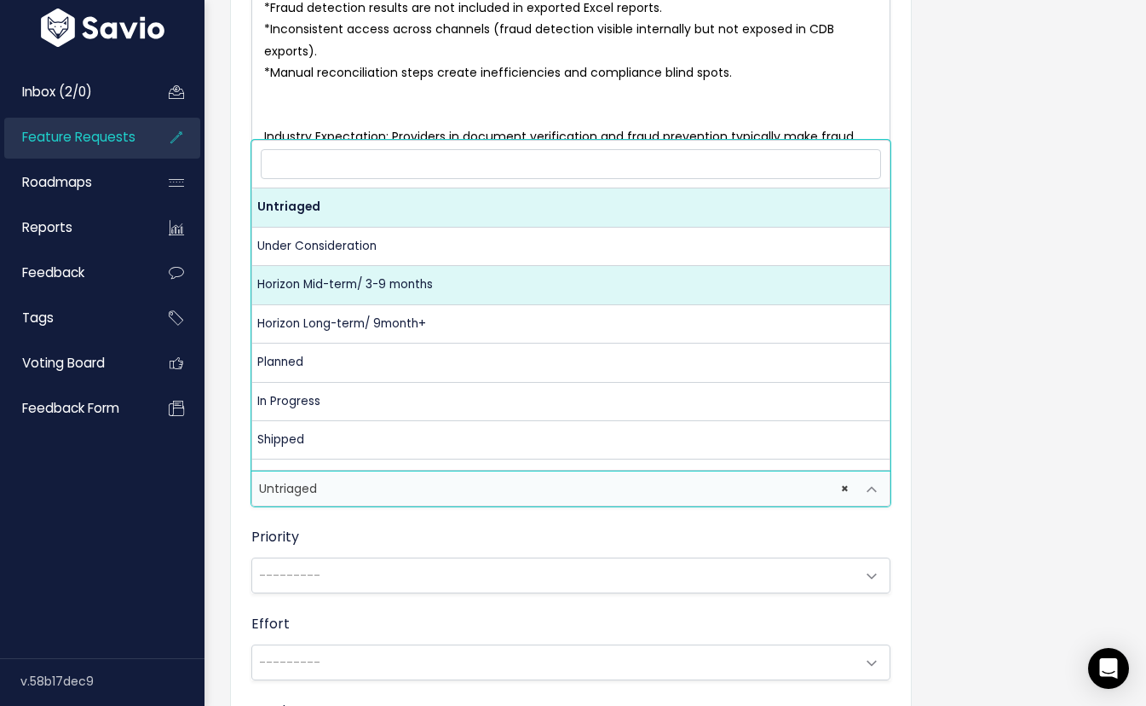
select select "HORIZON_MID_TERM_3_9_MONTHS"
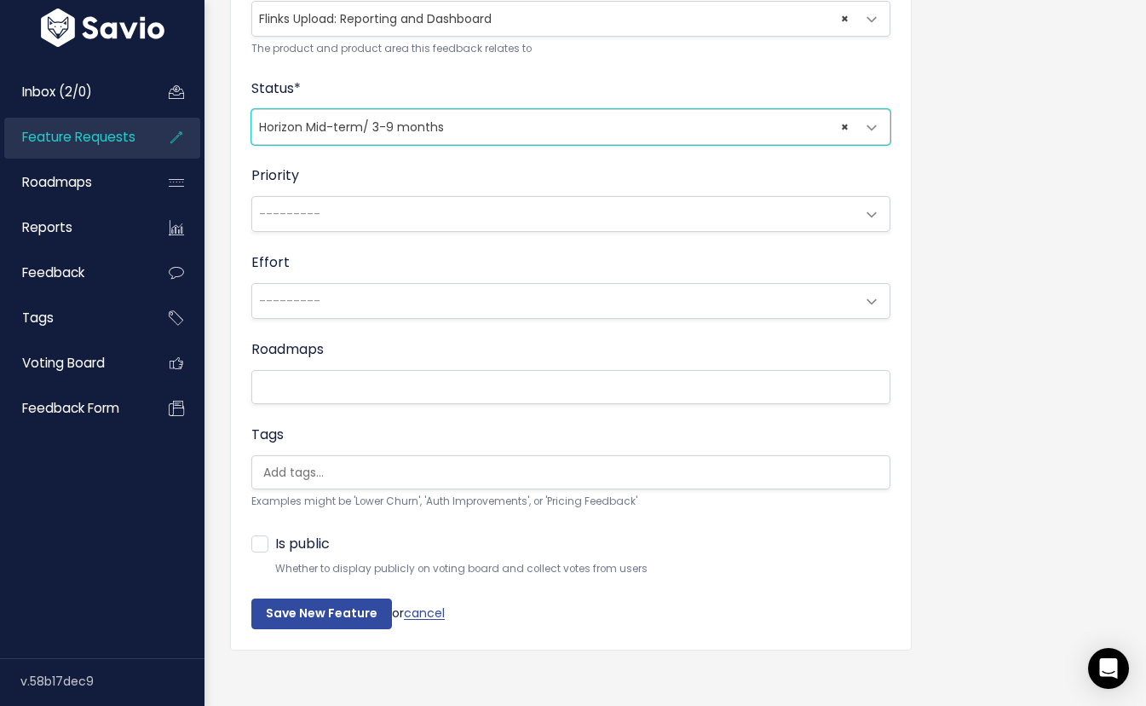
scroll to position [826, 0]
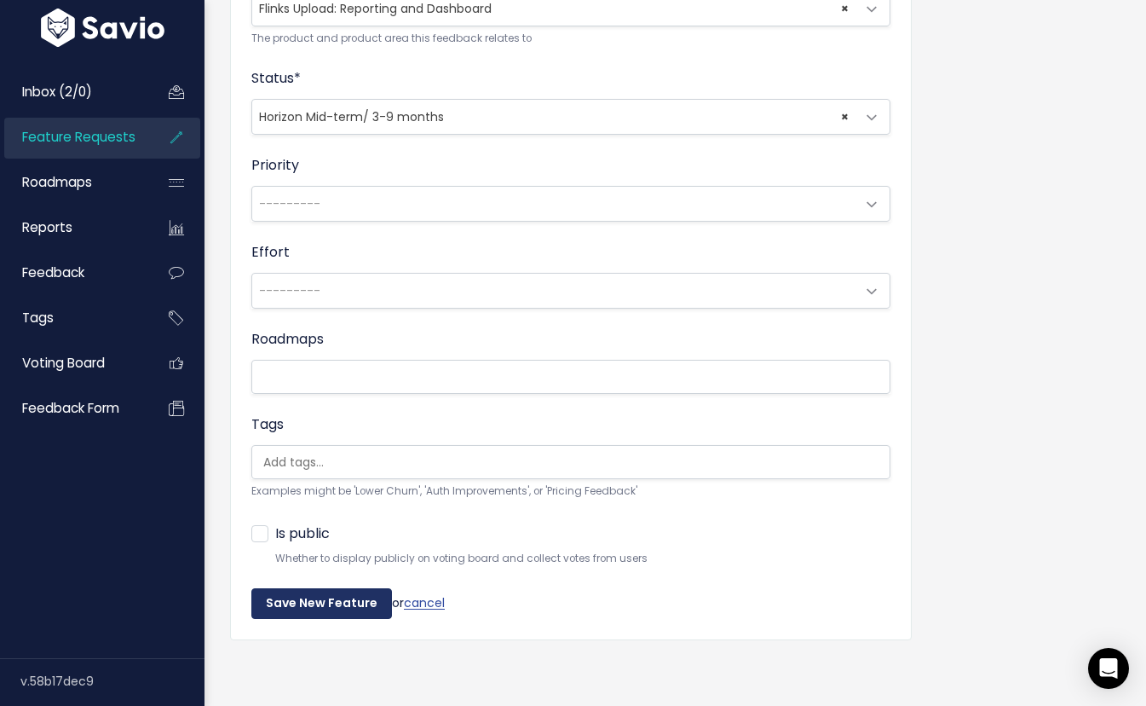
click at [355, 601] on input "Save New Feature" at bounding box center [321, 603] width 141 height 31
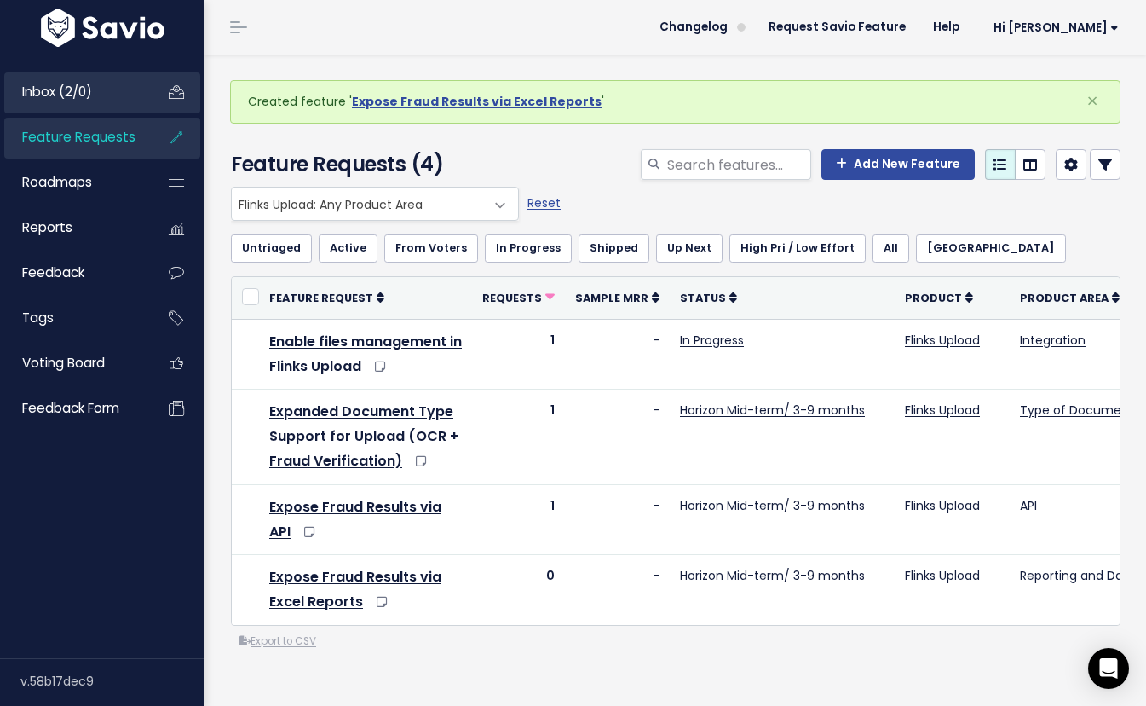
click at [84, 92] on span "Inbox (2/0)" at bounding box center [57, 92] width 70 height 18
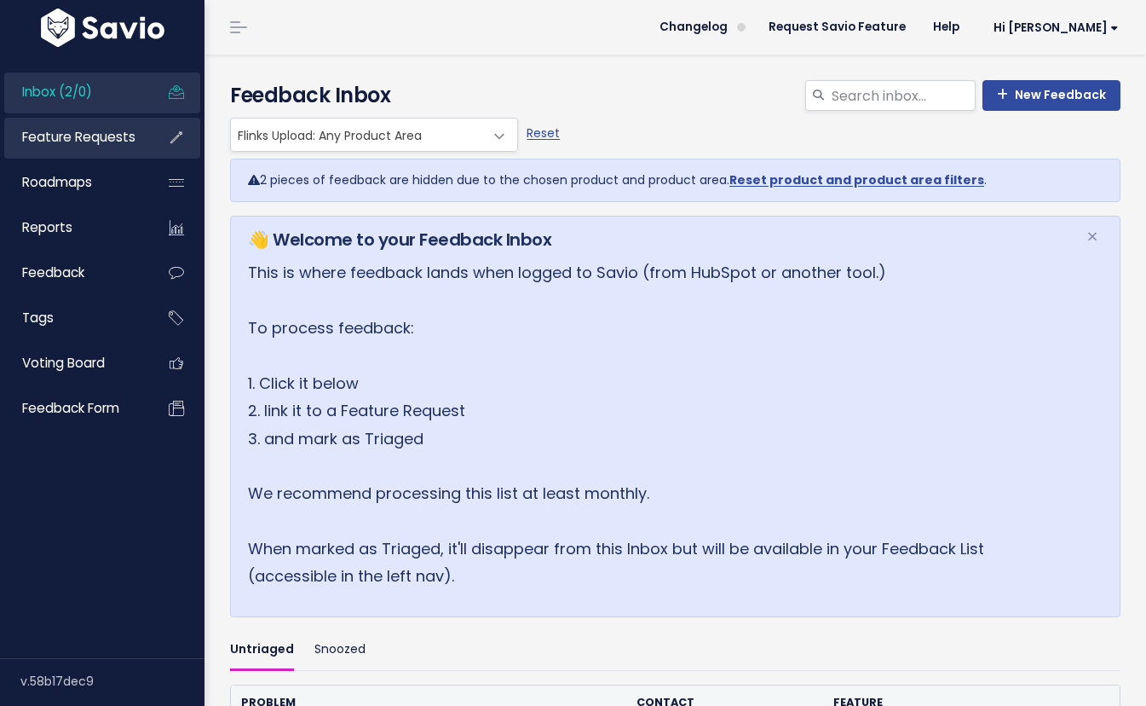
click at [113, 147] on link "Feature Requests" at bounding box center [72, 137] width 137 height 39
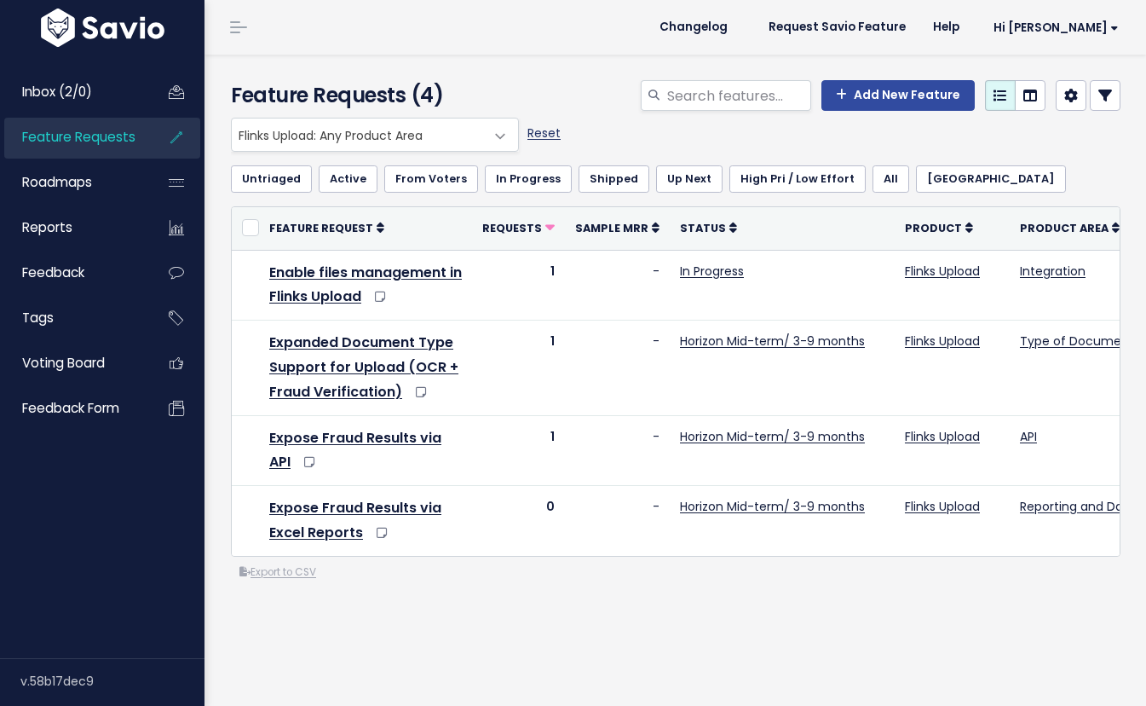
click at [542, 135] on link "Reset" at bounding box center [544, 132] width 33 height 17
select select ":"
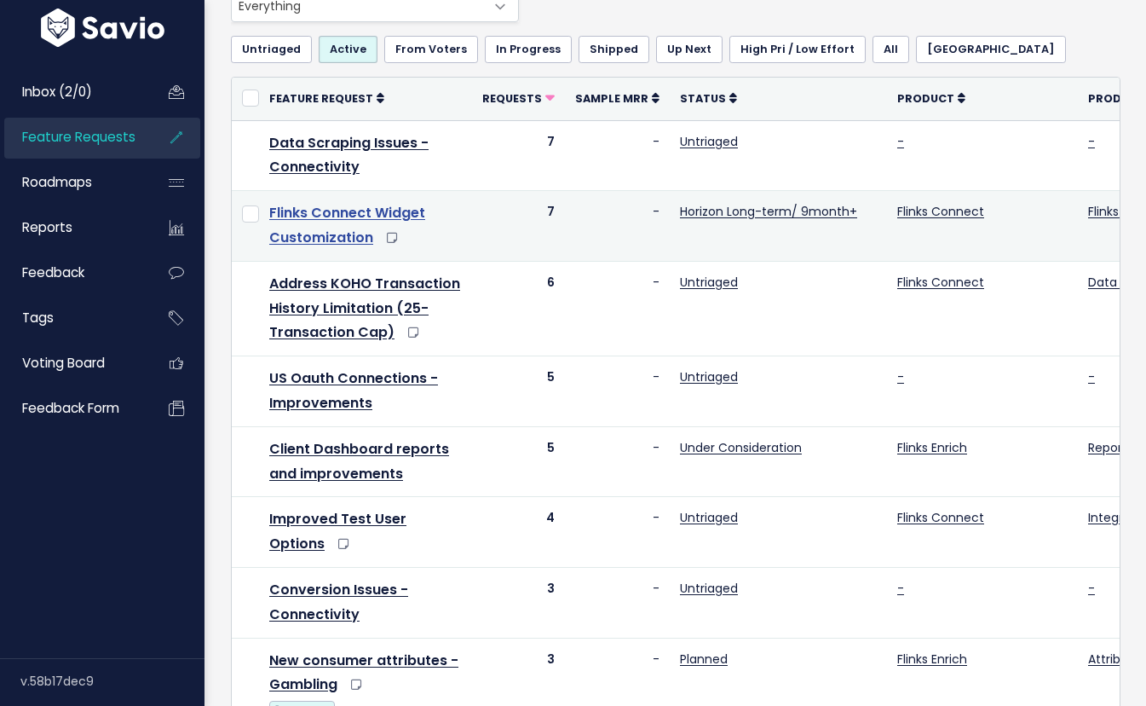
scroll to position [130, 0]
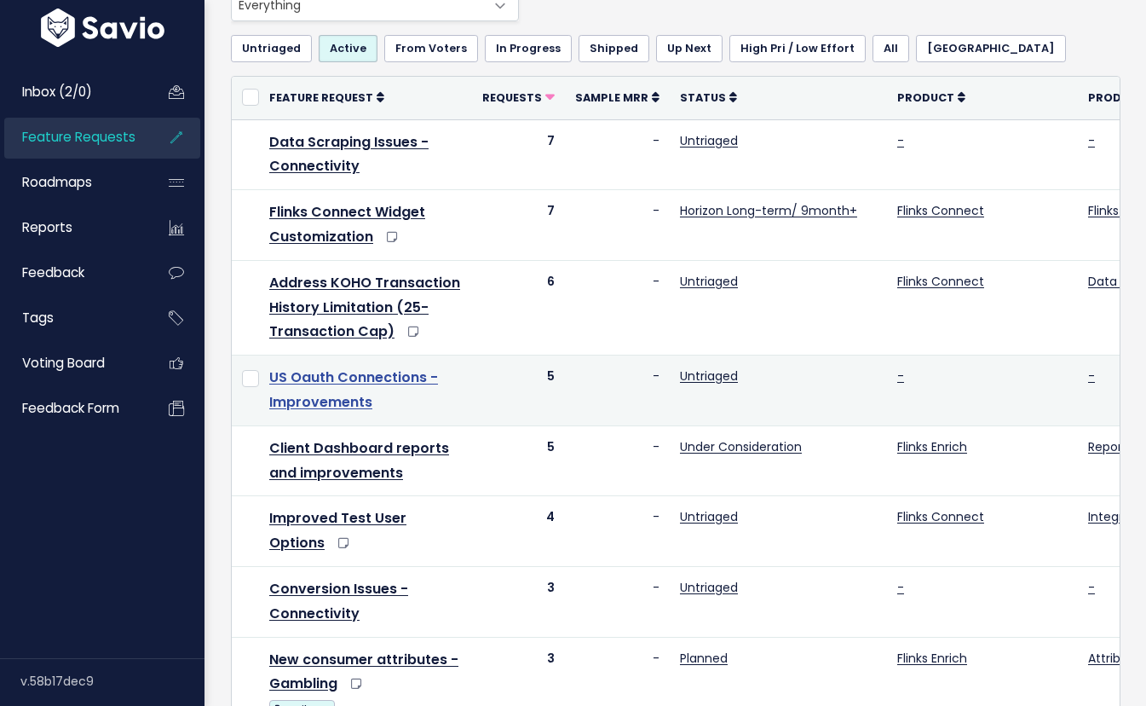
click at [331, 383] on link "US Oauth Connections - Improvements" at bounding box center [353, 389] width 169 height 44
